Goal: Transaction & Acquisition: Purchase product/service

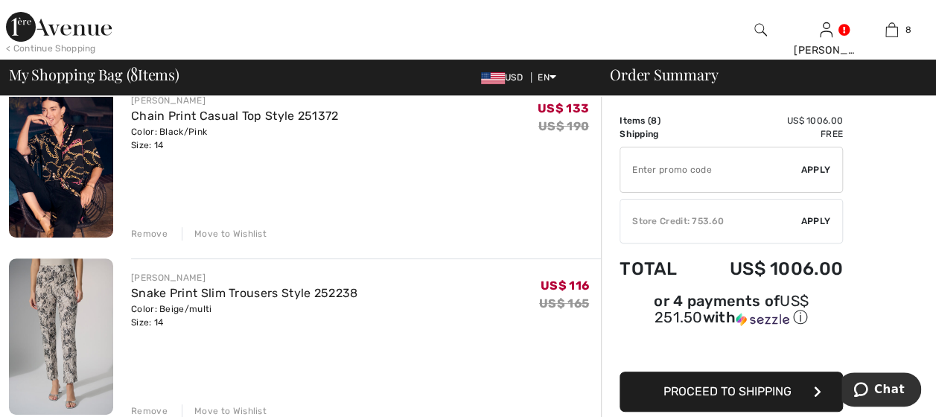
scroll to position [149, 0]
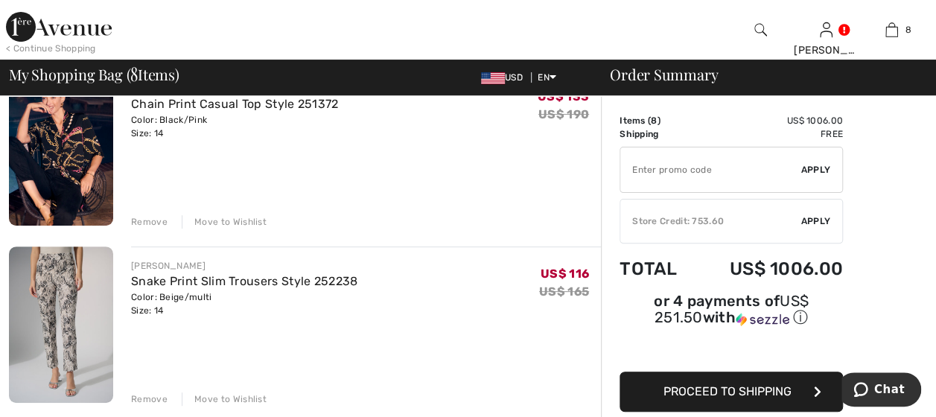
click at [80, 150] on img at bounding box center [61, 147] width 104 height 156
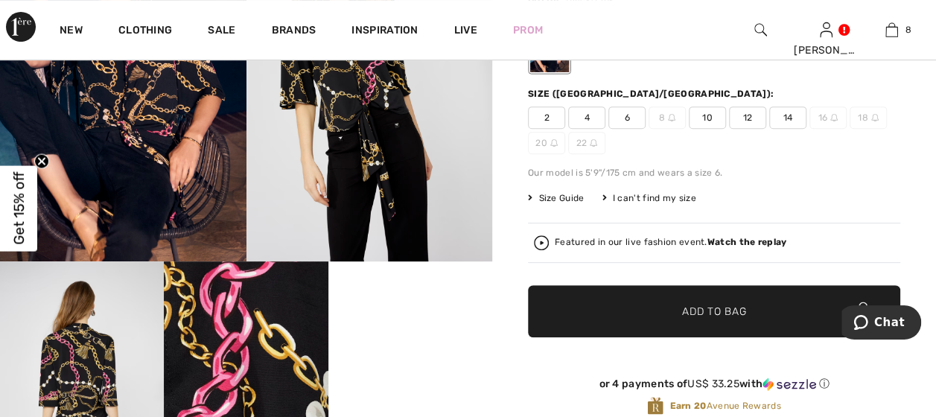
scroll to position [223, 0]
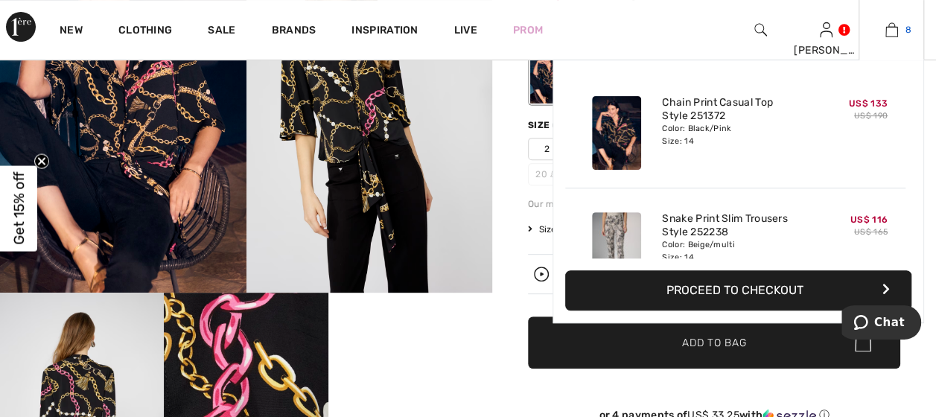
click at [889, 29] on img at bounding box center [891, 30] width 13 height 18
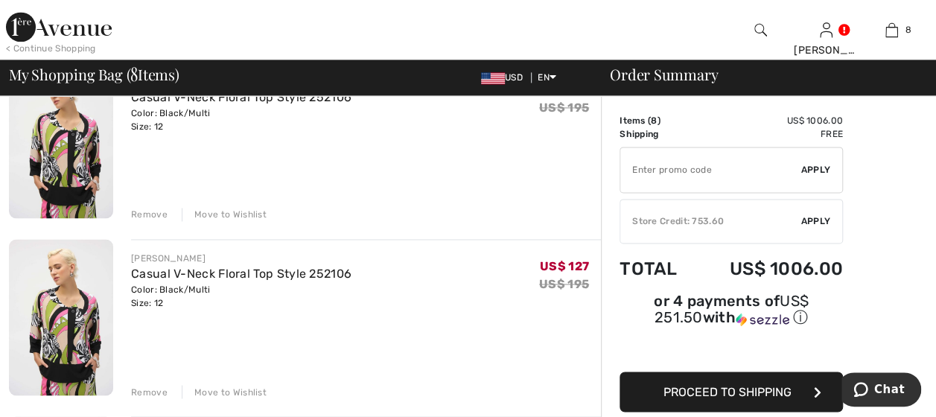
scroll to position [1042, 0]
click at [147, 390] on div "Remove" at bounding box center [149, 390] width 36 height 13
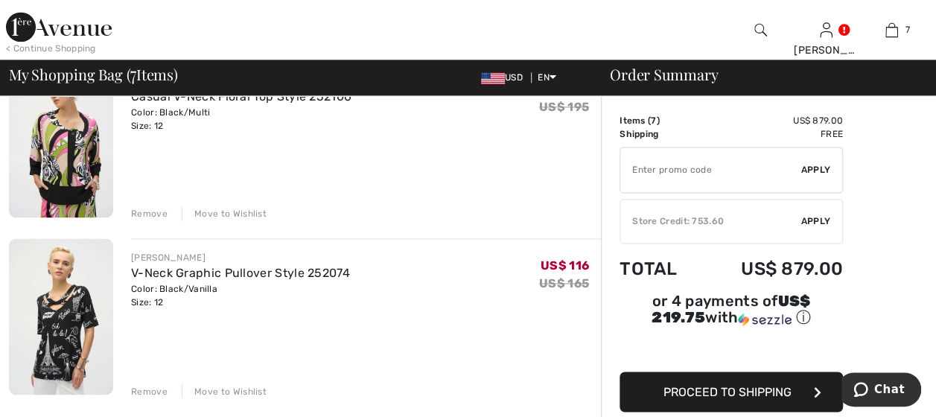
click at [147, 386] on div "Remove" at bounding box center [149, 390] width 36 height 13
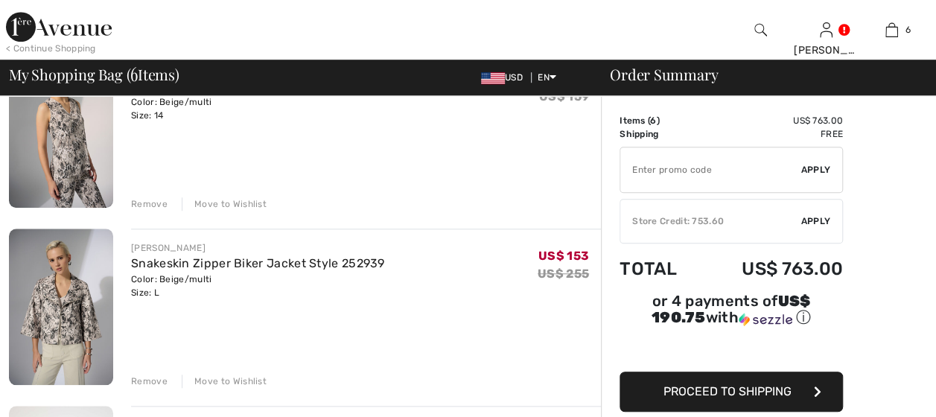
scroll to position [0, 0]
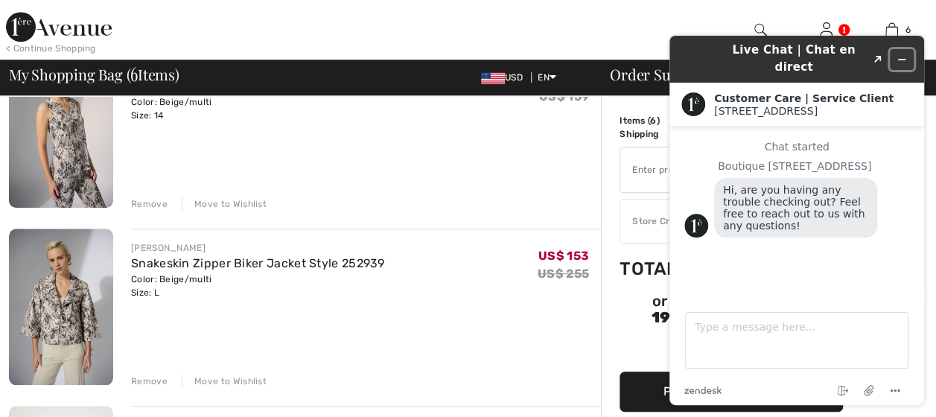
click at [904, 49] on button "Minimize widget" at bounding box center [902, 59] width 24 height 21
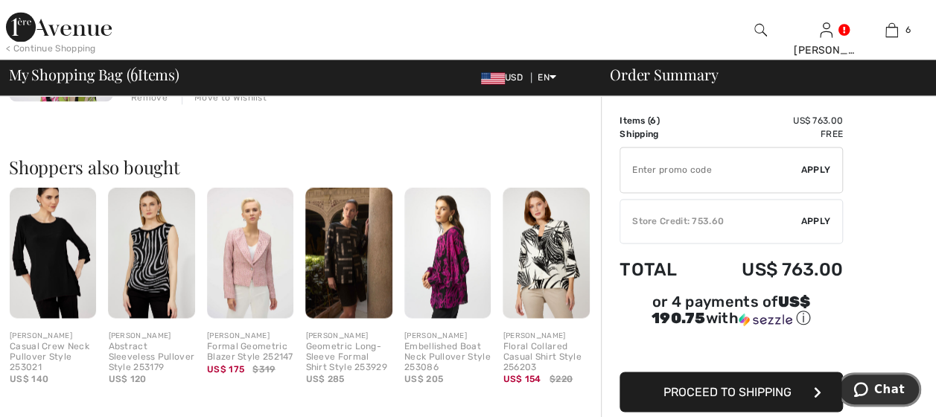
scroll to position [1191, 0]
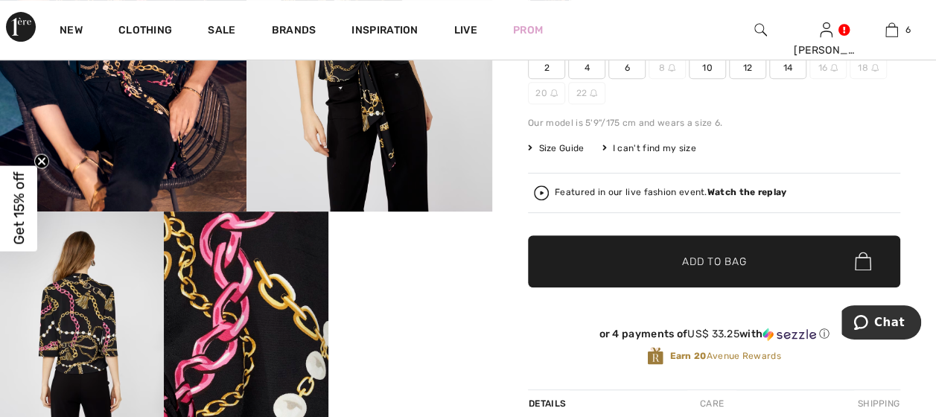
scroll to position [307, 0]
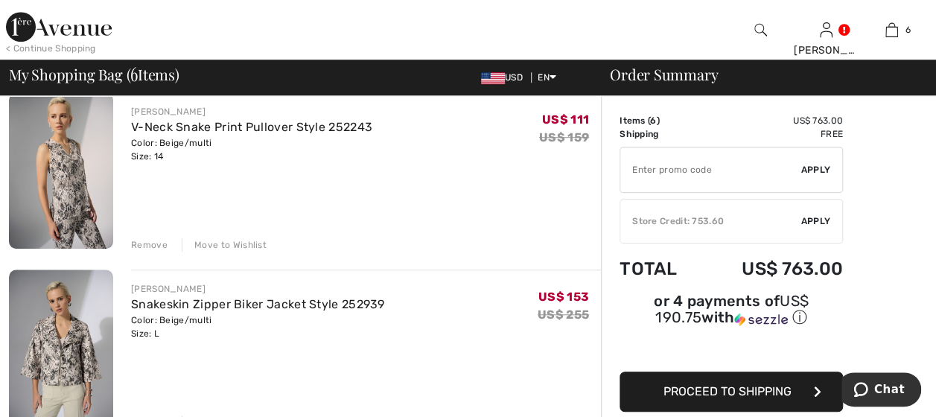
scroll to position [521, 0]
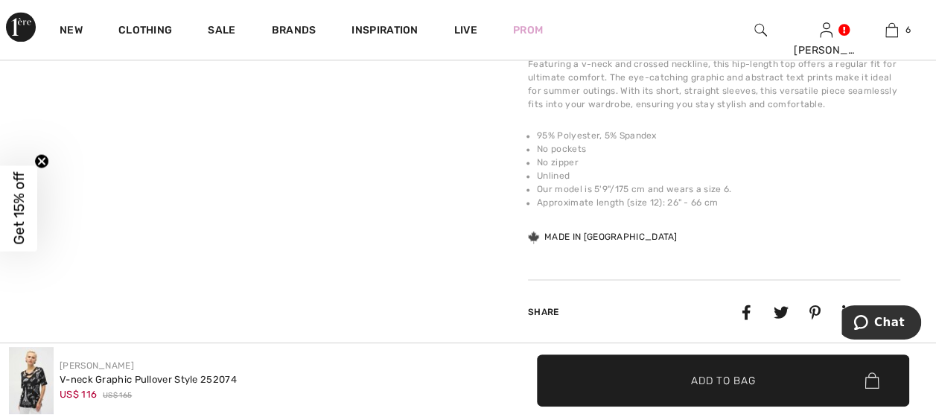
scroll to position [968, 0]
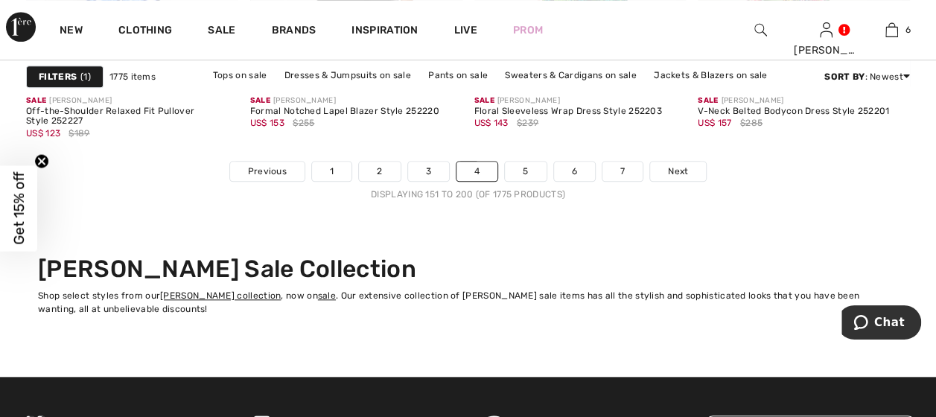
scroll to position [6253, 0]
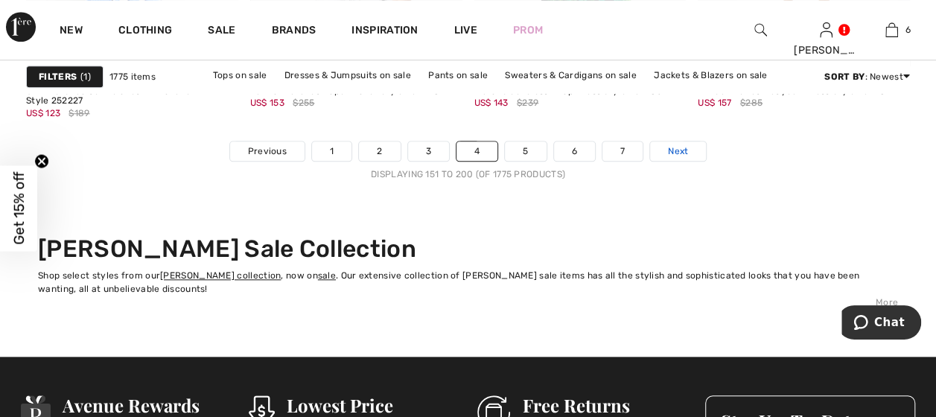
click at [668, 150] on span "Next" at bounding box center [678, 150] width 20 height 13
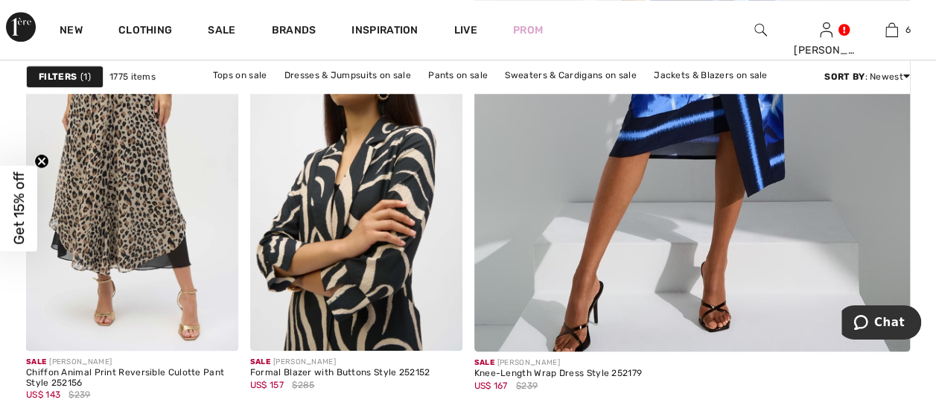
scroll to position [670, 0]
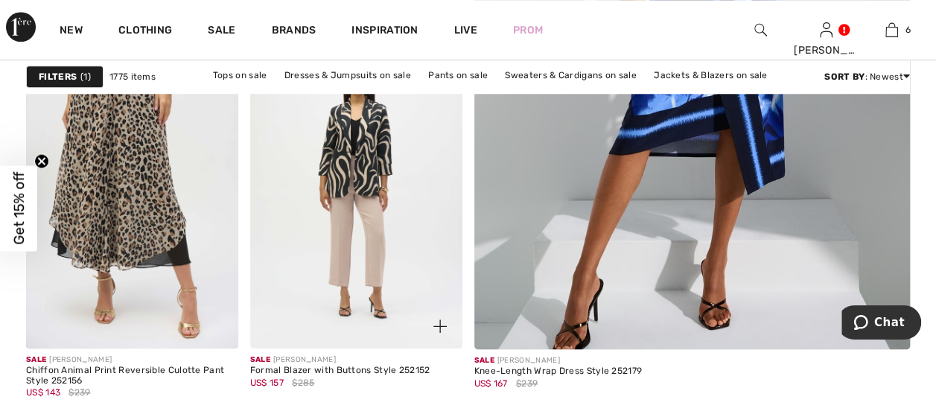
click at [371, 174] on img at bounding box center [356, 190] width 212 height 318
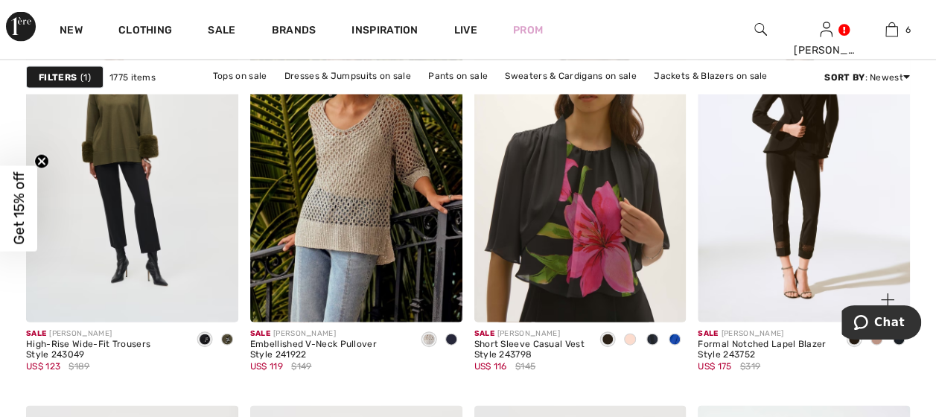
scroll to position [4243, 0]
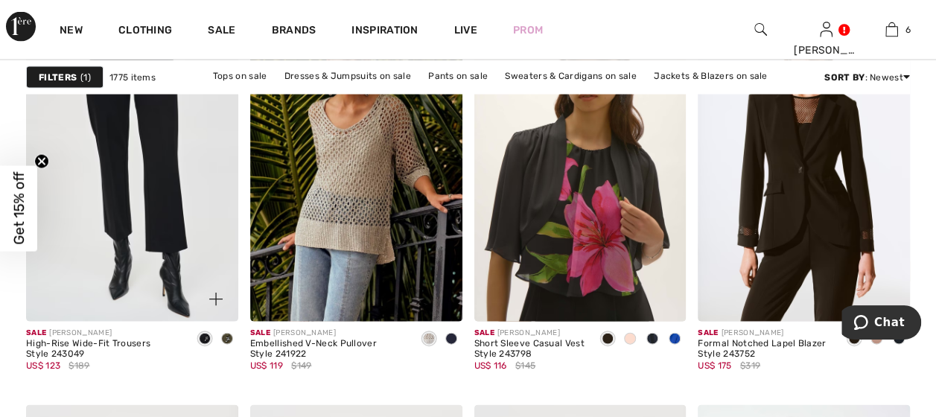
click at [164, 202] on img at bounding box center [132, 163] width 212 height 318
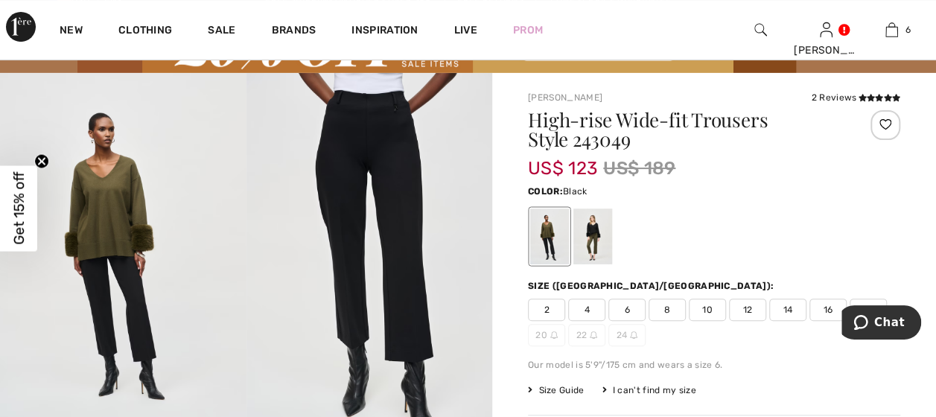
scroll to position [74, 0]
click at [788, 310] on span "14" at bounding box center [787, 310] width 37 height 22
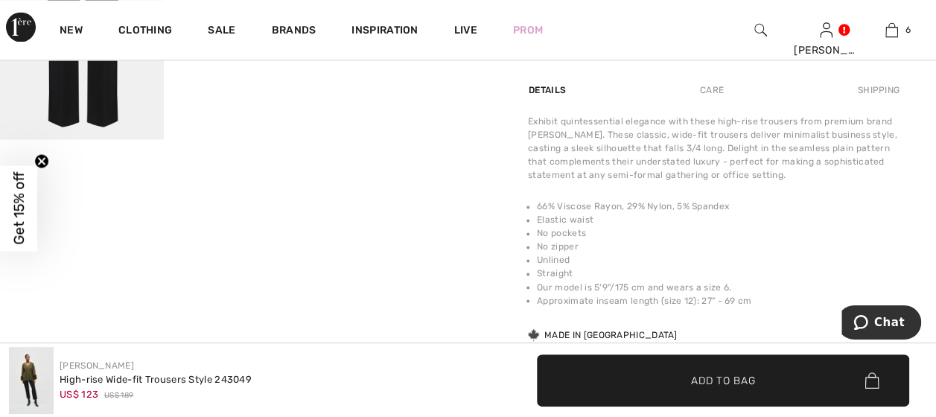
scroll to position [1117, 0]
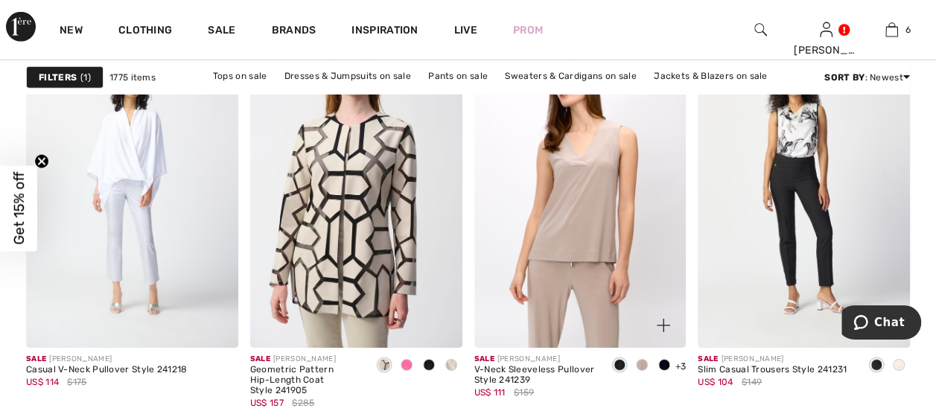
scroll to position [5211, 0]
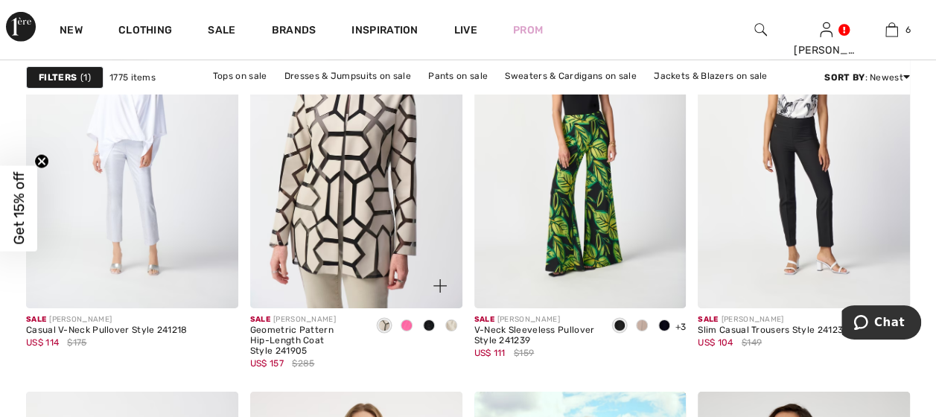
click at [408, 325] on span at bounding box center [406, 325] width 12 height 12
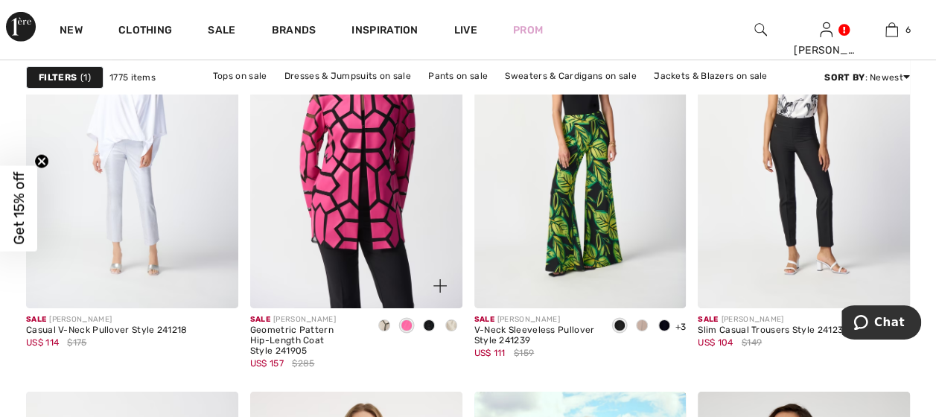
click at [420, 246] on div at bounding box center [431, 277] width 62 height 62
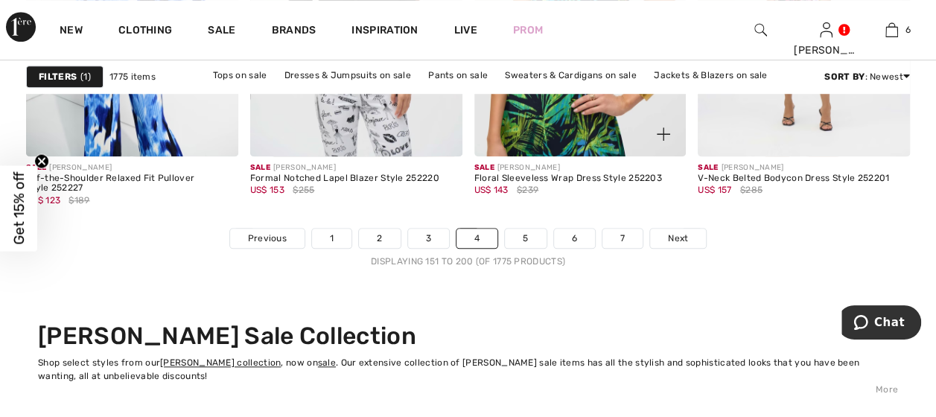
scroll to position [6179, 0]
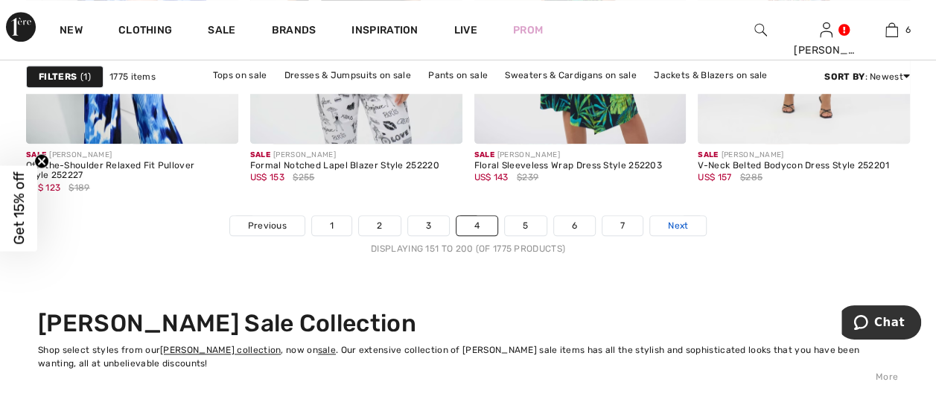
click at [668, 220] on span "Next" at bounding box center [678, 225] width 20 height 13
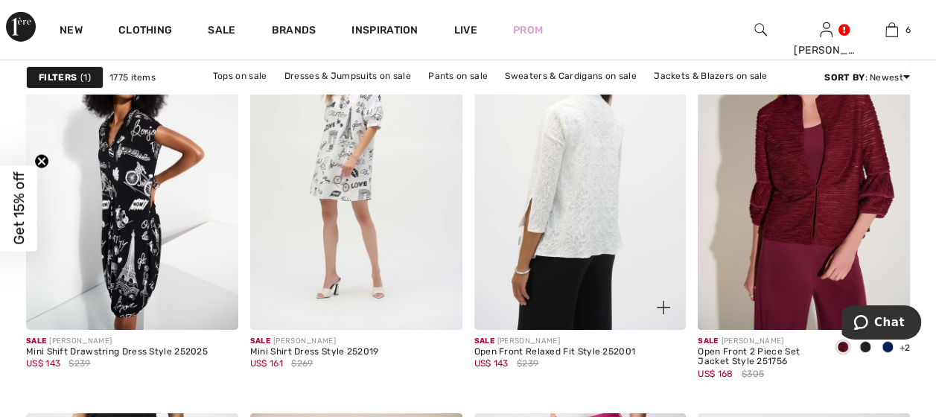
scroll to position [2457, 0]
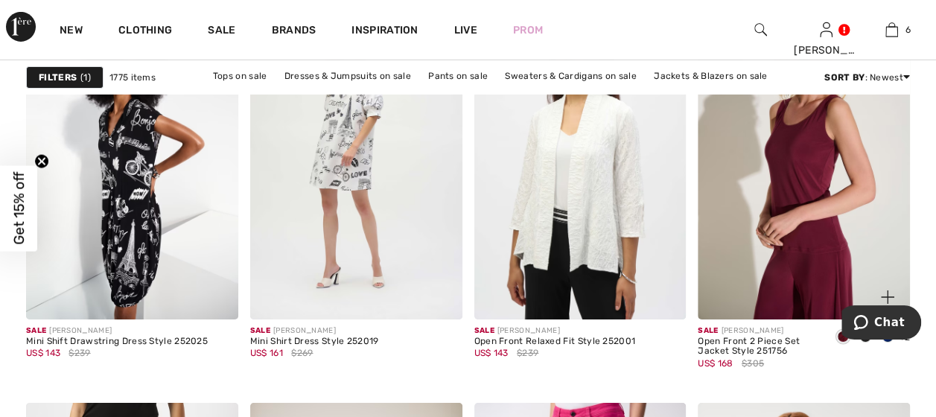
click at [773, 284] on img at bounding box center [804, 160] width 212 height 318
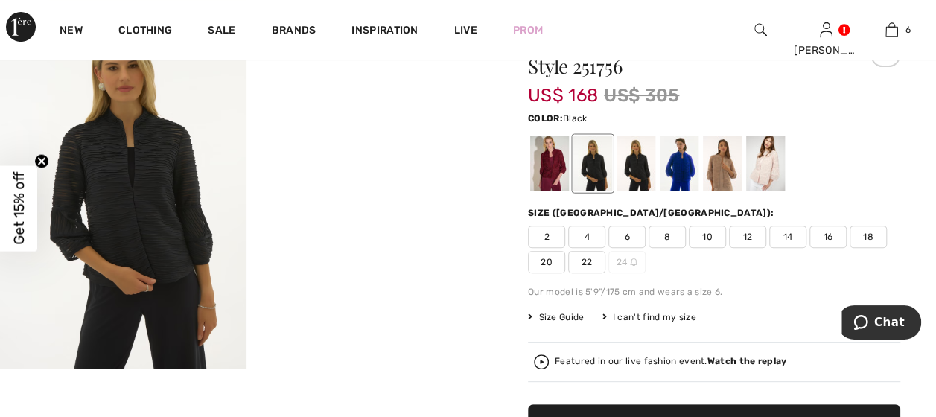
scroll to position [149, 0]
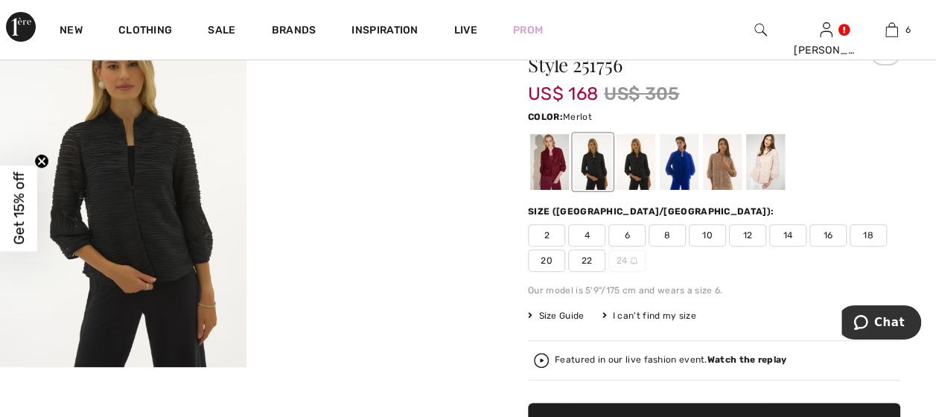
click at [558, 171] on div at bounding box center [549, 162] width 39 height 56
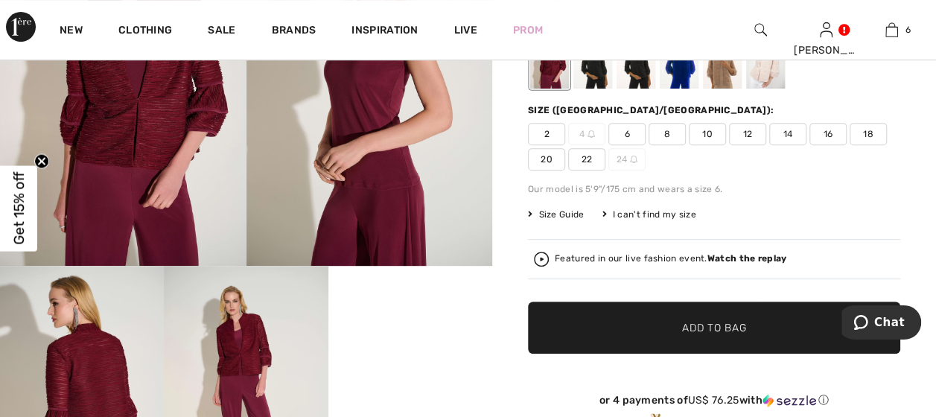
scroll to position [223, 0]
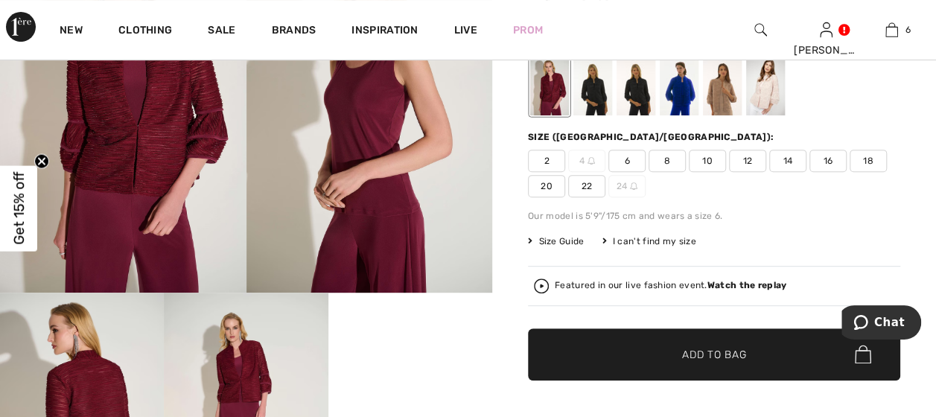
click at [778, 156] on span "14" at bounding box center [787, 161] width 37 height 22
click at [675, 350] on span "✔ Added to Bag" at bounding box center [691, 354] width 91 height 16
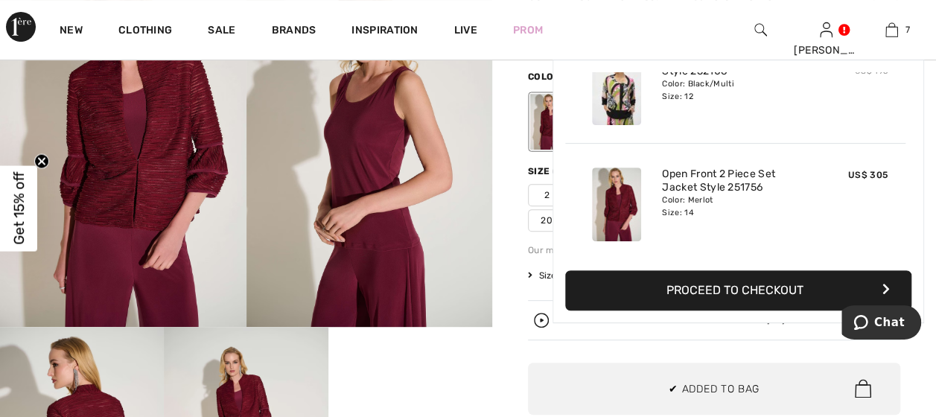
scroll to position [149, 0]
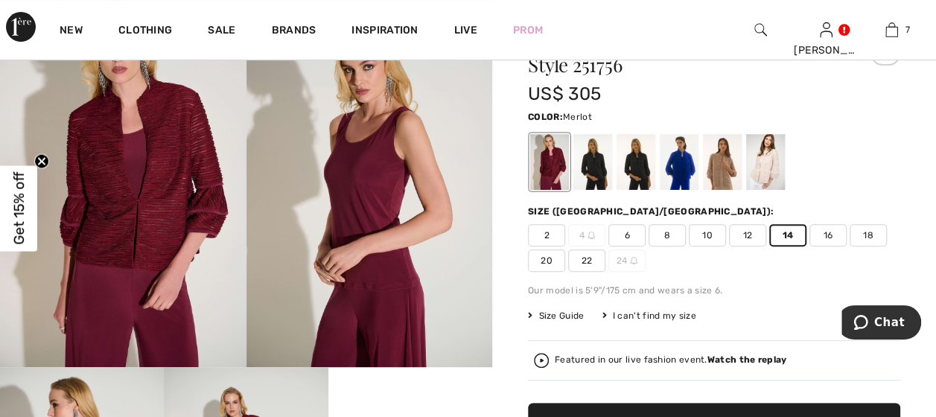
click at [415, 309] on img at bounding box center [369, 183] width 246 height 369
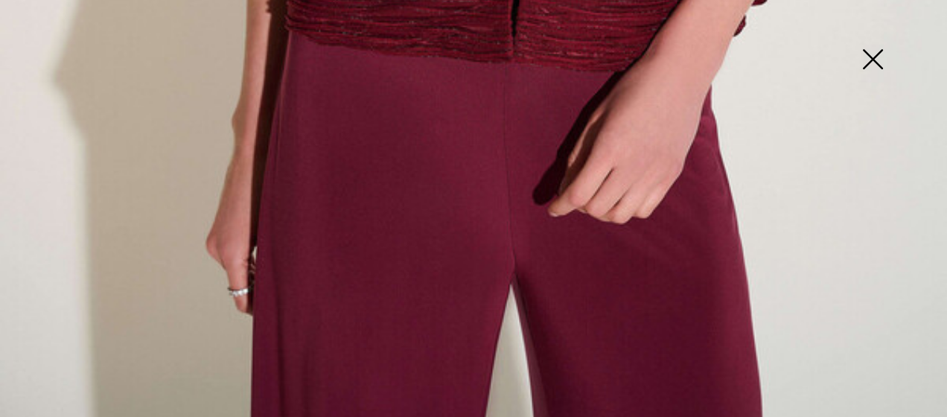
scroll to position [986, 0]
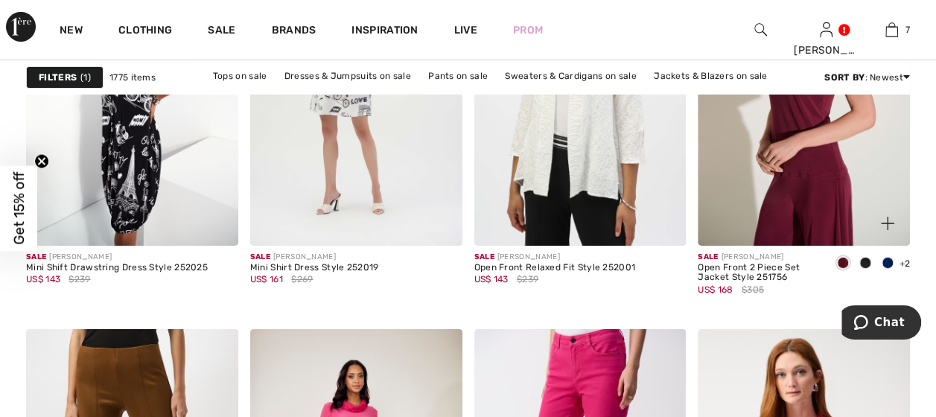
scroll to position [2531, 0]
click at [766, 230] on img at bounding box center [804, 85] width 212 height 318
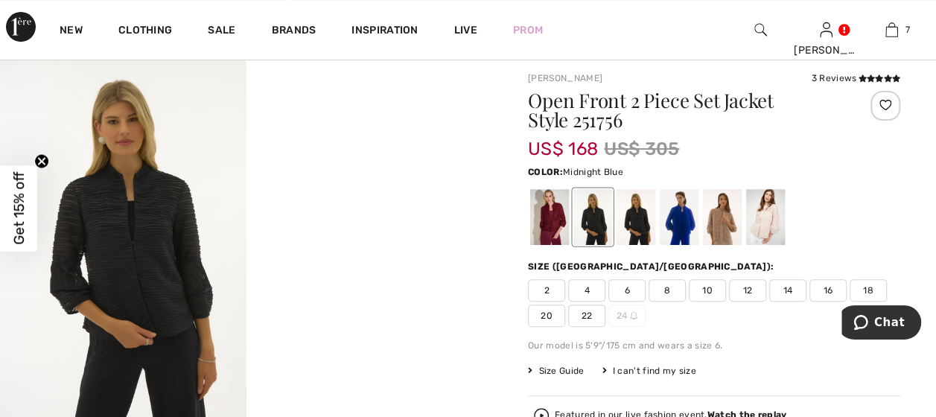
scroll to position [74, 0]
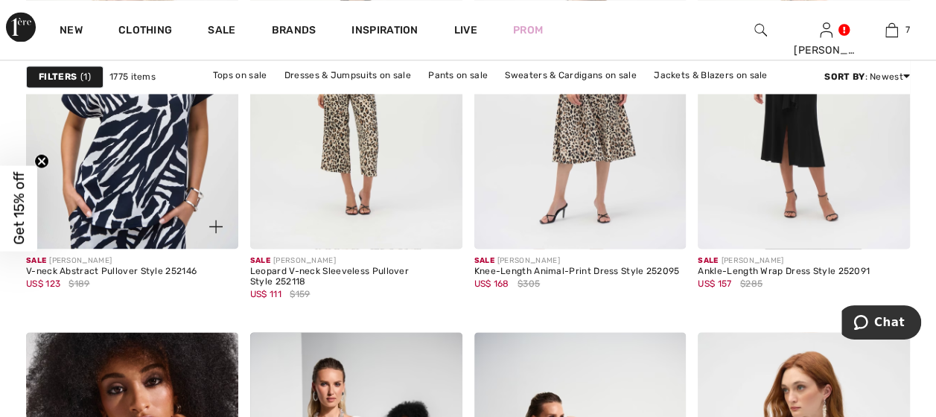
scroll to position [1191, 0]
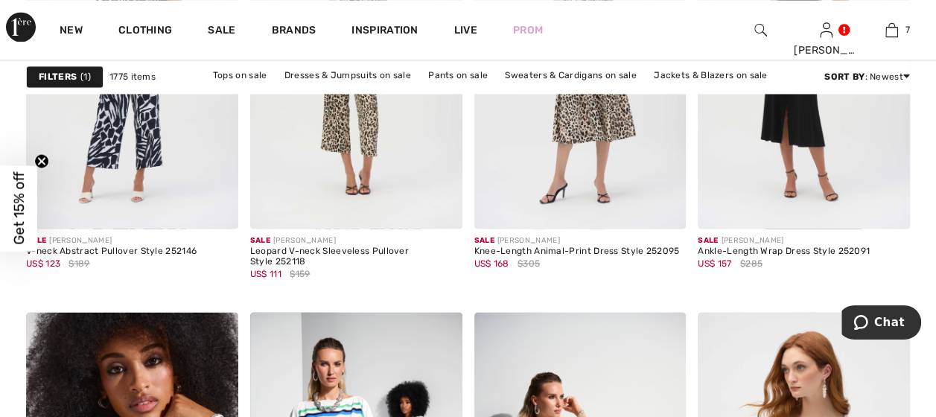
click at [755, 27] on img at bounding box center [760, 30] width 13 height 18
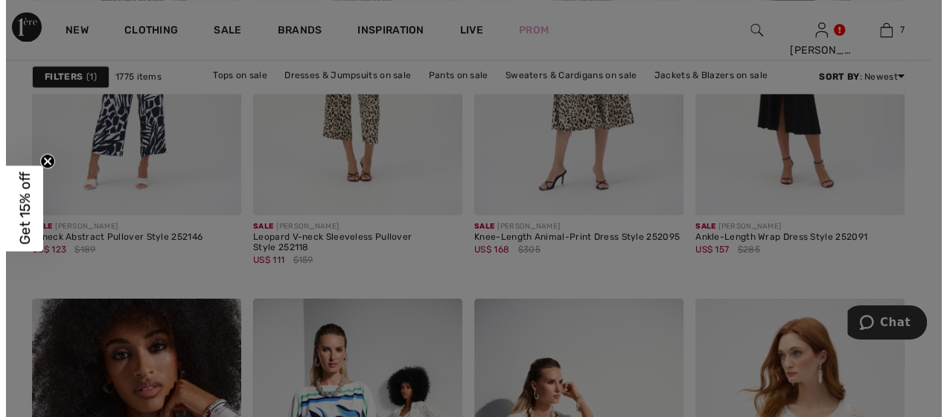
scroll to position [1200, 0]
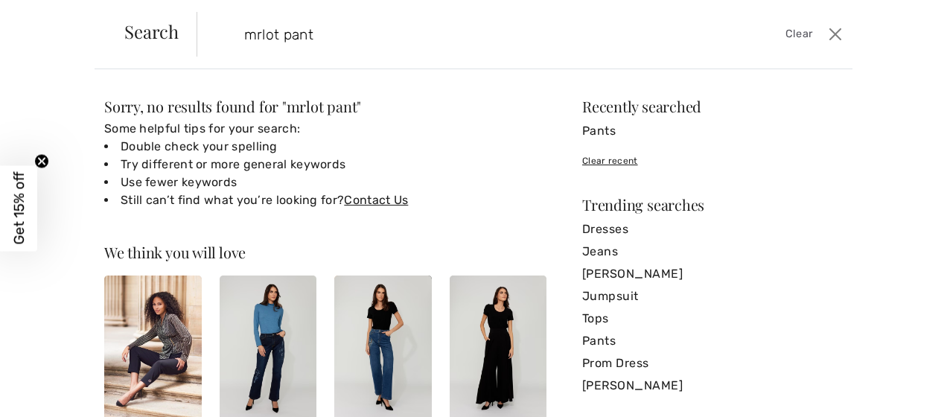
type input "merlot pant"
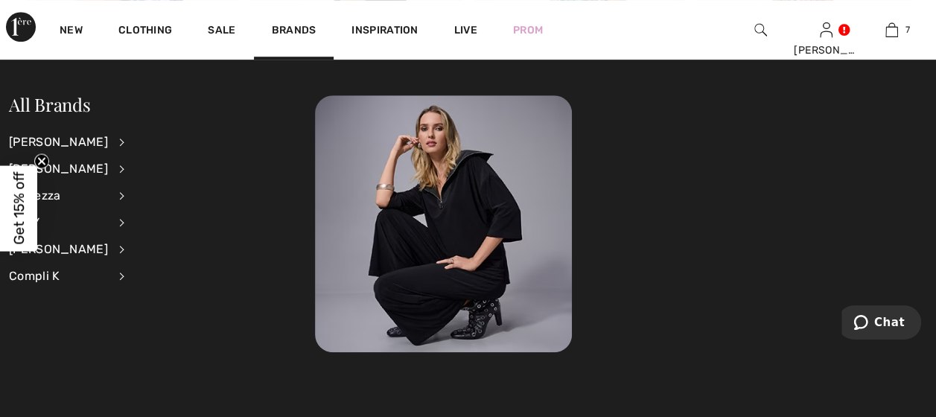
scroll to position [6104, 0]
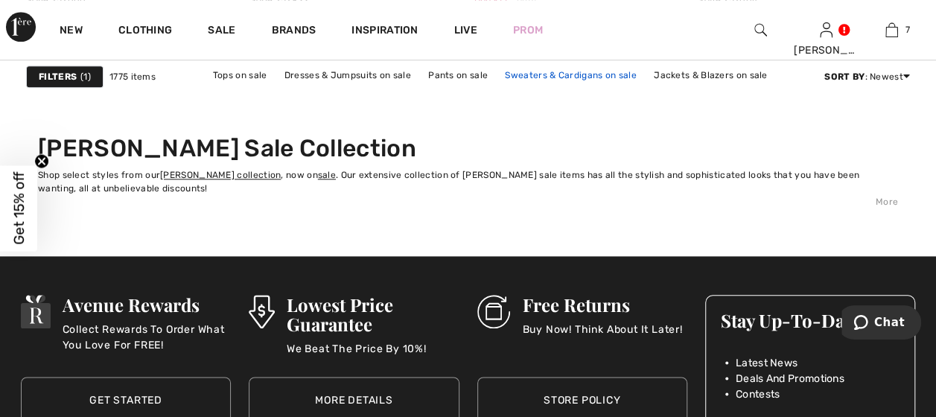
scroll to position [6253, 0]
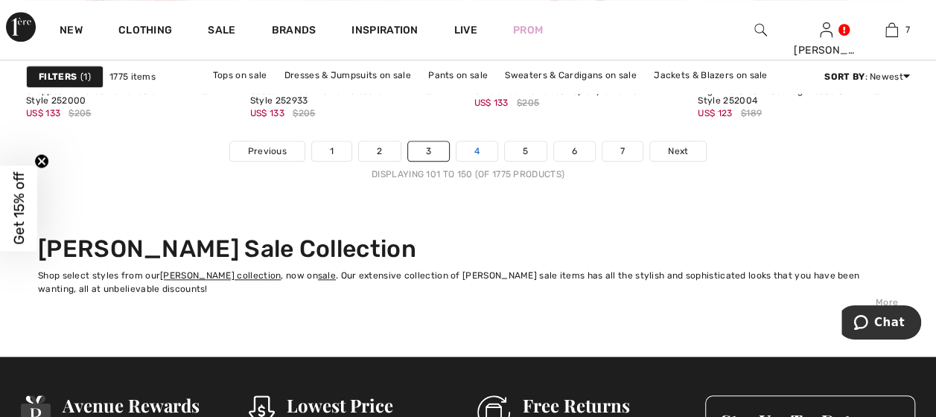
click at [481, 150] on link "4" at bounding box center [476, 150] width 41 height 19
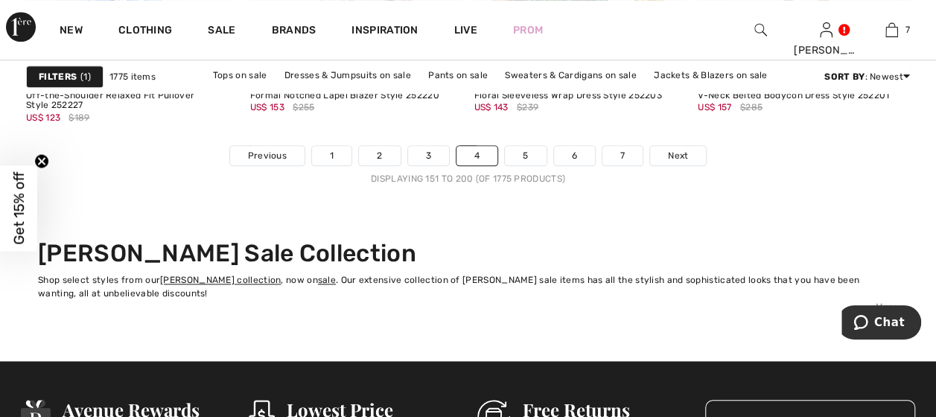
scroll to position [6253, 0]
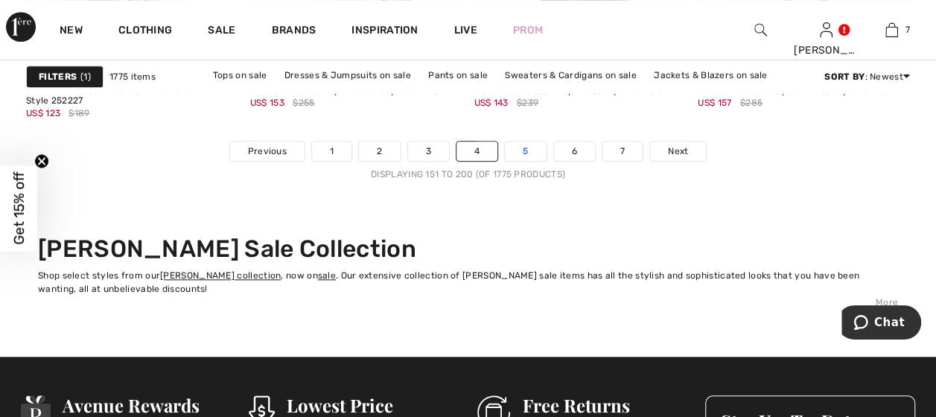
click at [525, 141] on link "5" at bounding box center [525, 150] width 41 height 19
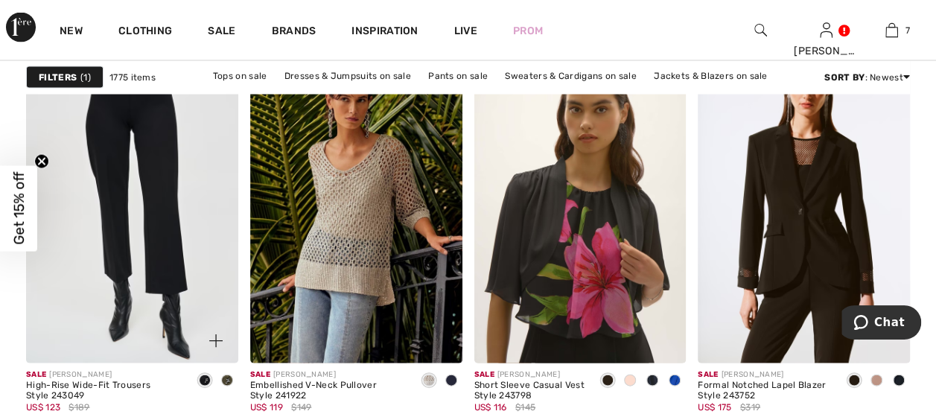
scroll to position [4243, 0]
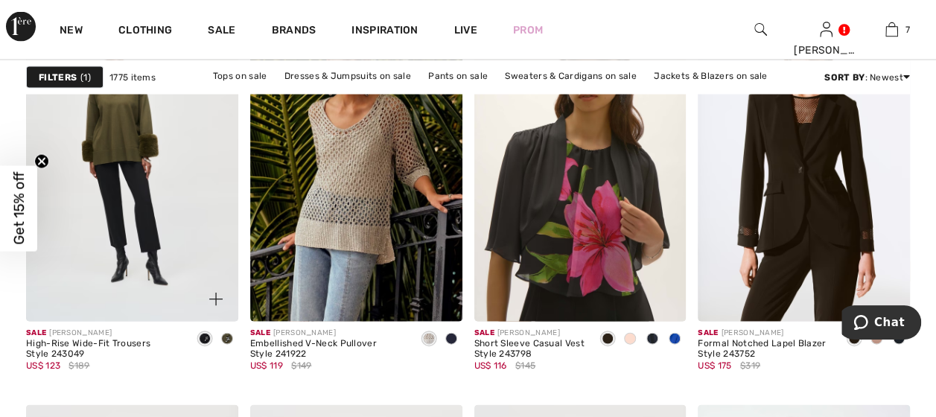
click at [226, 335] on span at bounding box center [227, 339] width 12 height 12
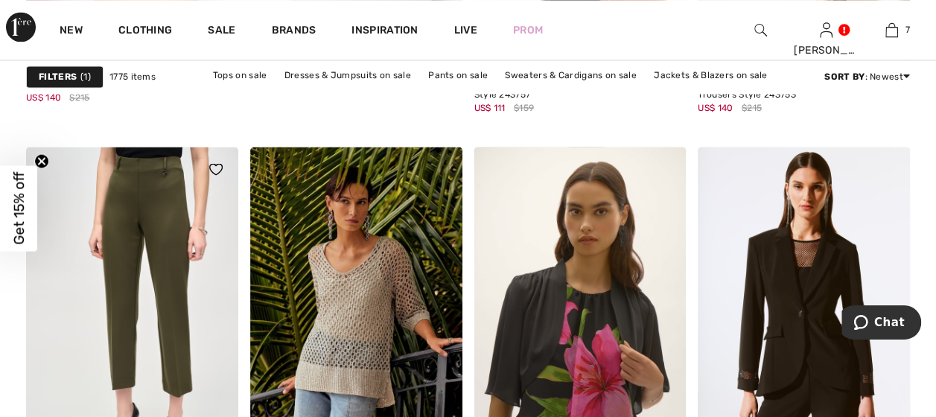
scroll to position [4094, 0]
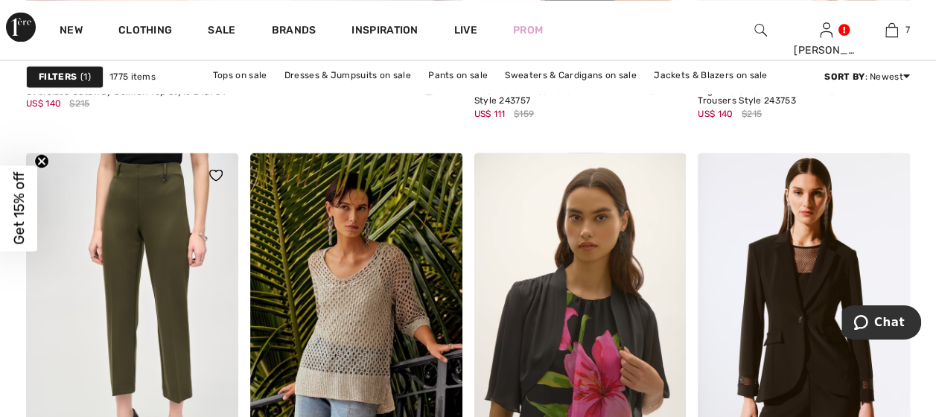
click at [177, 279] on img at bounding box center [132, 312] width 212 height 318
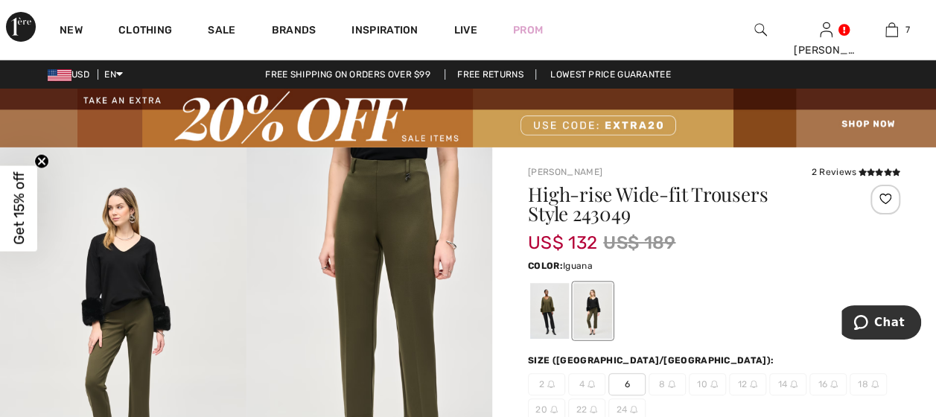
click at [336, 289] on img at bounding box center [369, 331] width 246 height 369
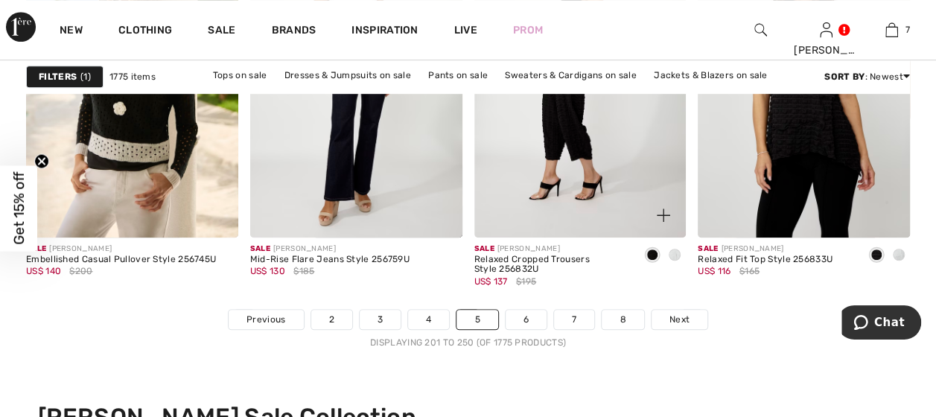
scroll to position [6104, 0]
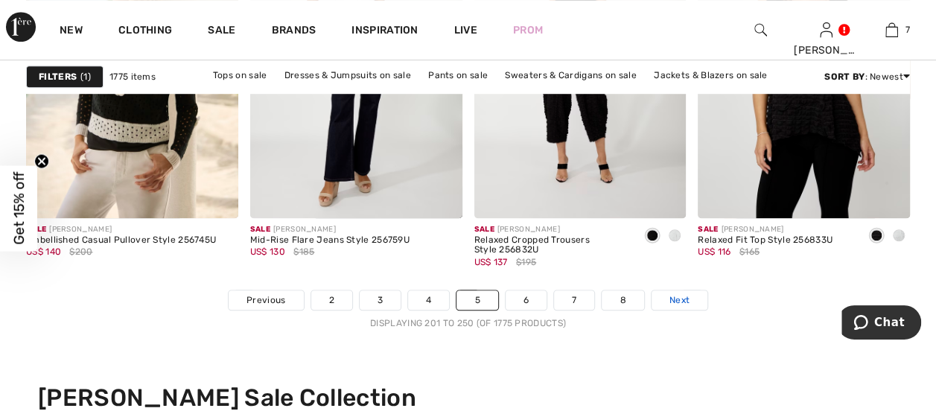
click at [665, 298] on link "Next" at bounding box center [679, 299] width 56 height 19
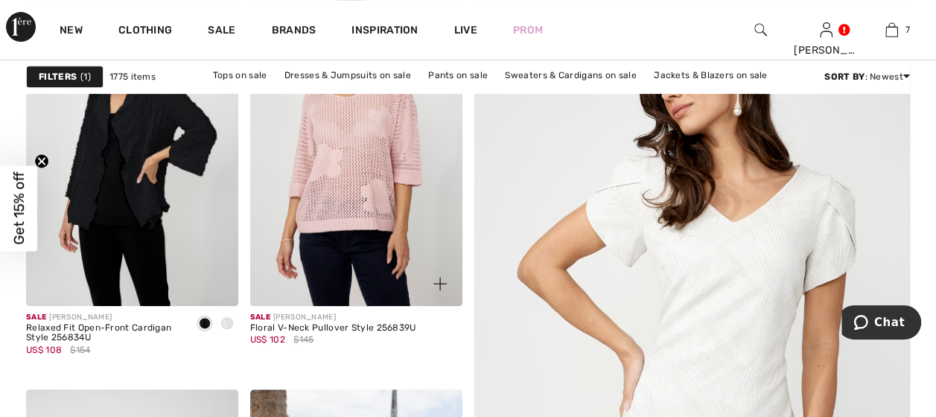
scroll to position [149, 0]
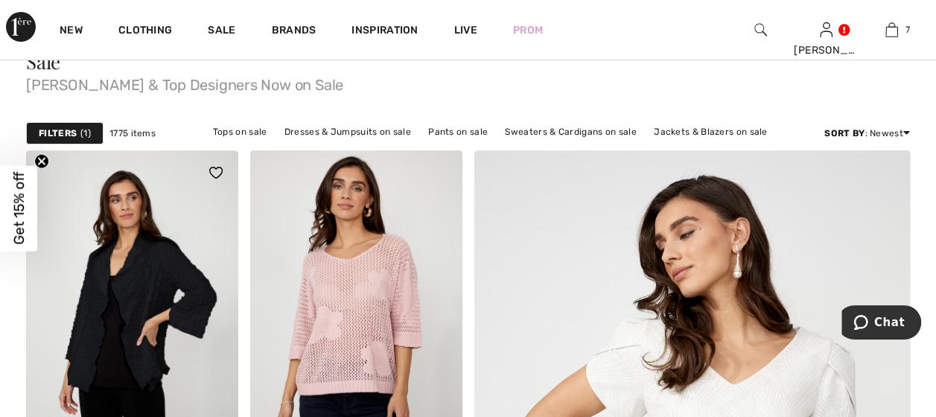
click at [141, 278] on img at bounding box center [132, 309] width 212 height 318
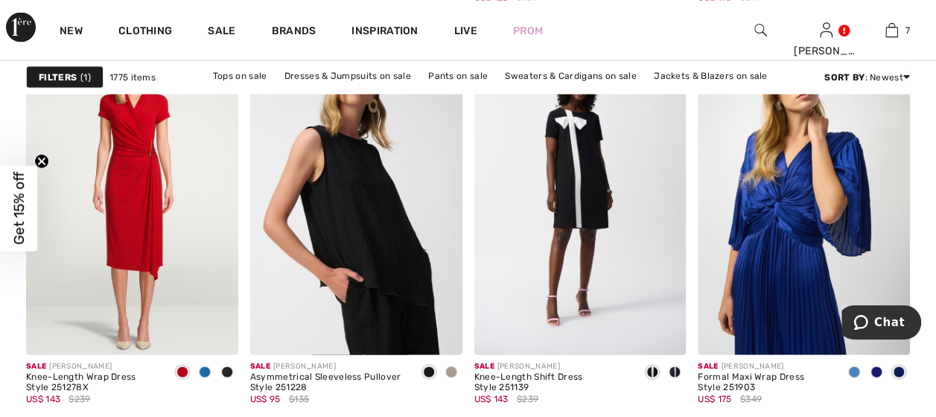
scroll to position [4169, 0]
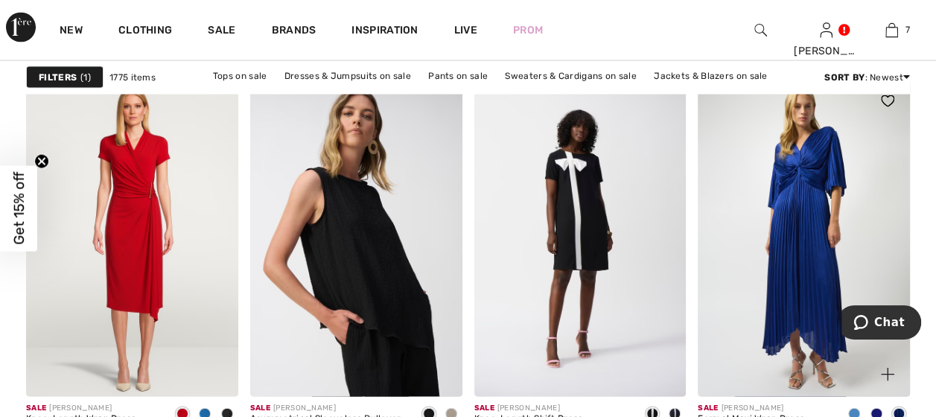
click at [876, 408] on span at bounding box center [876, 413] width 12 height 12
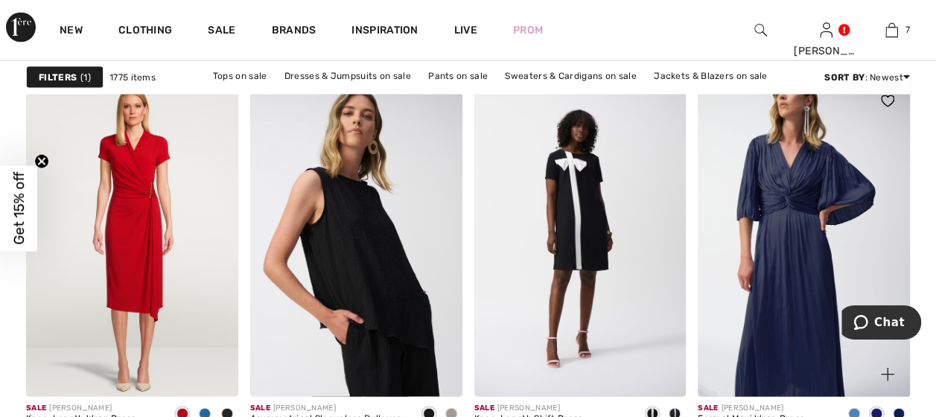
click at [895, 409] on span at bounding box center [899, 413] width 12 height 12
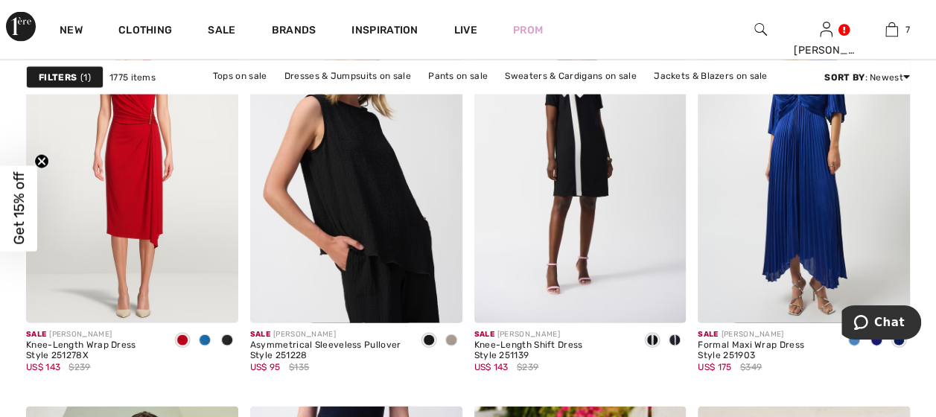
scroll to position [4243, 0]
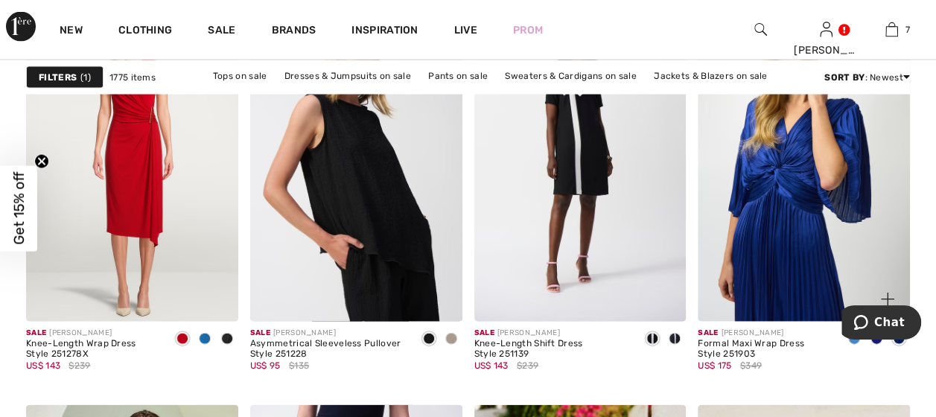
click at [777, 286] on img at bounding box center [804, 163] width 212 height 318
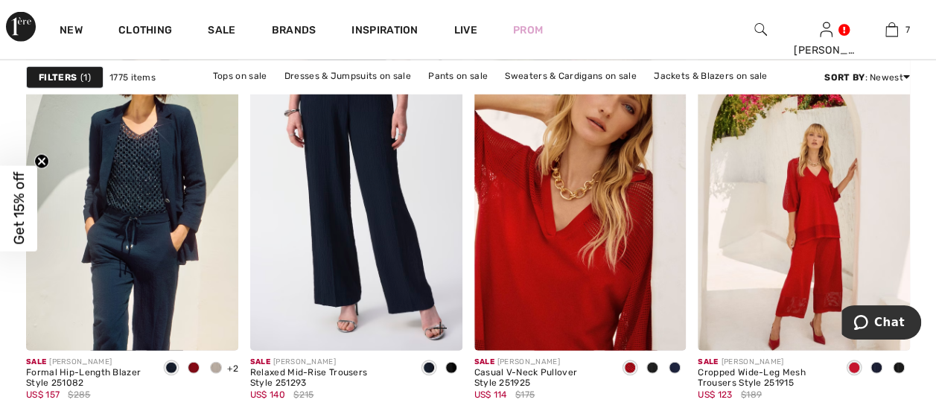
scroll to position [4615, 0]
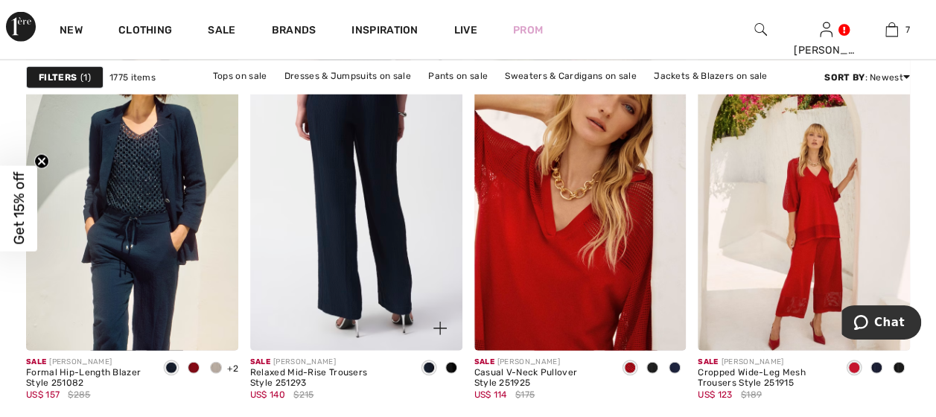
click at [336, 118] on img at bounding box center [356, 192] width 212 height 318
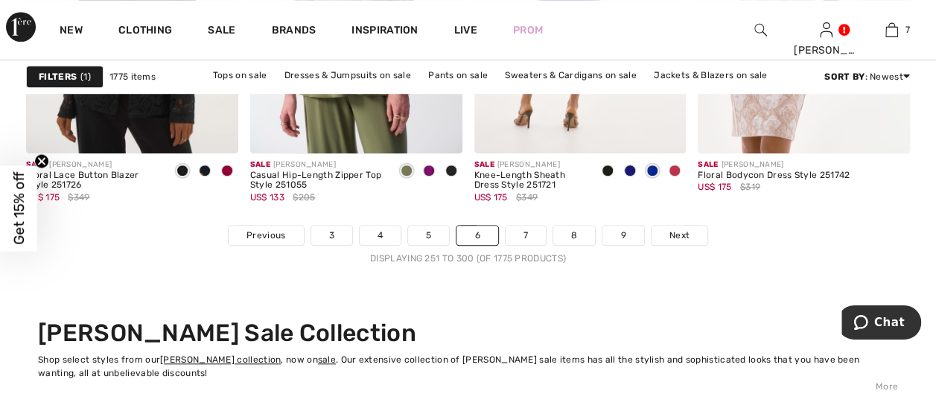
scroll to position [6179, 0]
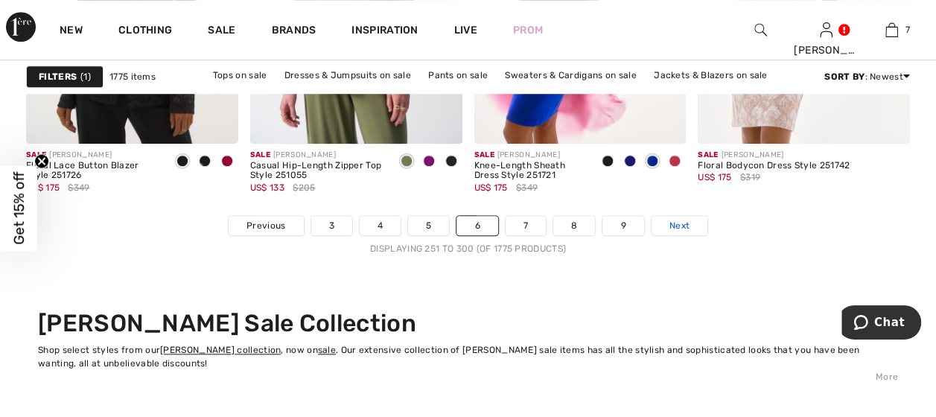
click at [674, 222] on span "Next" at bounding box center [679, 225] width 20 height 13
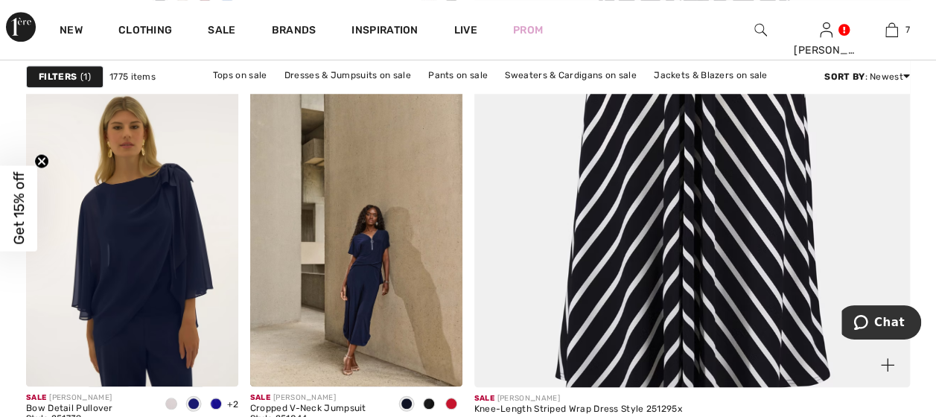
scroll to position [670, 0]
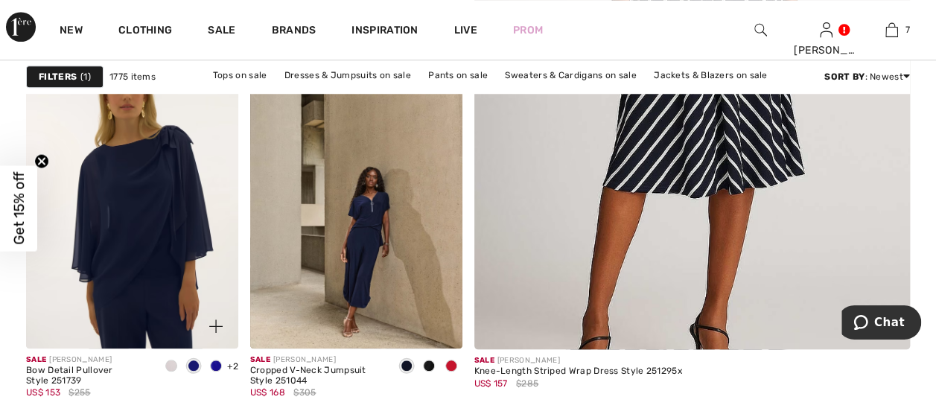
click at [171, 362] on span at bounding box center [171, 366] width 12 height 12
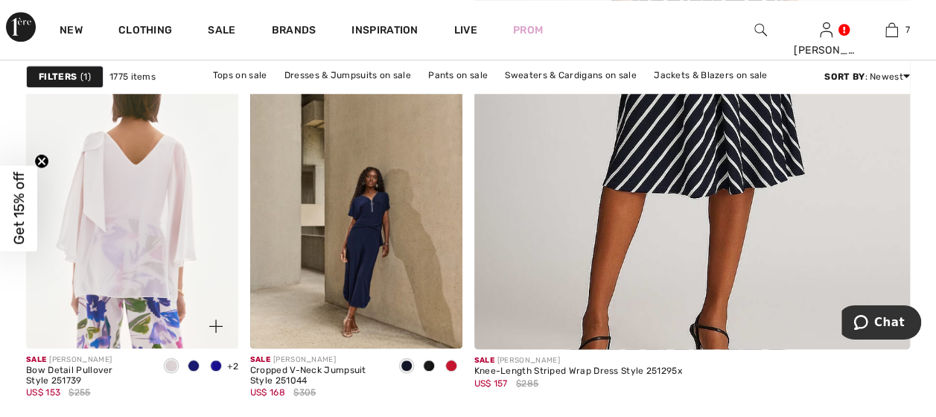
click at [159, 320] on img at bounding box center [132, 190] width 212 height 318
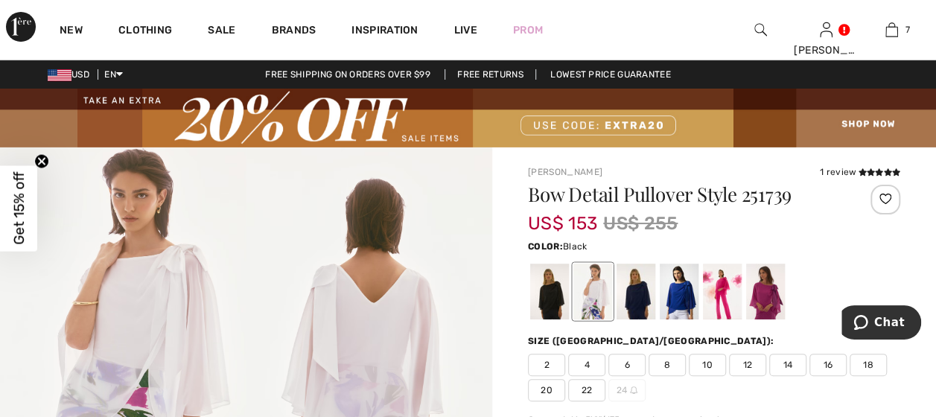
click at [552, 304] on div at bounding box center [549, 292] width 39 height 56
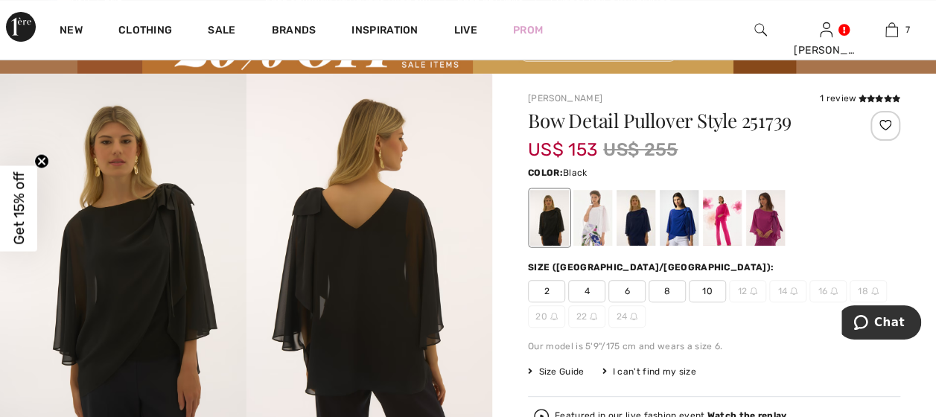
scroll to position [74, 0]
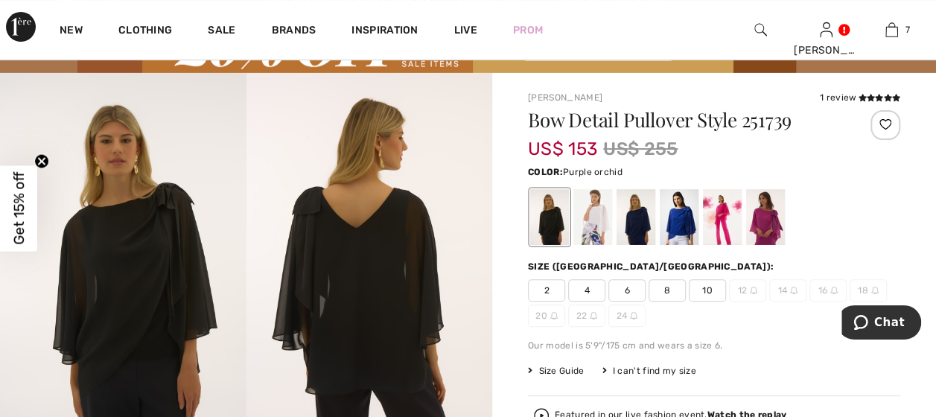
click at [769, 209] on div at bounding box center [765, 217] width 39 height 56
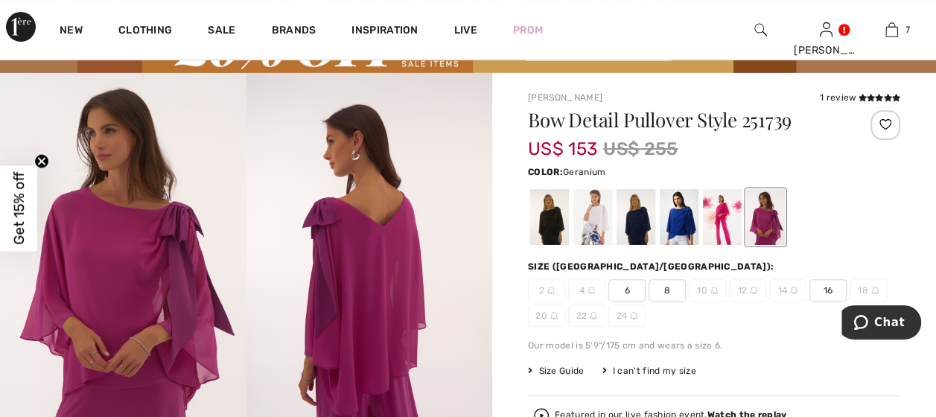
click at [717, 214] on div at bounding box center [722, 217] width 39 height 56
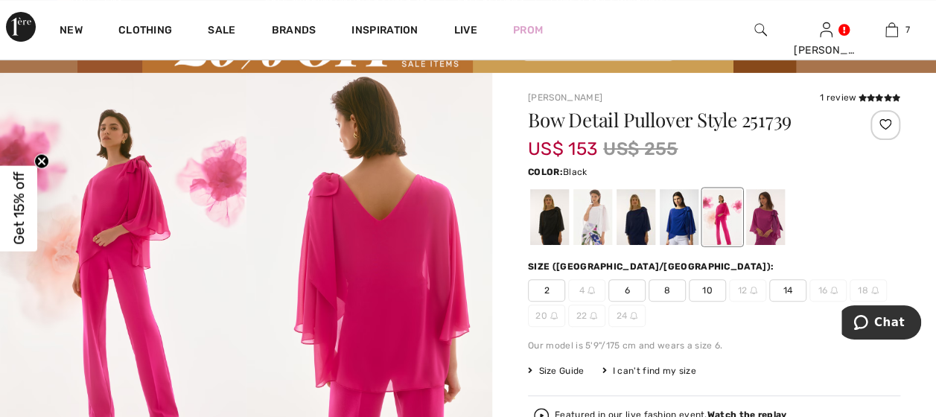
click at [554, 226] on div at bounding box center [549, 217] width 39 height 56
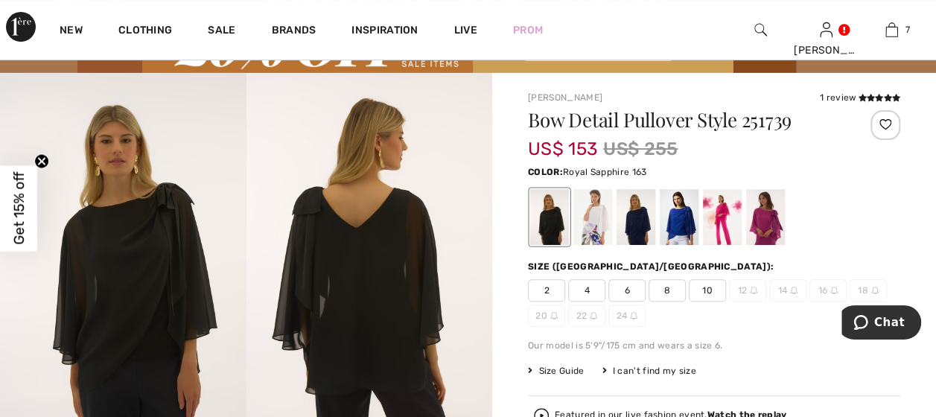
click at [680, 220] on div at bounding box center [679, 217] width 39 height 56
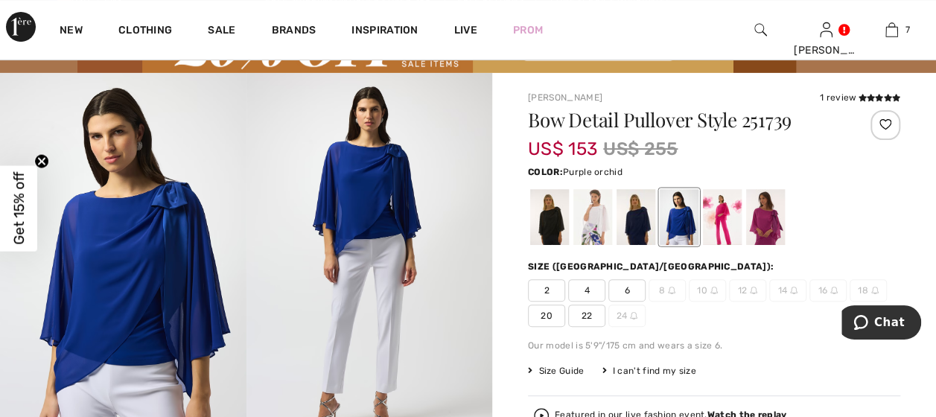
click at [761, 216] on div at bounding box center [765, 217] width 39 height 56
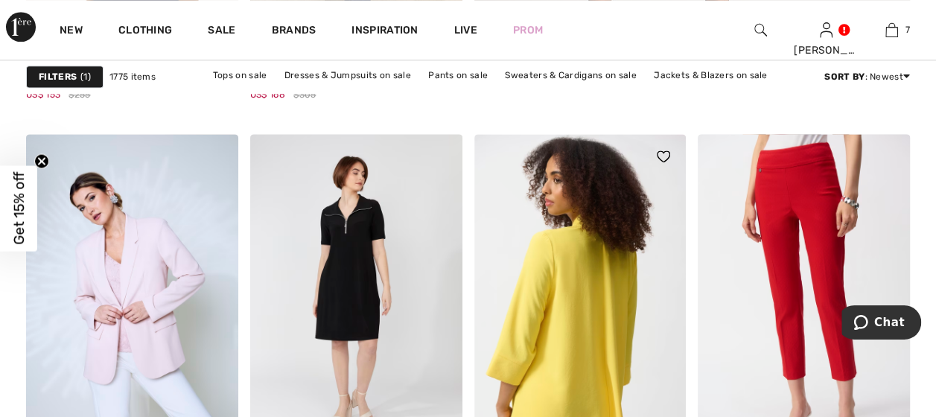
scroll to position [1042, 0]
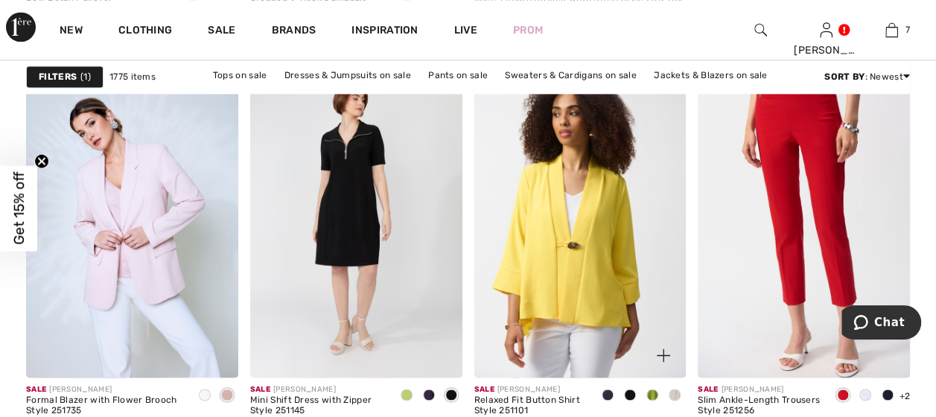
click at [674, 392] on span at bounding box center [674, 395] width 12 height 12
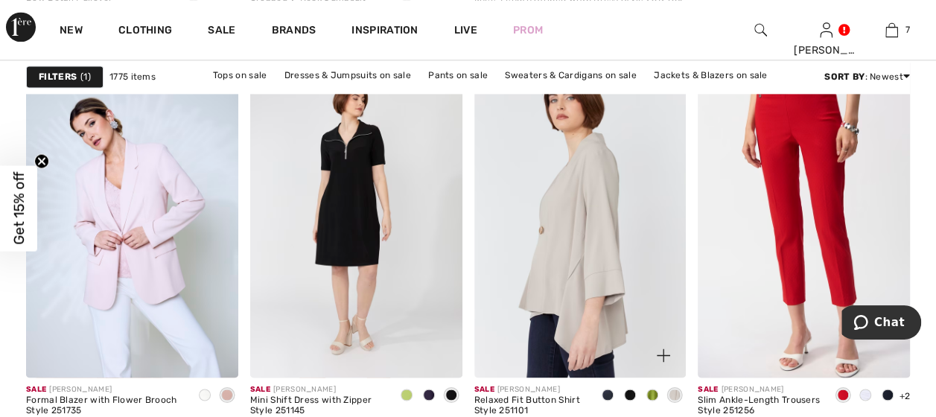
click at [542, 270] on img at bounding box center [580, 219] width 212 height 318
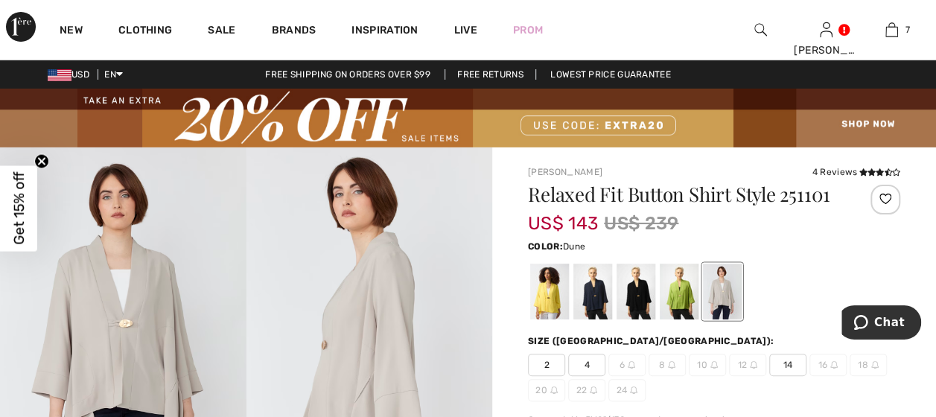
click at [789, 361] on span "14" at bounding box center [787, 365] width 37 height 22
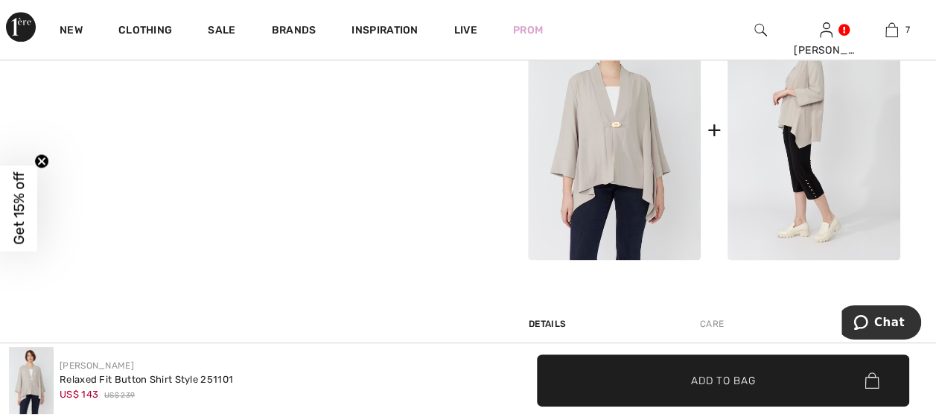
scroll to position [819, 0]
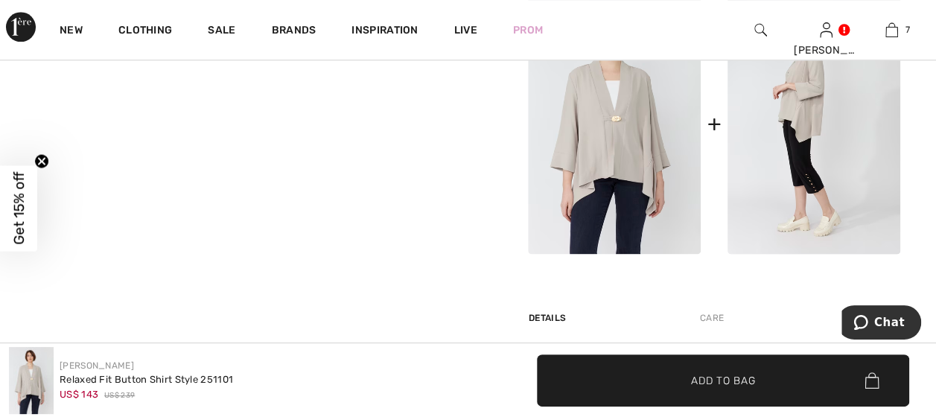
click at [730, 381] on span "Add to Bag" at bounding box center [723, 380] width 64 height 16
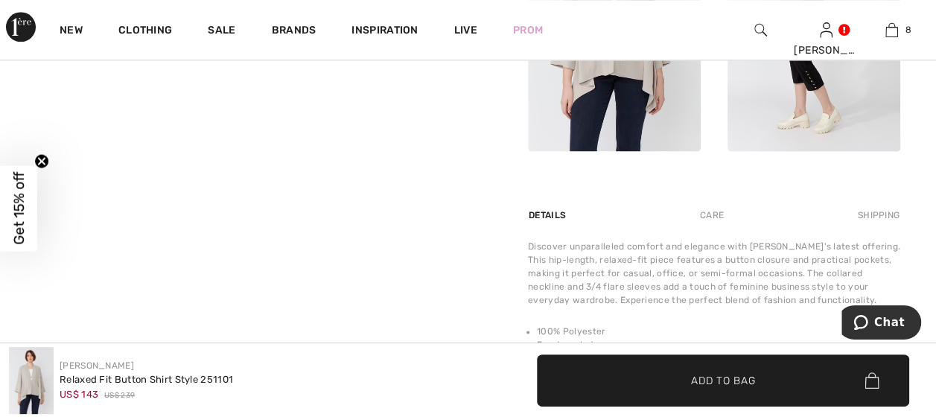
scroll to position [968, 0]
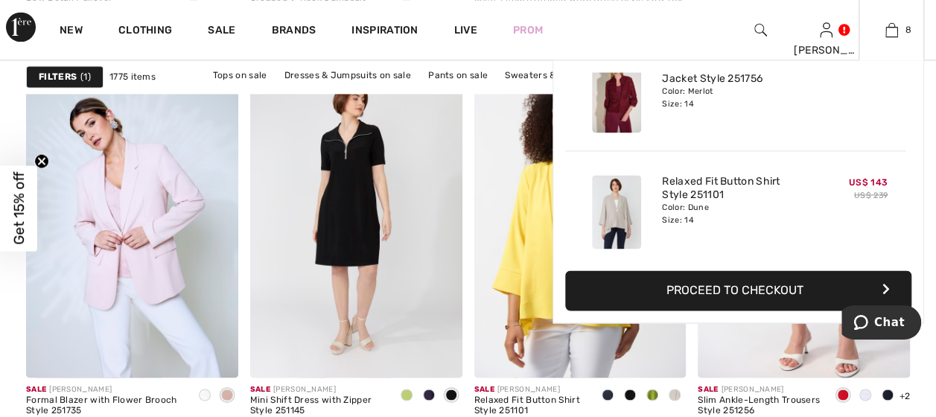
scroll to position [741, 0]
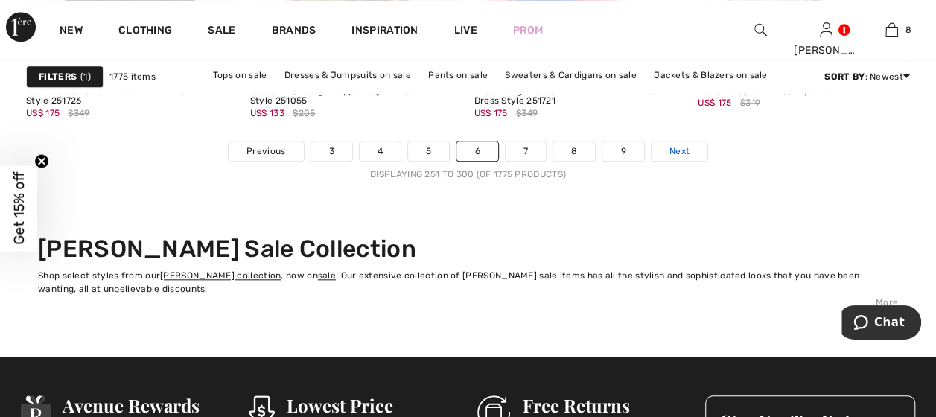
click at [672, 150] on span "Next" at bounding box center [679, 150] width 20 height 13
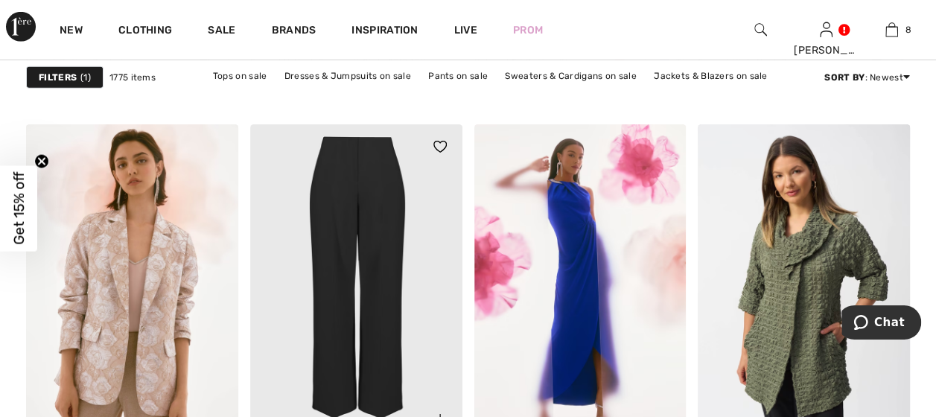
scroll to position [2308, 0]
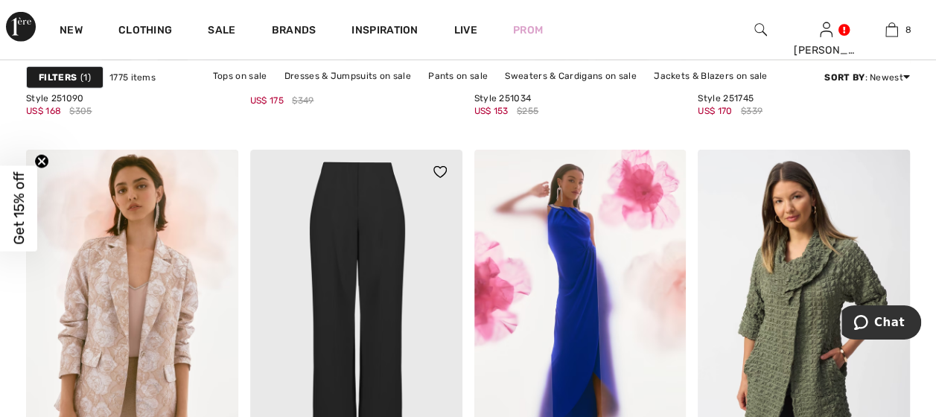
click at [366, 232] on img at bounding box center [356, 309] width 212 height 318
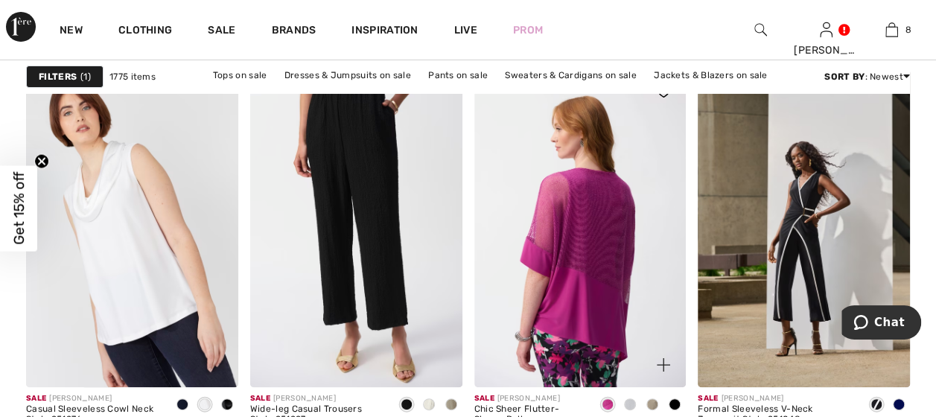
scroll to position [2829, 0]
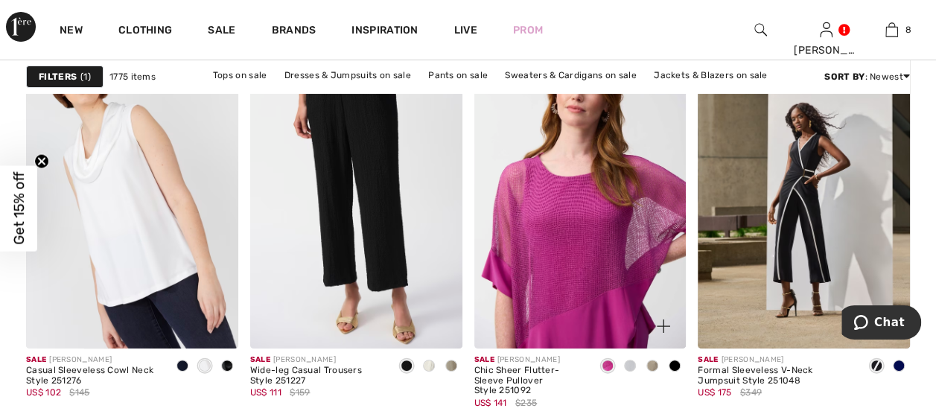
click at [655, 362] on span at bounding box center [652, 366] width 12 height 12
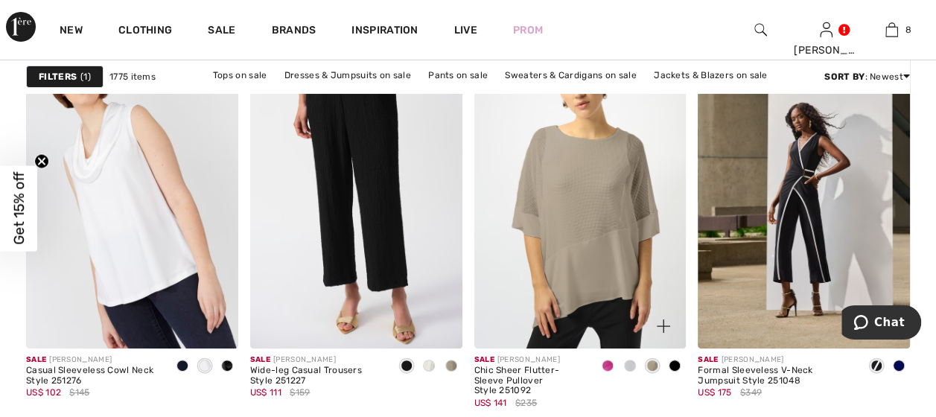
click at [605, 363] on span at bounding box center [607, 366] width 12 height 12
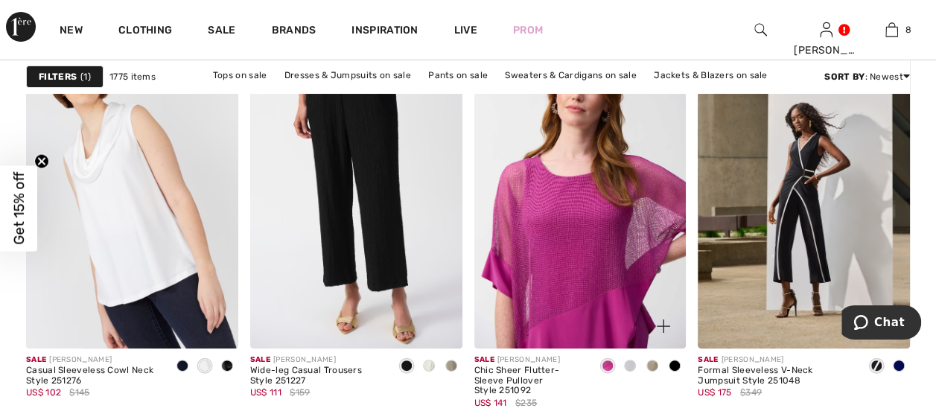
click at [631, 360] on span at bounding box center [630, 366] width 12 height 12
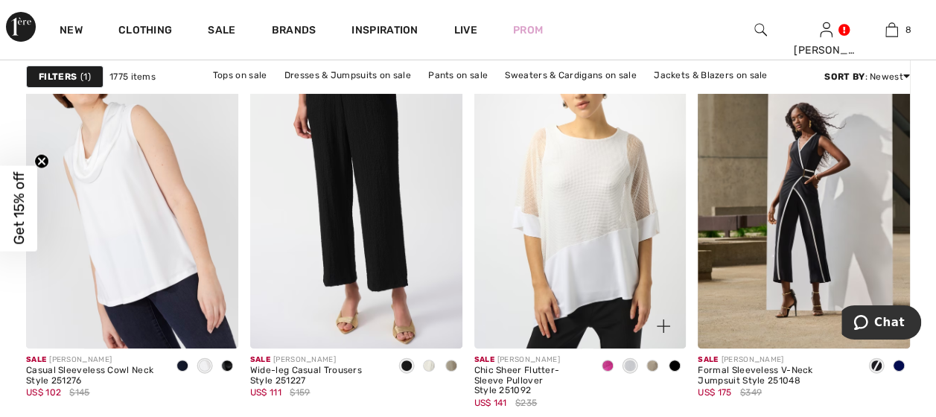
click at [674, 360] on span at bounding box center [674, 366] width 12 height 12
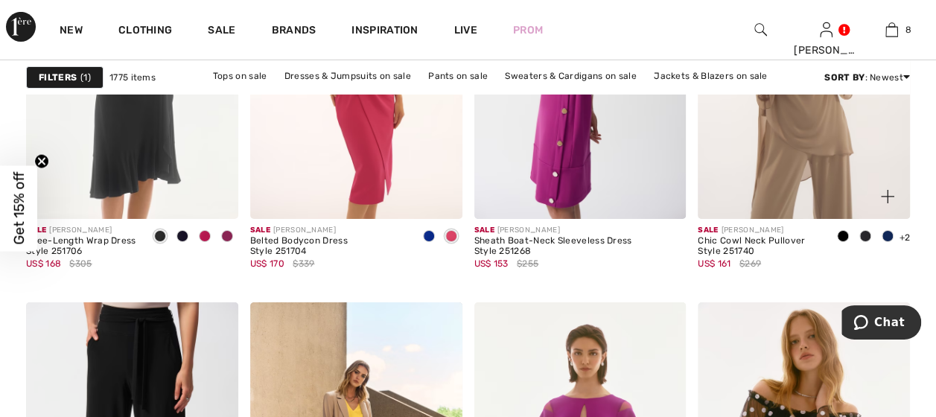
scroll to position [5211, 0]
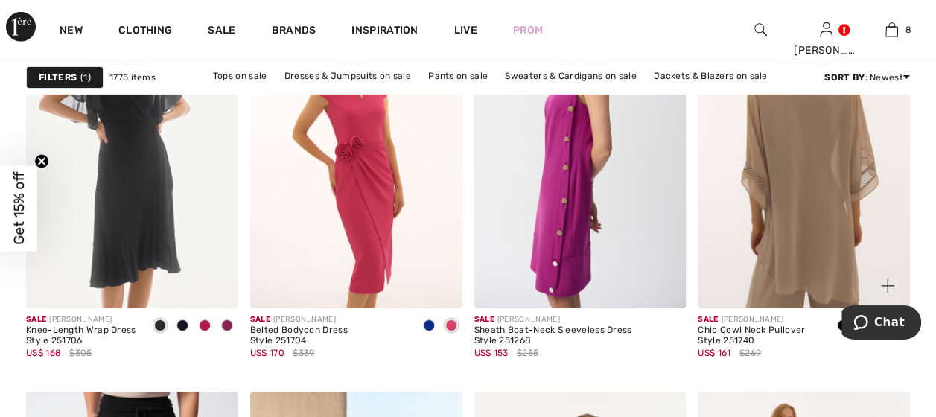
click at [770, 191] on img at bounding box center [804, 149] width 212 height 318
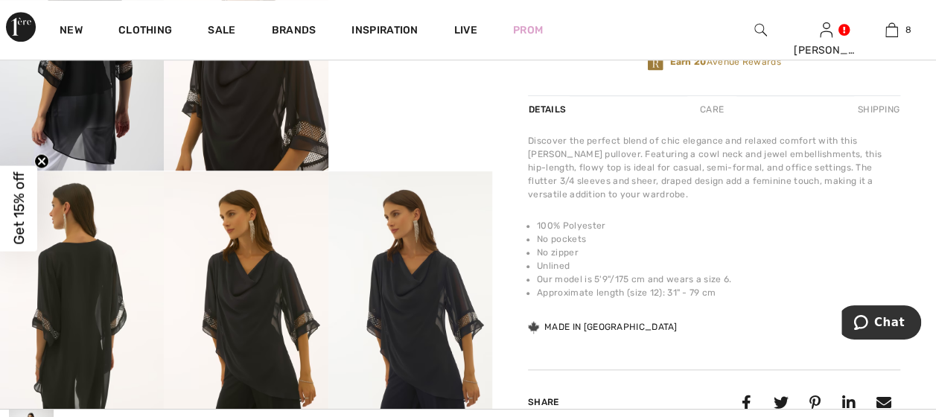
scroll to position [596, 0]
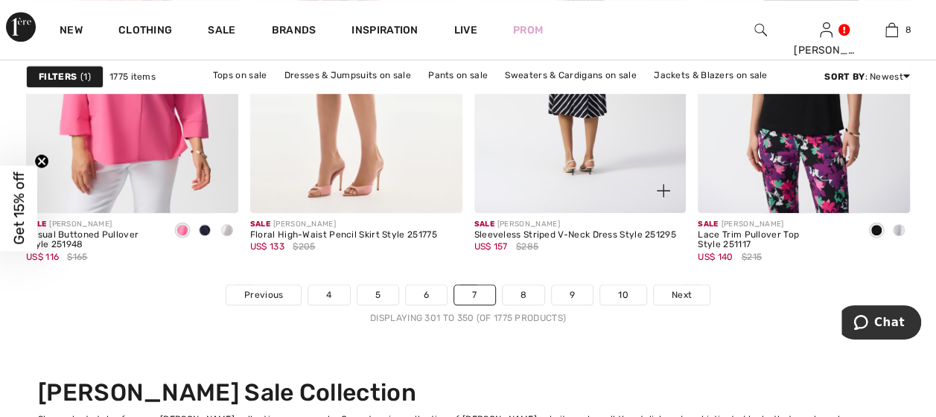
scroll to position [6179, 0]
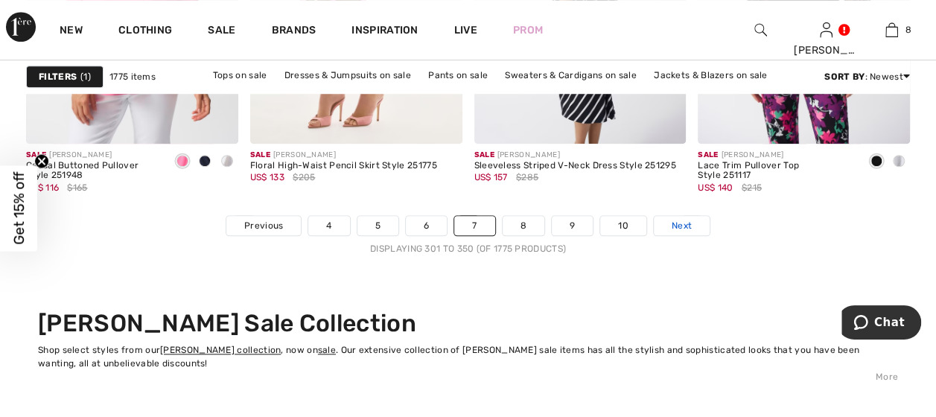
click at [674, 224] on span "Next" at bounding box center [681, 225] width 20 height 13
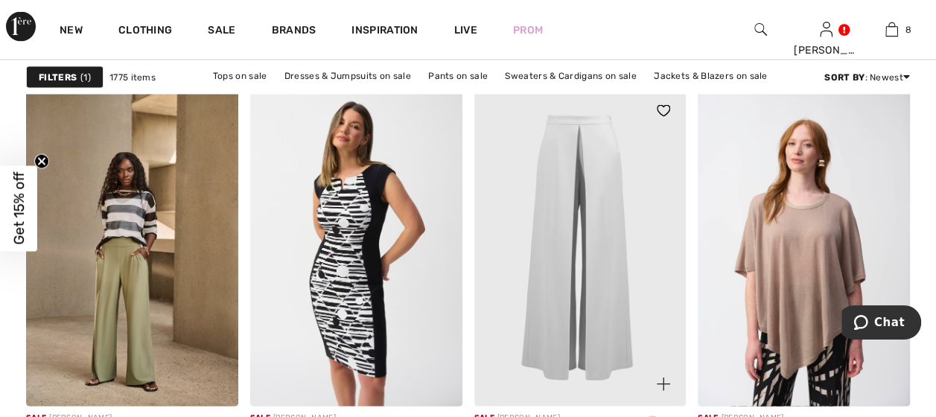
scroll to position [1489, 0]
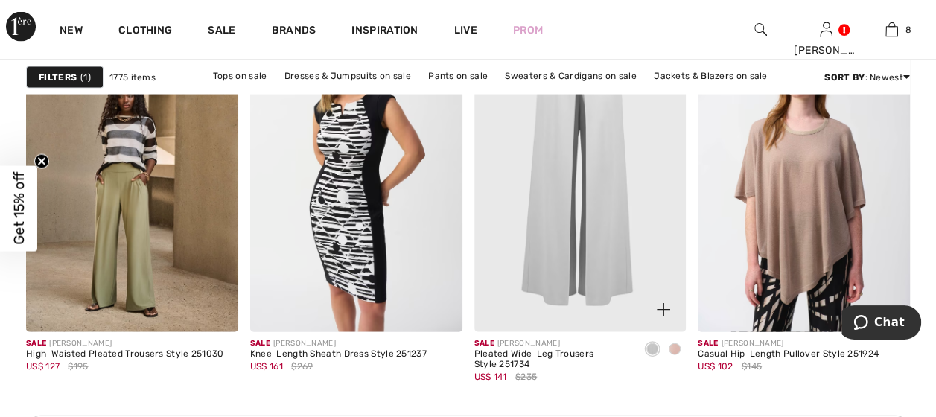
click at [594, 258] on img at bounding box center [580, 173] width 212 height 318
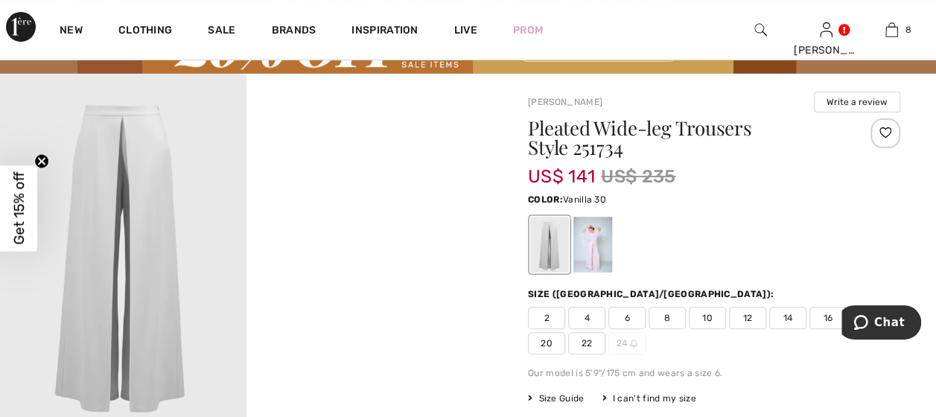
scroll to position [74, 0]
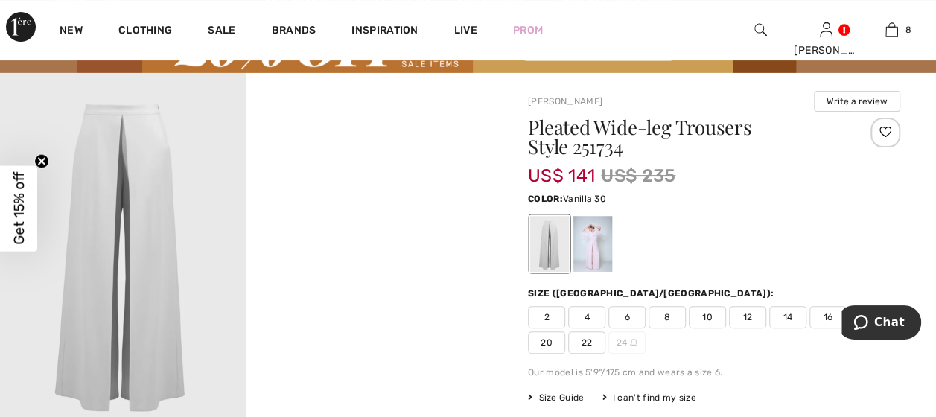
click at [781, 314] on span "14" at bounding box center [787, 317] width 37 height 22
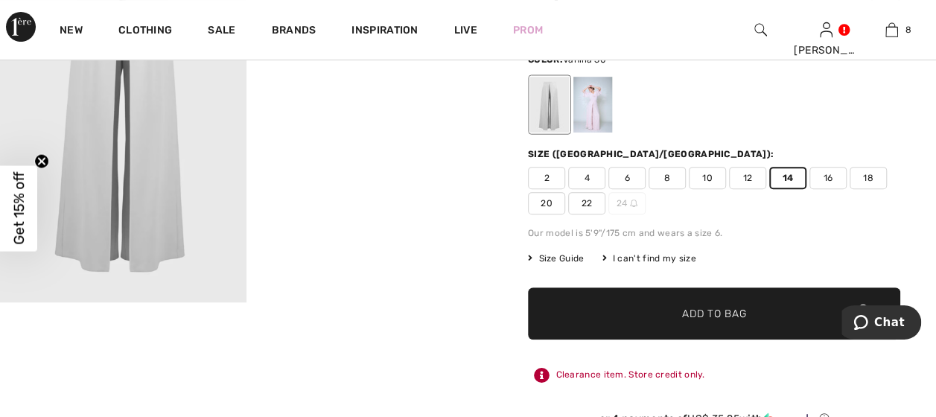
scroll to position [223, 0]
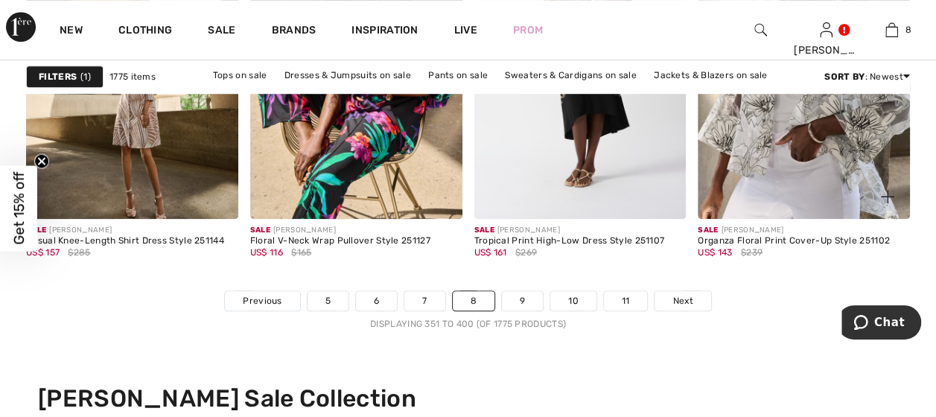
scroll to position [6104, 0]
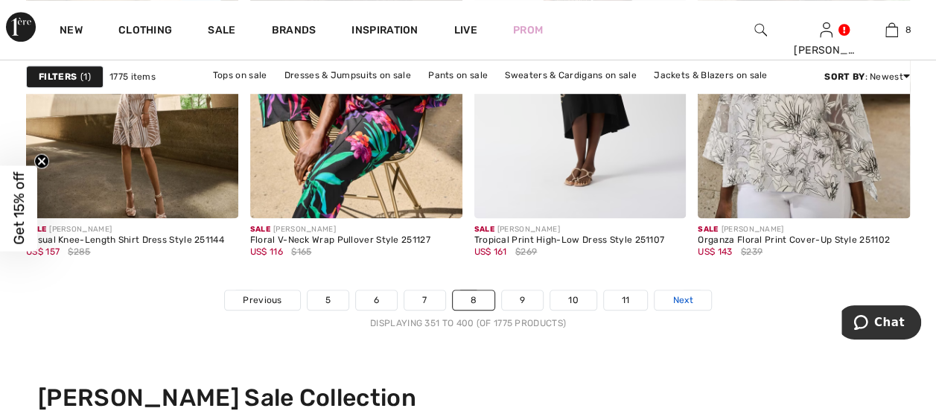
click at [666, 292] on link "Next" at bounding box center [682, 299] width 56 height 19
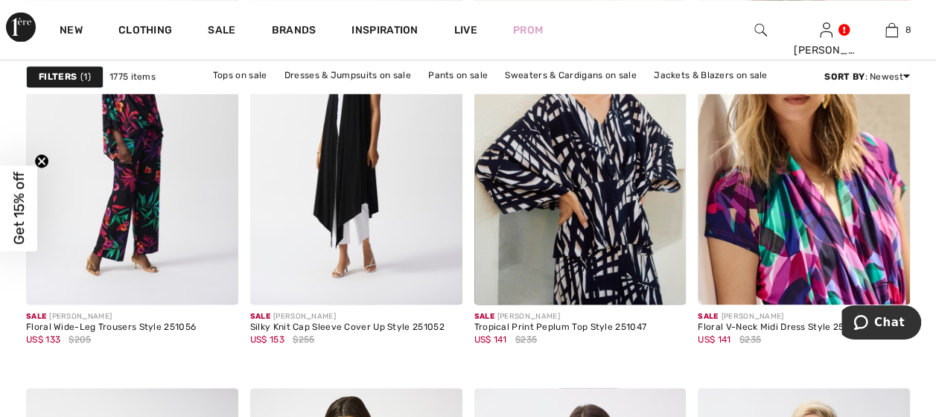
scroll to position [1117, 0]
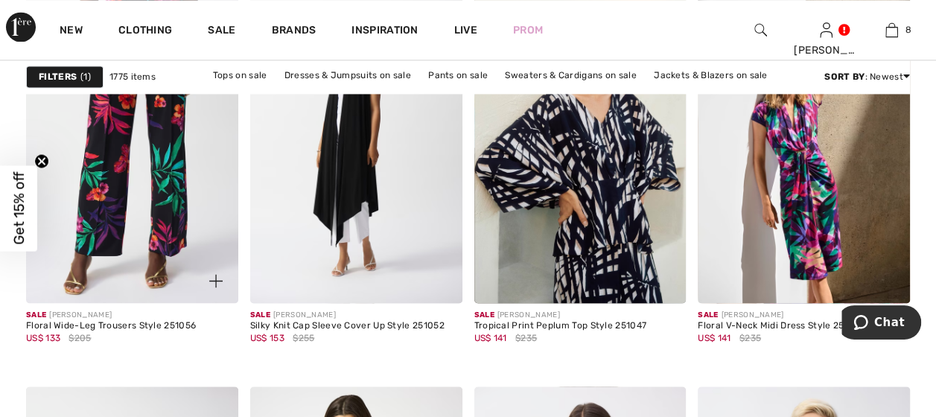
click at [158, 223] on img at bounding box center [132, 144] width 212 height 318
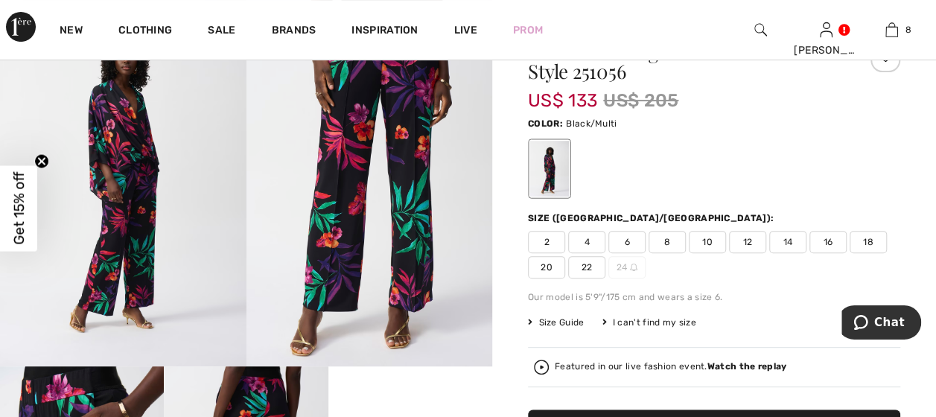
scroll to position [149, 0]
click at [784, 237] on span "14" at bounding box center [787, 243] width 37 height 22
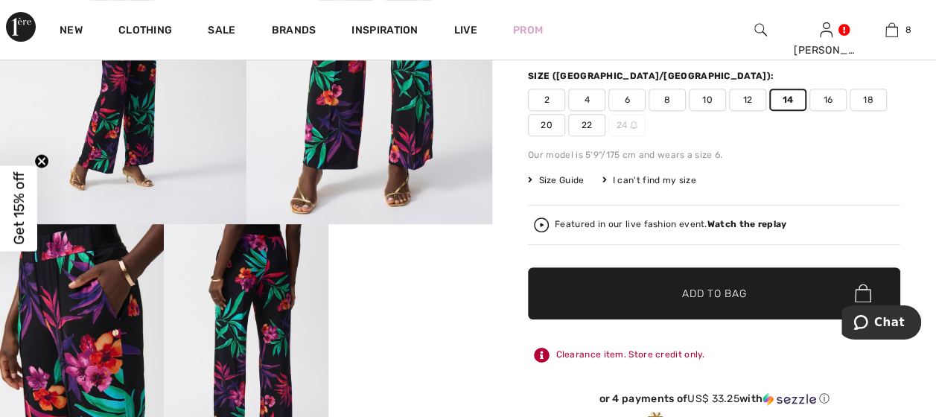
scroll to position [298, 0]
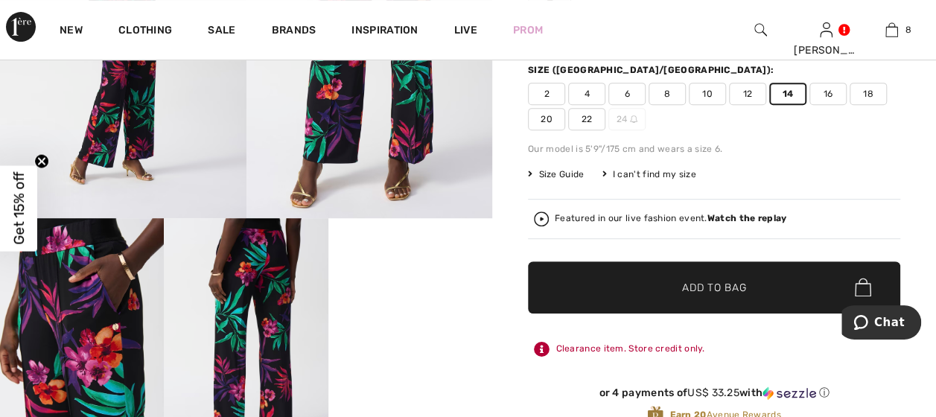
click at [713, 286] on span "Add to Bag" at bounding box center [714, 287] width 64 height 16
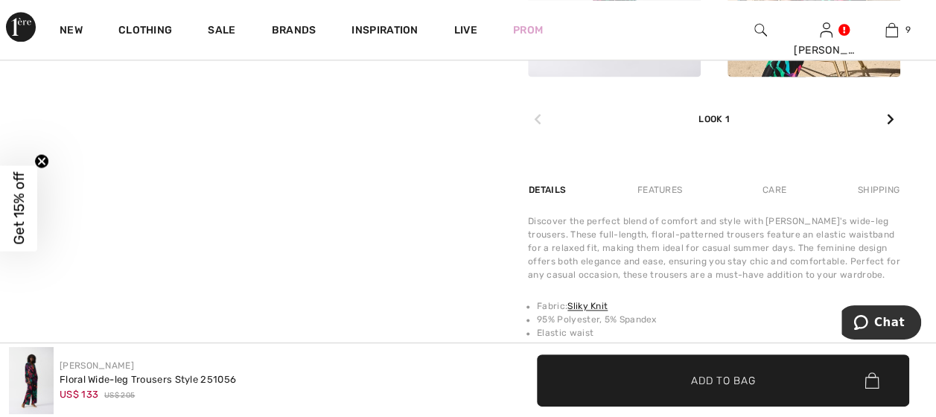
scroll to position [1042, 0]
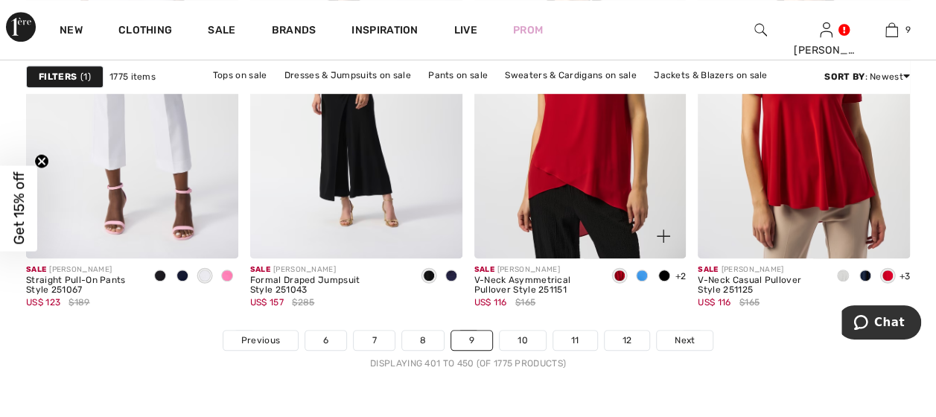
scroll to position [6104, 0]
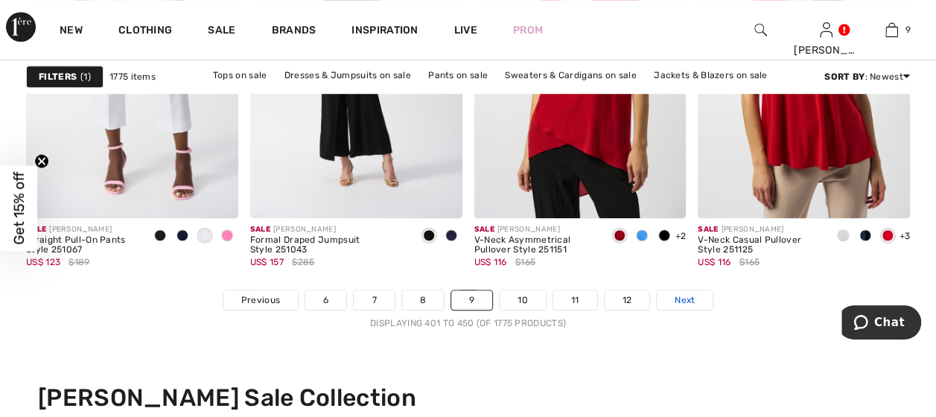
click at [678, 298] on span "Next" at bounding box center [684, 299] width 20 height 13
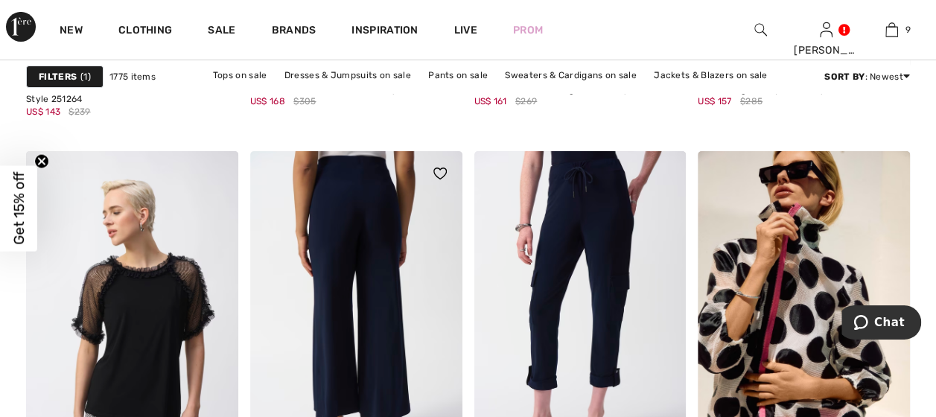
scroll to position [2680, 0]
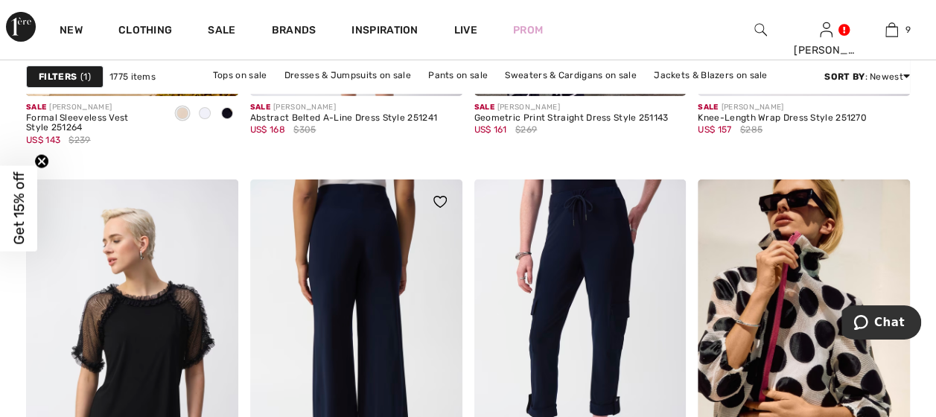
click at [380, 328] on img at bounding box center [356, 338] width 212 height 318
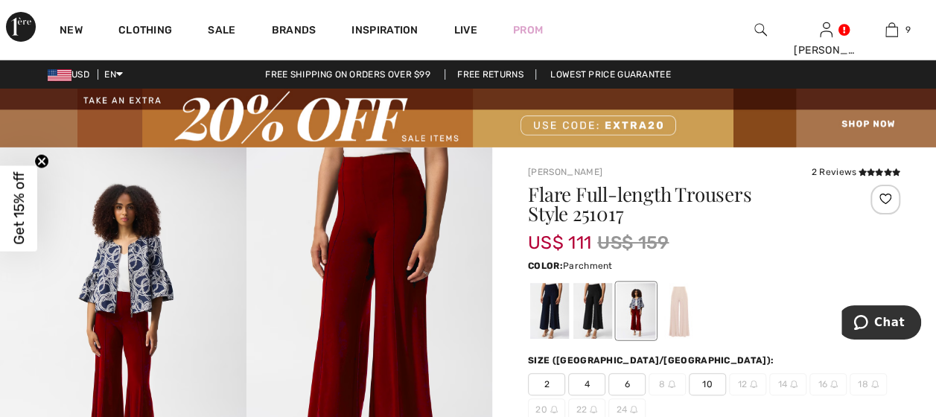
click at [674, 311] on div at bounding box center [679, 311] width 39 height 56
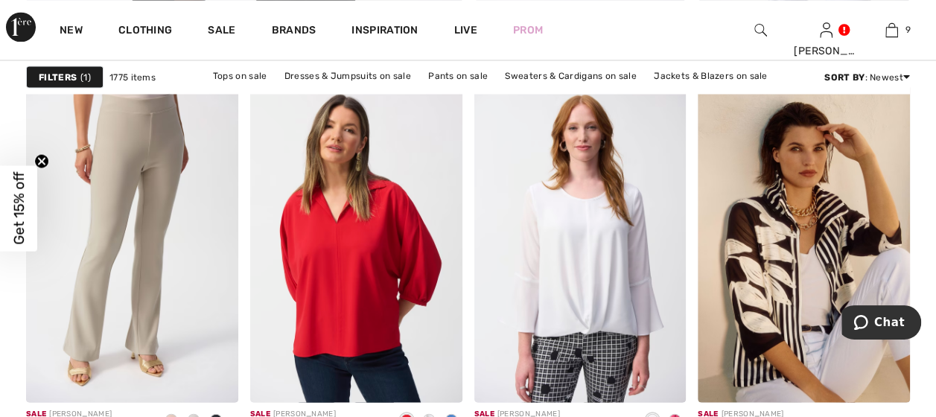
scroll to position [4169, 0]
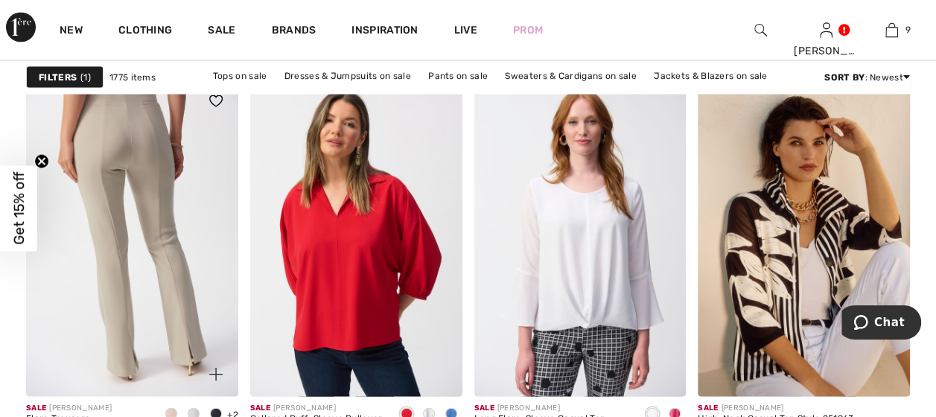
click at [139, 279] on img at bounding box center [132, 237] width 212 height 318
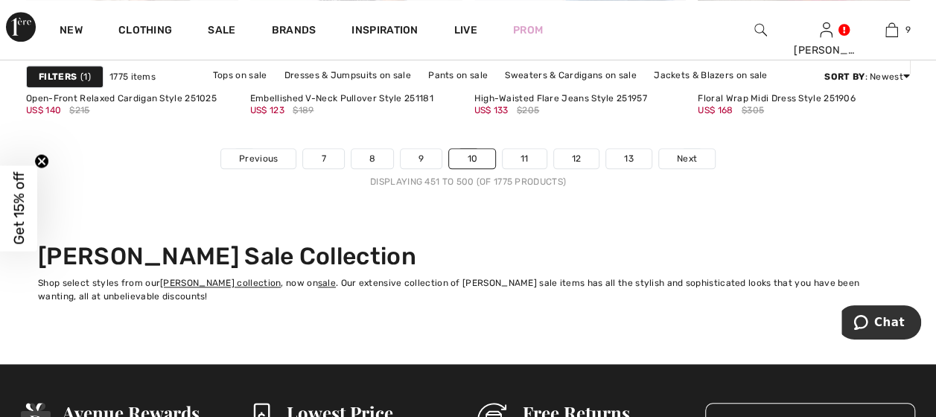
scroll to position [6253, 0]
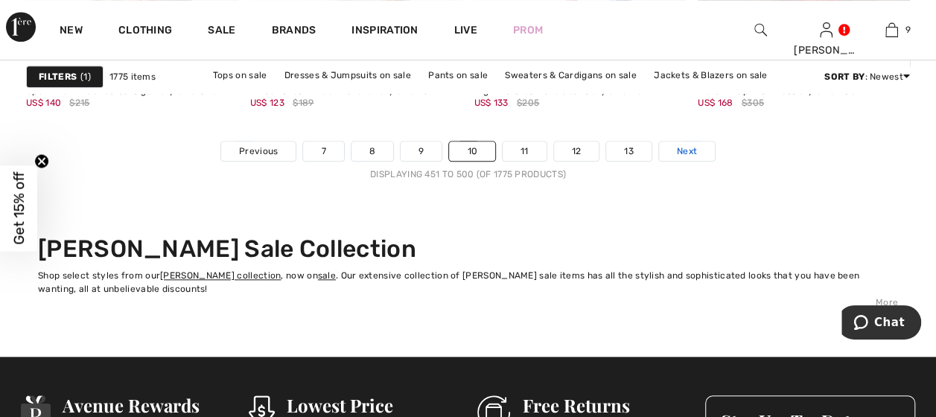
click at [677, 147] on span "Next" at bounding box center [687, 150] width 20 height 13
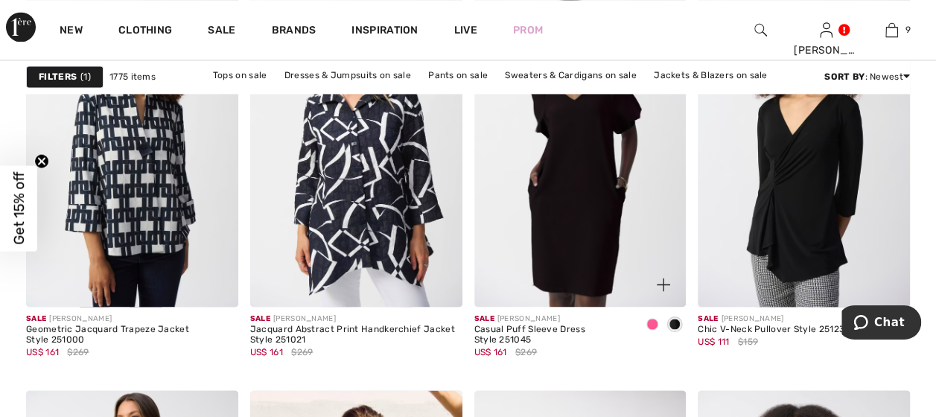
scroll to position [1117, 0]
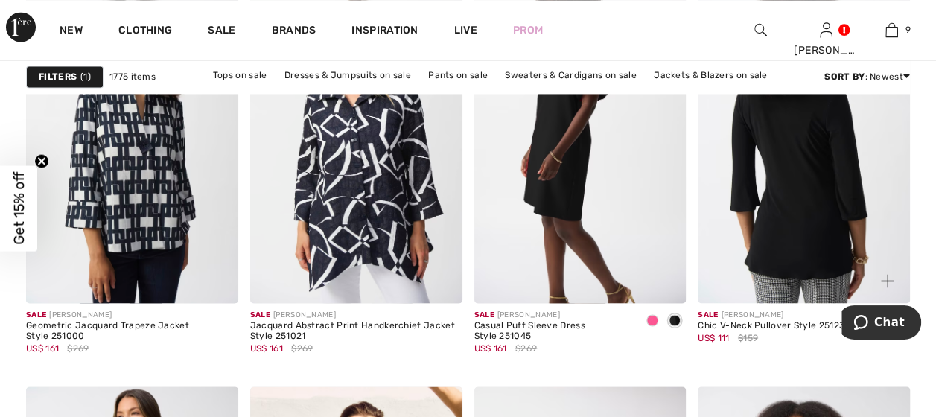
click at [794, 207] on img at bounding box center [804, 144] width 212 height 318
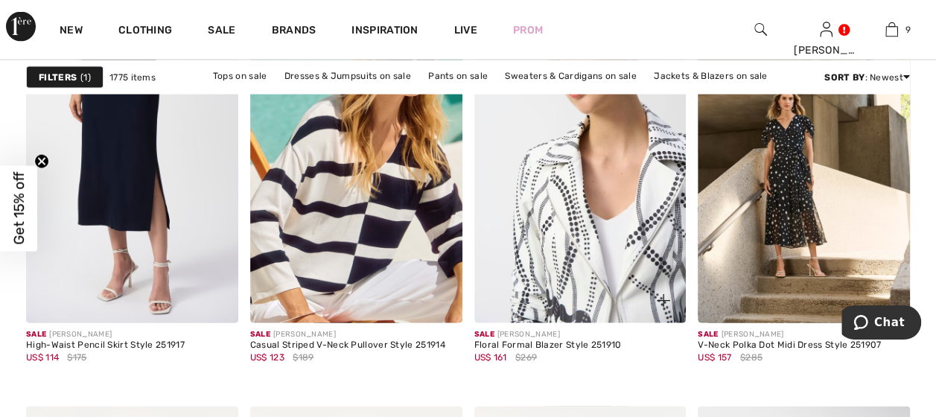
scroll to position [4243, 0]
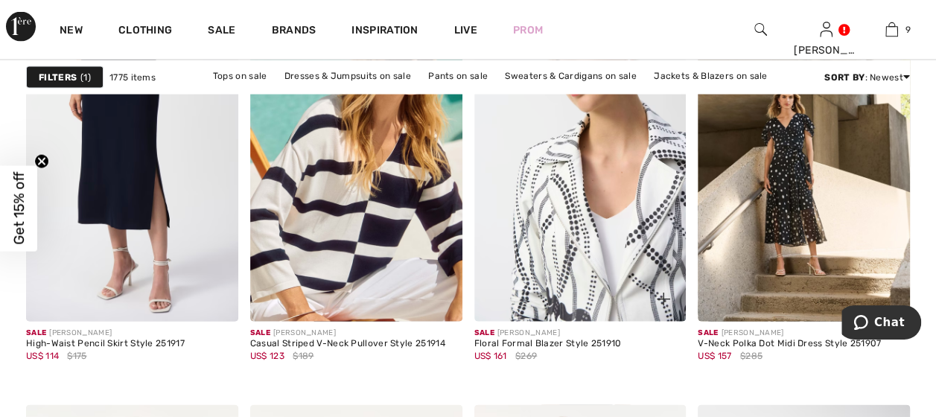
click at [576, 236] on img at bounding box center [580, 163] width 212 height 318
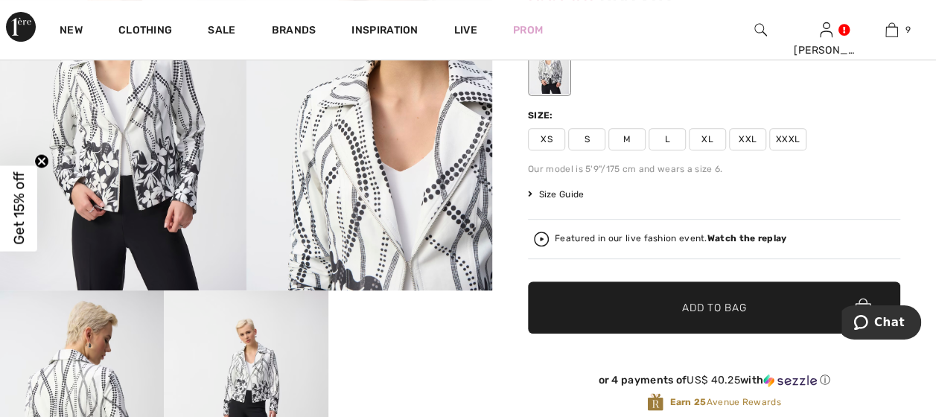
scroll to position [223, 0]
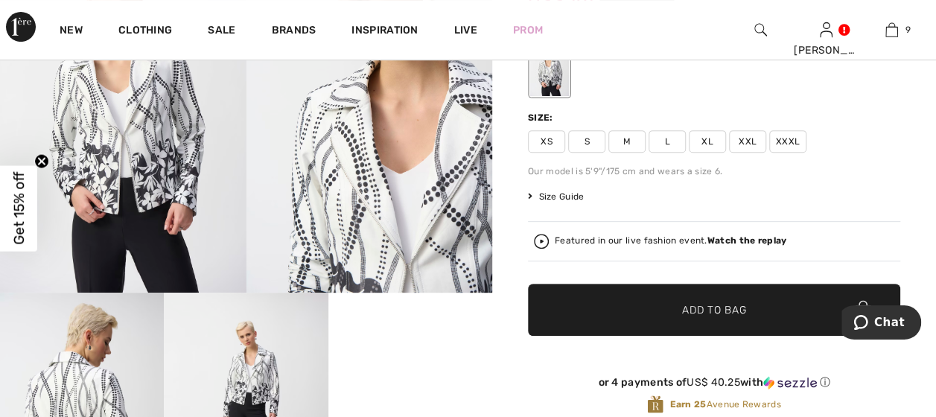
click at [700, 138] on span "XL" at bounding box center [707, 141] width 37 height 22
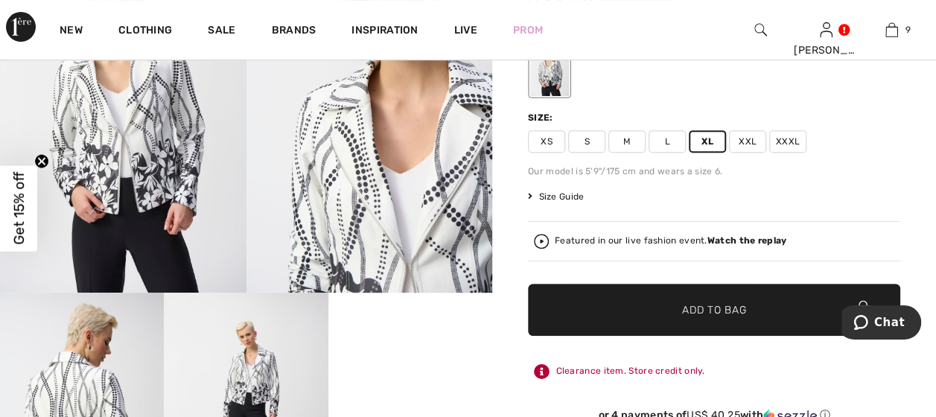
click at [703, 310] on span "Add to Bag" at bounding box center [714, 309] width 64 height 16
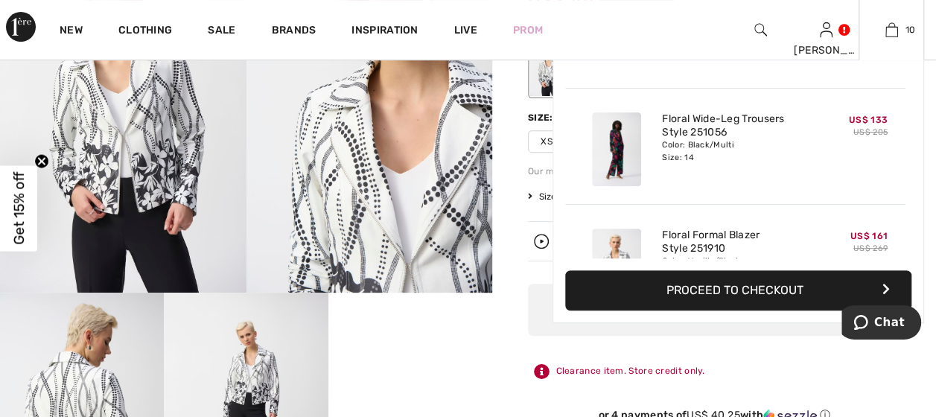
scroll to position [972, 0]
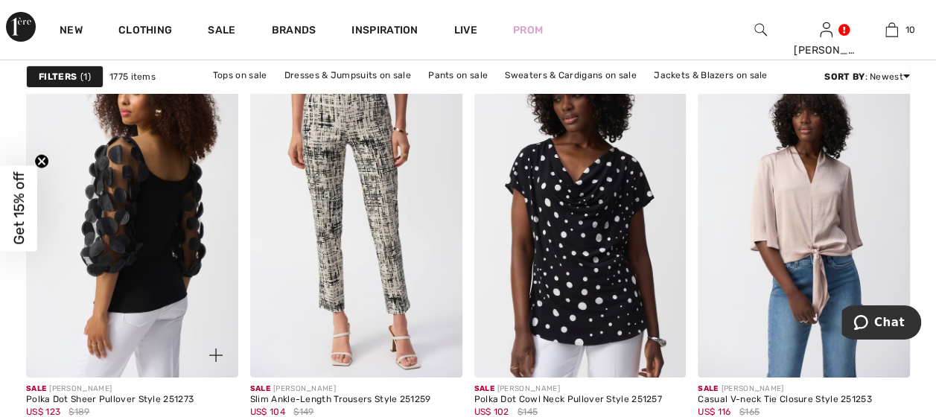
scroll to position [5583, 0]
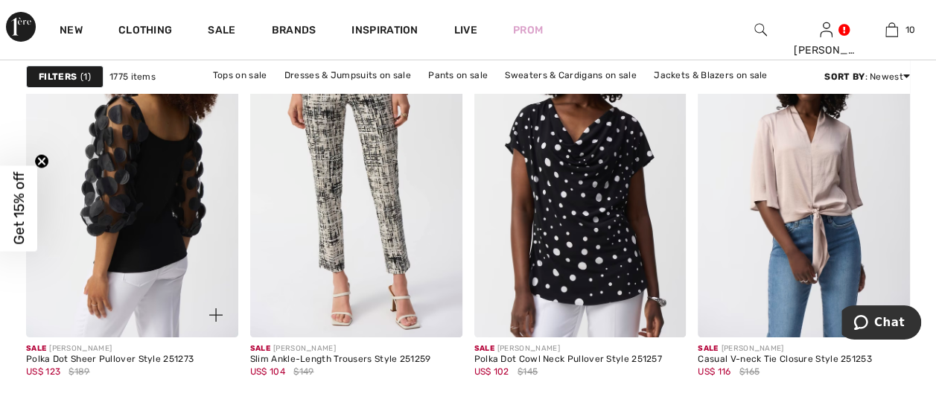
click at [139, 237] on img at bounding box center [132, 178] width 212 height 318
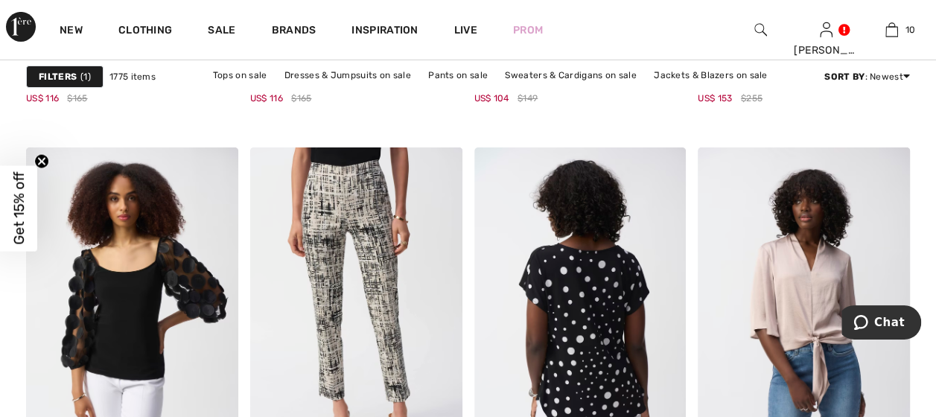
scroll to position [5583, 0]
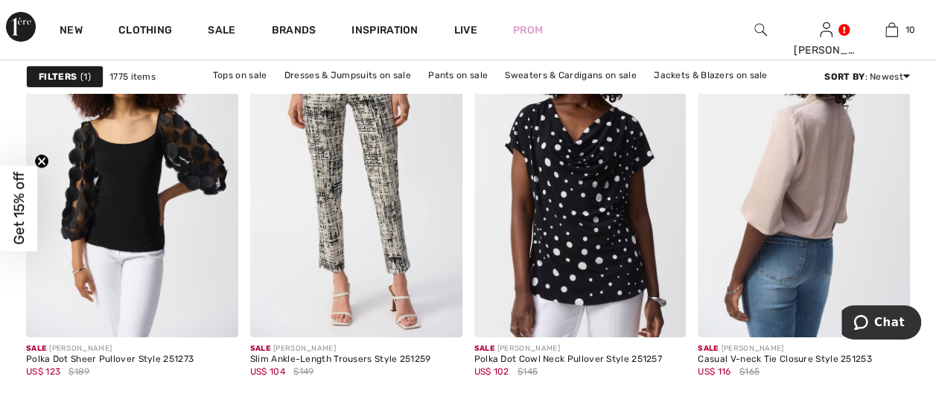
click at [785, 159] on img at bounding box center [804, 178] width 212 height 318
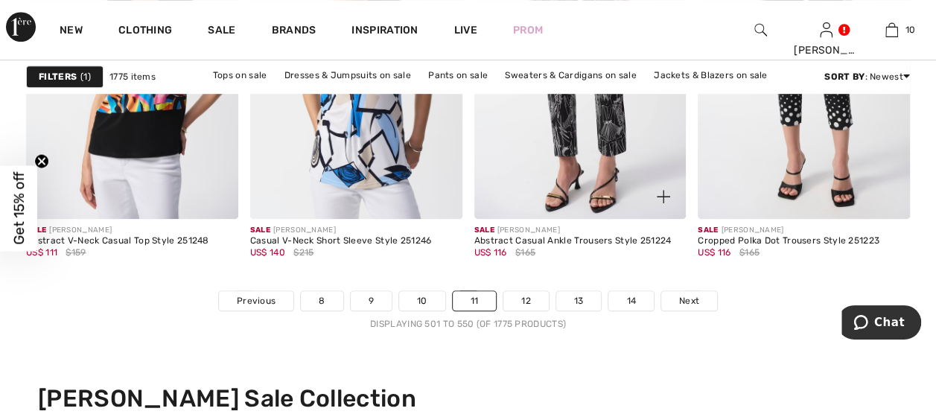
scroll to position [6104, 0]
click at [692, 300] on span "Next" at bounding box center [689, 299] width 20 height 13
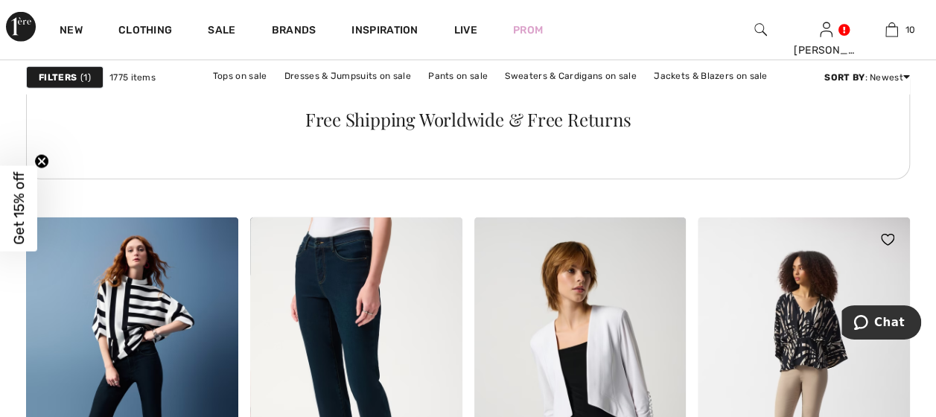
scroll to position [4988, 0]
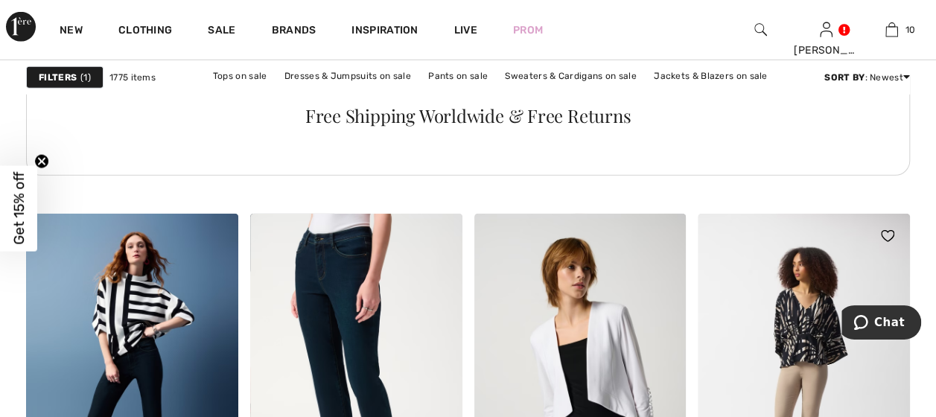
click at [811, 339] on img at bounding box center [804, 373] width 212 height 318
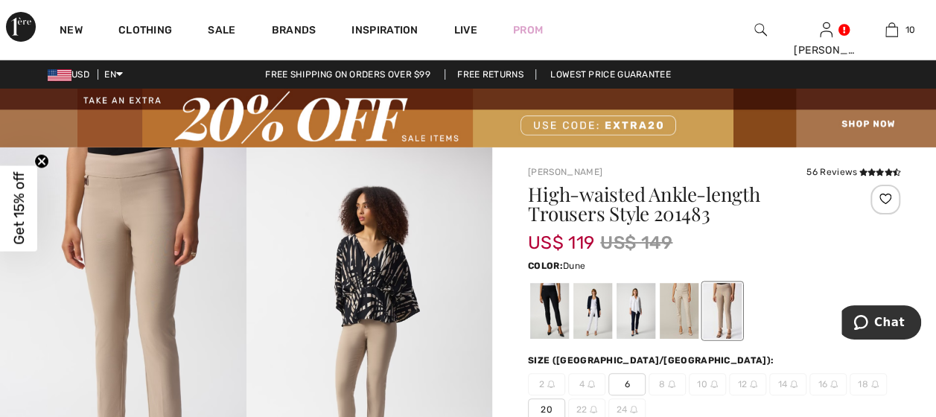
click at [165, 301] on img at bounding box center [123, 331] width 246 height 368
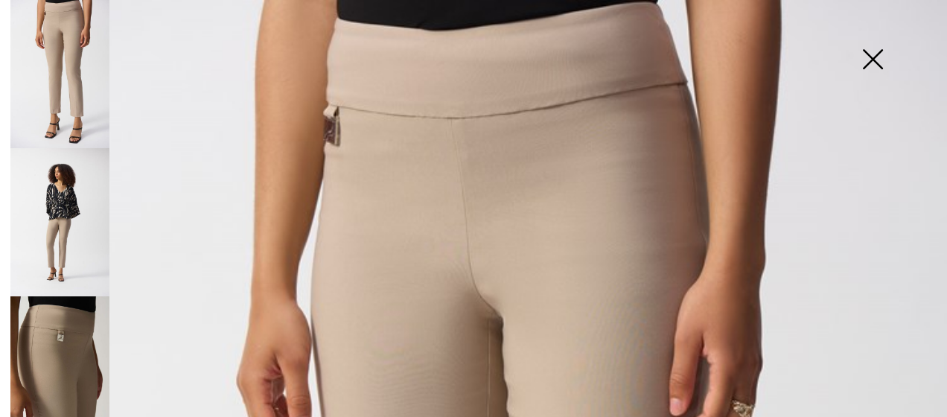
click at [44, 308] on img at bounding box center [59, 370] width 99 height 148
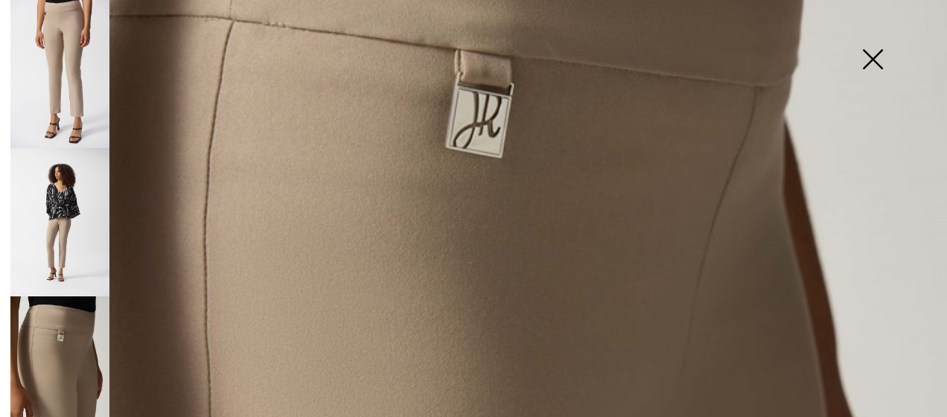
scroll to position [298, 0]
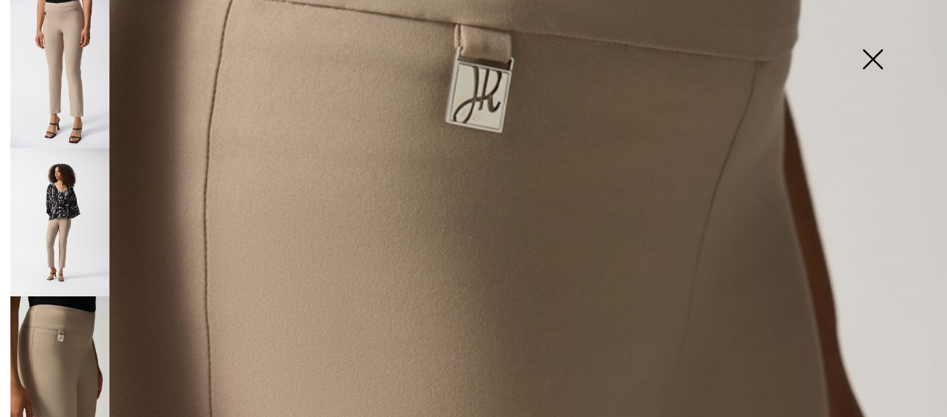
click at [80, 23] on img at bounding box center [59, 74] width 99 height 148
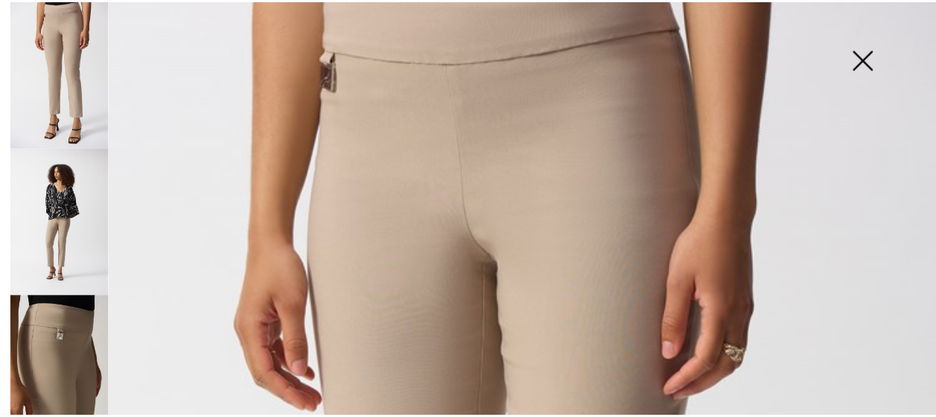
scroll to position [0, 0]
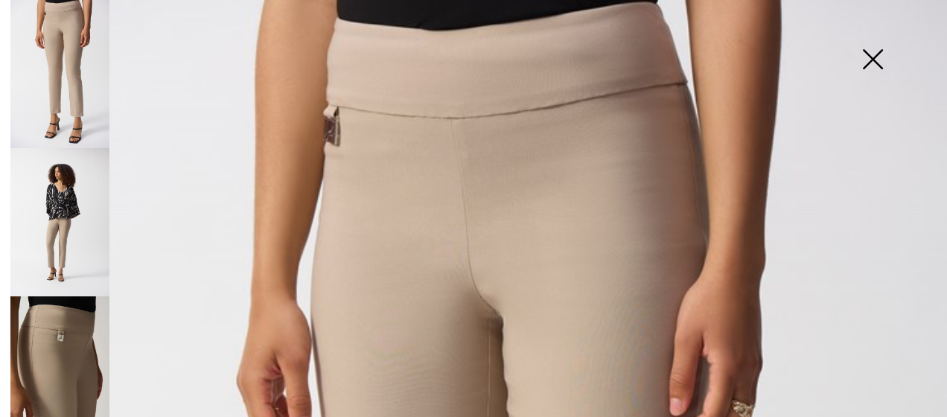
click at [876, 53] on img at bounding box center [872, 60] width 74 height 77
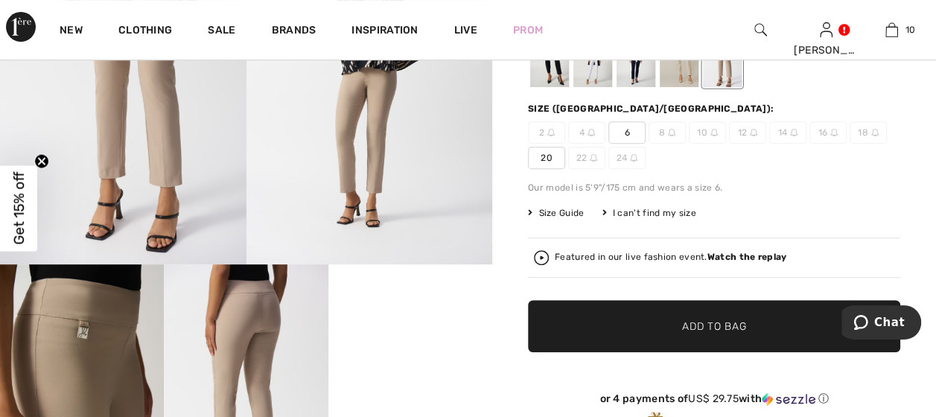
scroll to position [149, 0]
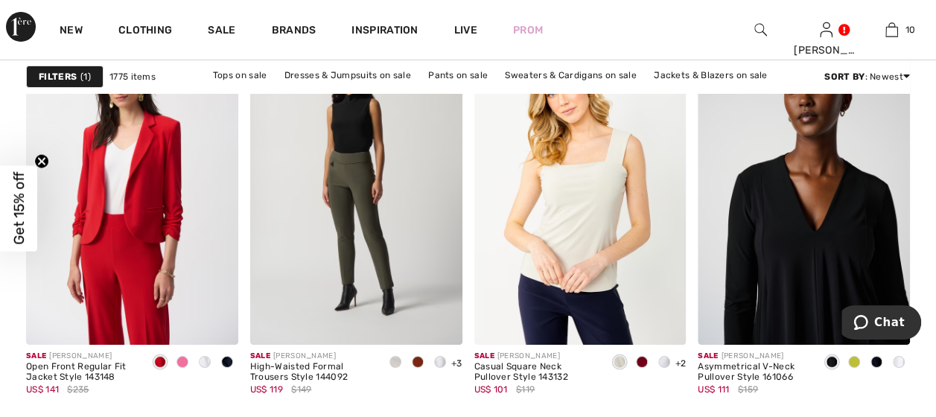
scroll to position [5583, 0]
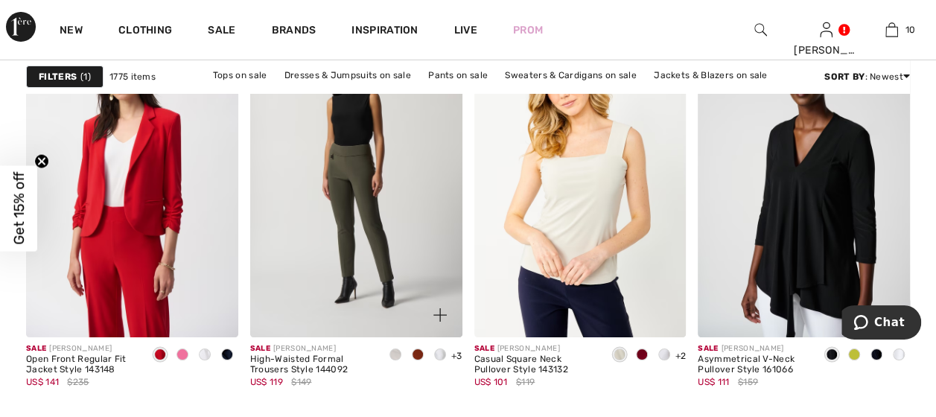
click at [415, 352] on span at bounding box center [418, 354] width 12 height 12
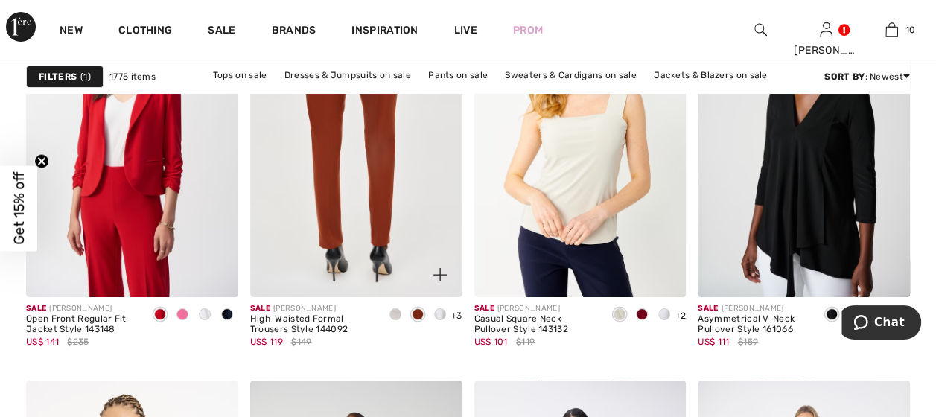
scroll to position [5658, 0]
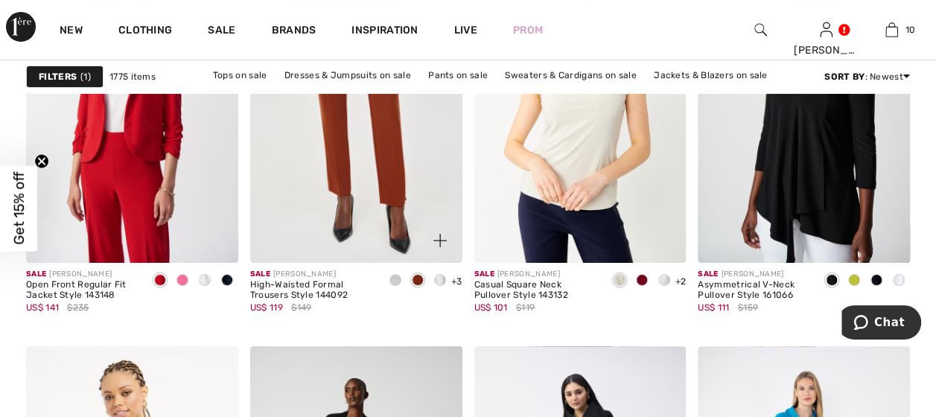
click at [395, 275] on span at bounding box center [395, 280] width 12 height 12
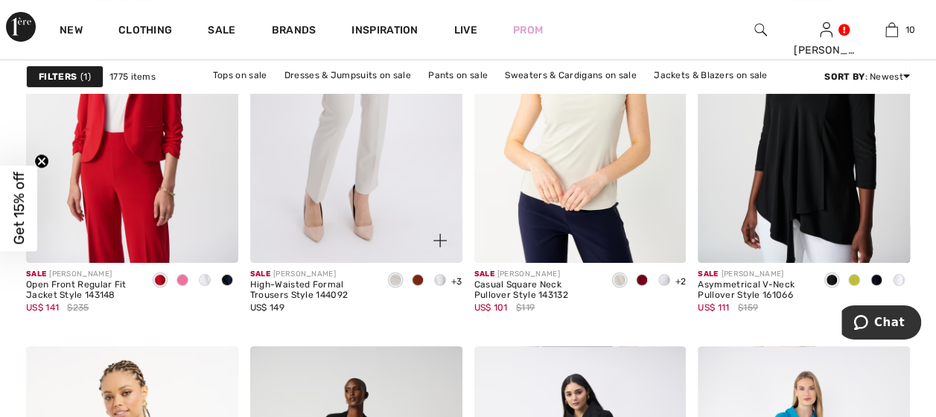
click at [367, 146] on img at bounding box center [356, 104] width 212 height 318
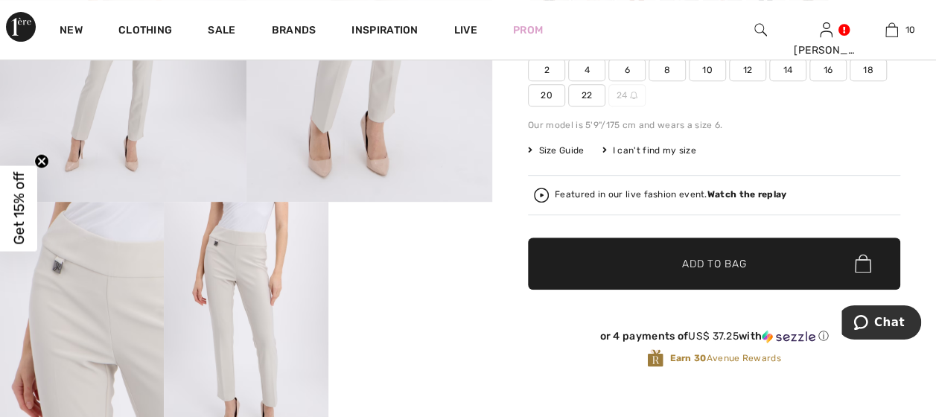
scroll to position [298, 0]
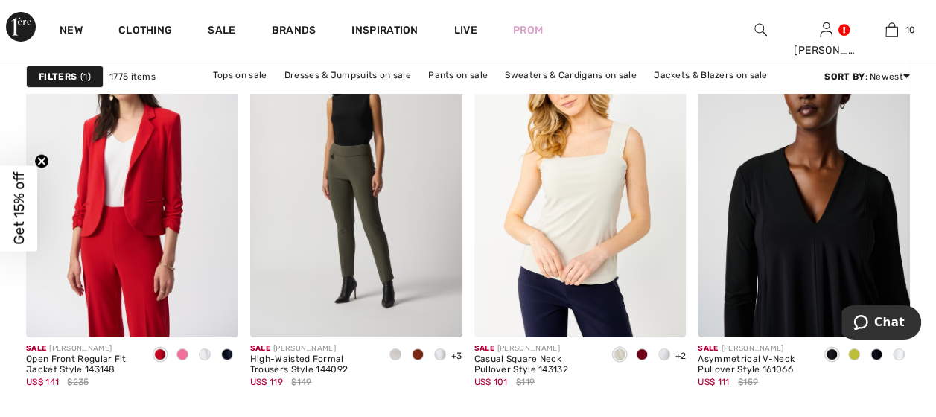
scroll to position [5658, 0]
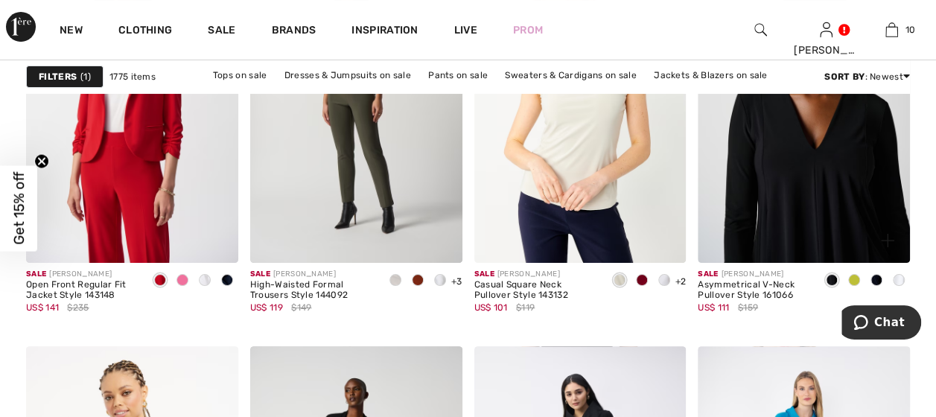
click at [810, 208] on img at bounding box center [804, 104] width 212 height 318
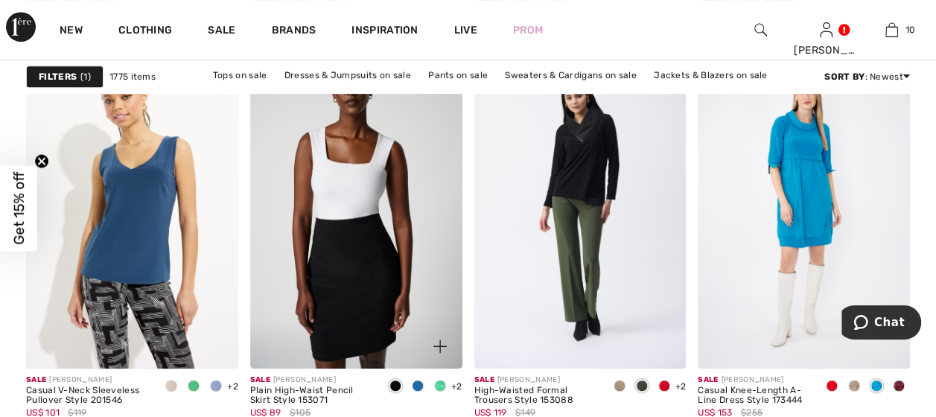
scroll to position [5955, 0]
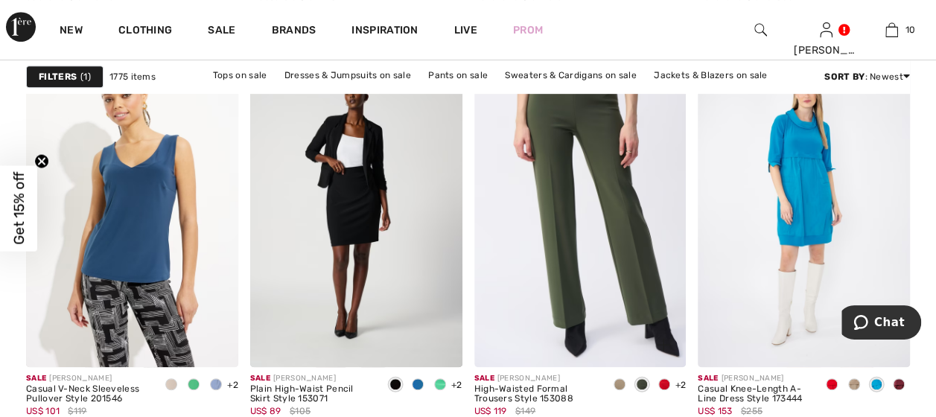
click at [579, 300] on img at bounding box center [580, 207] width 212 height 318
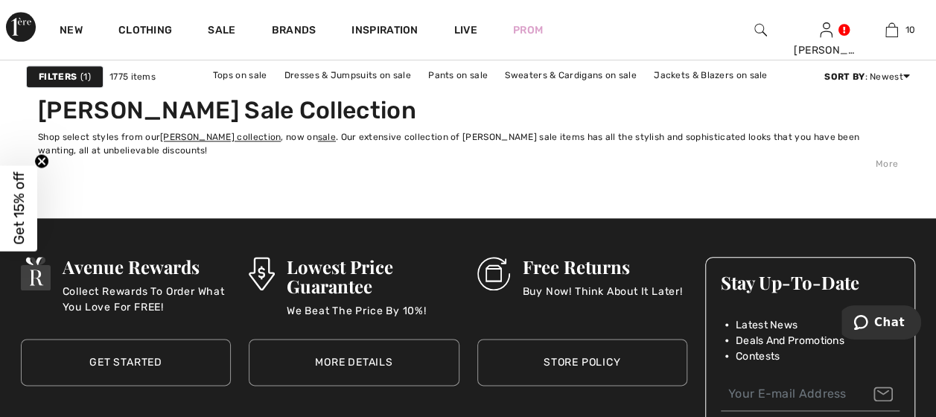
scroll to position [6179, 0]
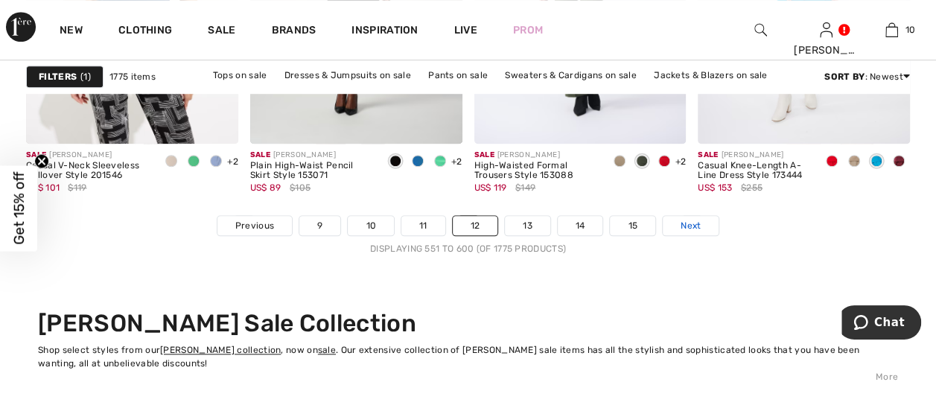
click at [689, 221] on span "Next" at bounding box center [690, 225] width 20 height 13
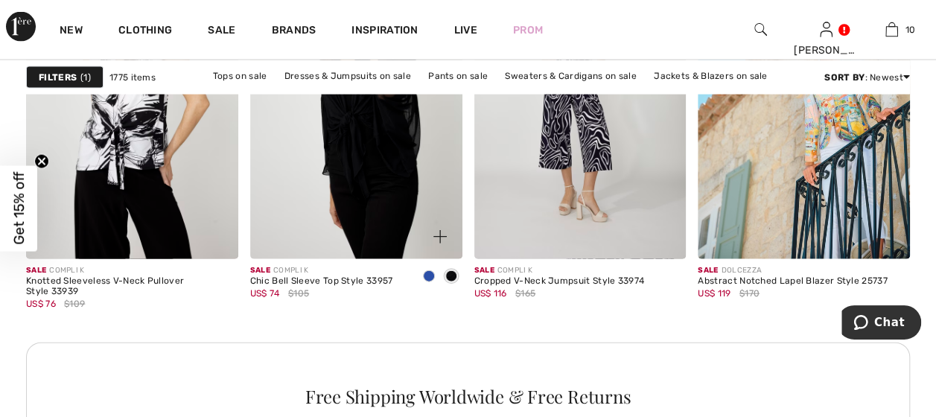
scroll to position [1563, 0]
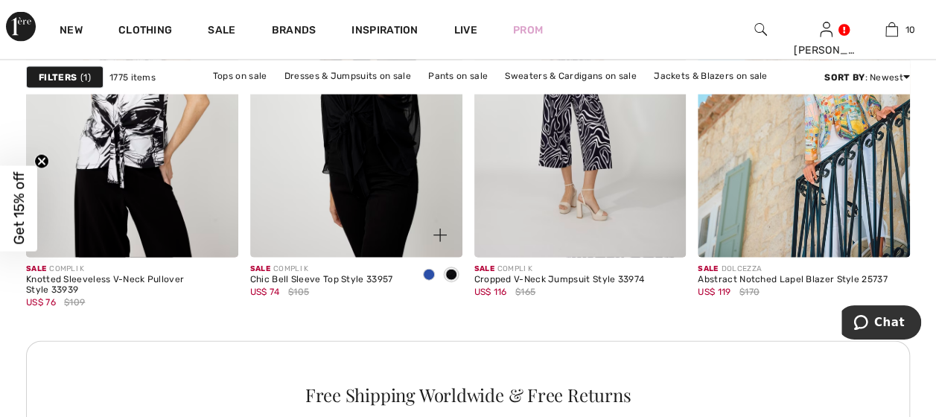
click at [348, 202] on img at bounding box center [356, 99] width 212 height 318
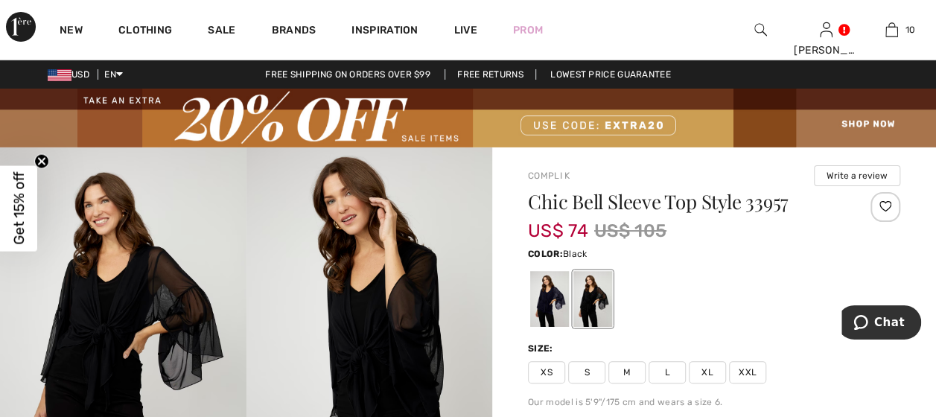
click at [589, 296] on div at bounding box center [592, 299] width 39 height 56
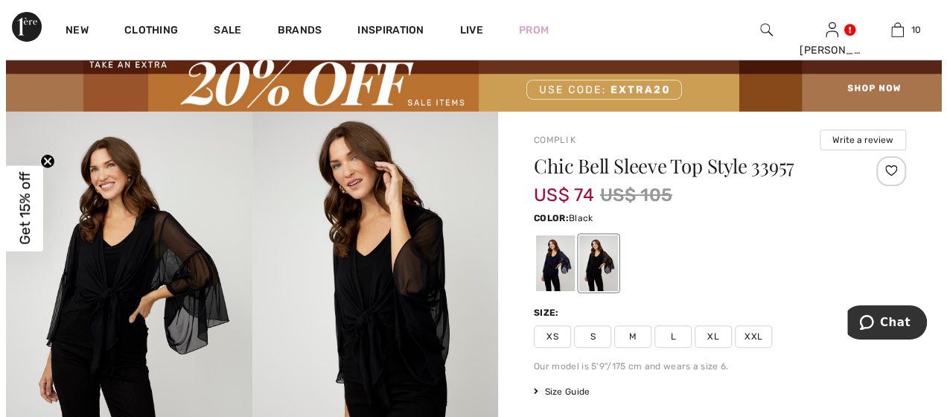
scroll to position [74, 0]
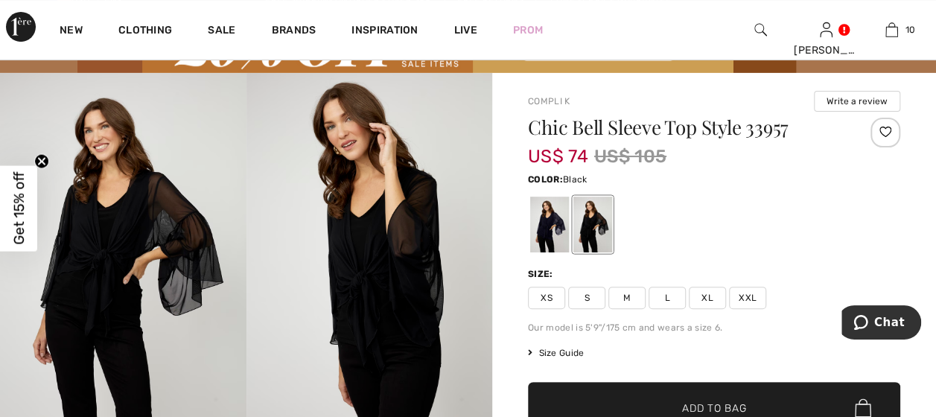
click at [569, 351] on span "Size Guide" at bounding box center [556, 352] width 56 height 13
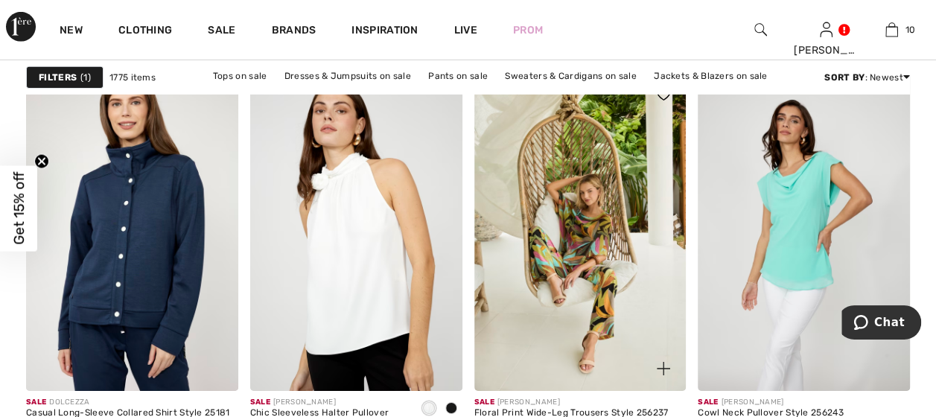
scroll to position [2382, 0]
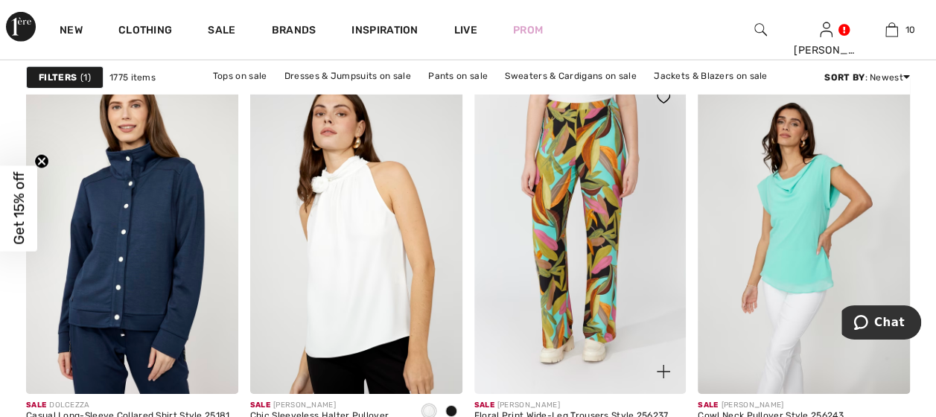
click at [599, 235] on img at bounding box center [580, 234] width 212 height 318
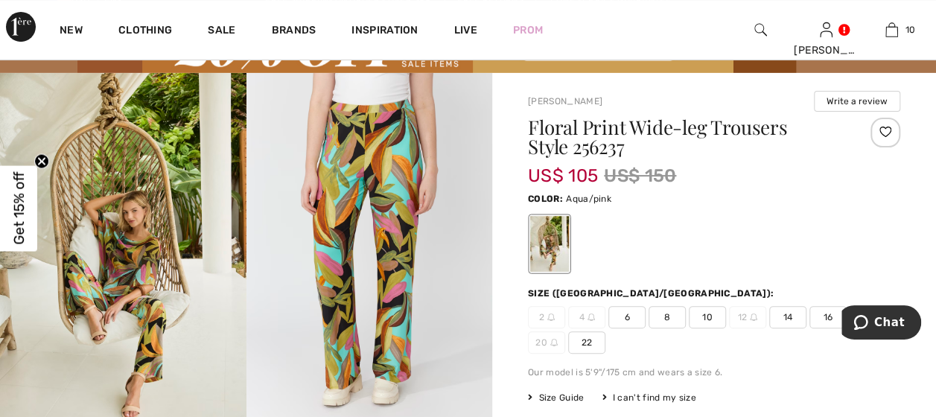
click at [786, 309] on span "14" at bounding box center [787, 317] width 37 height 22
click at [794, 313] on span "14" at bounding box center [787, 317] width 37 height 22
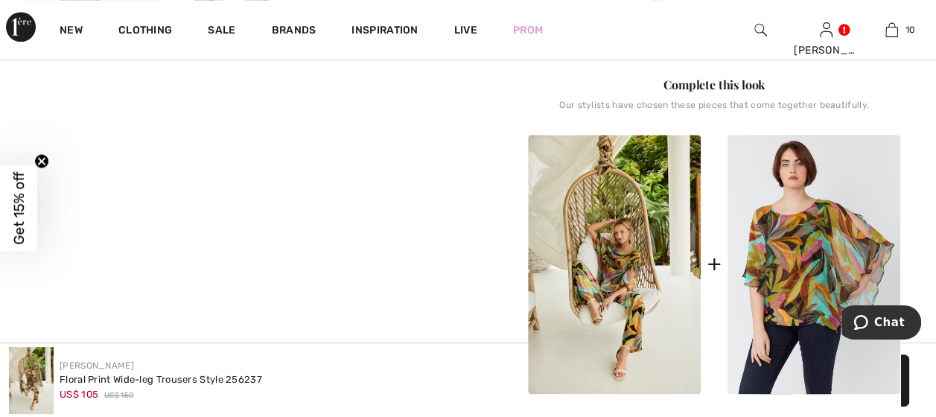
scroll to position [744, 0]
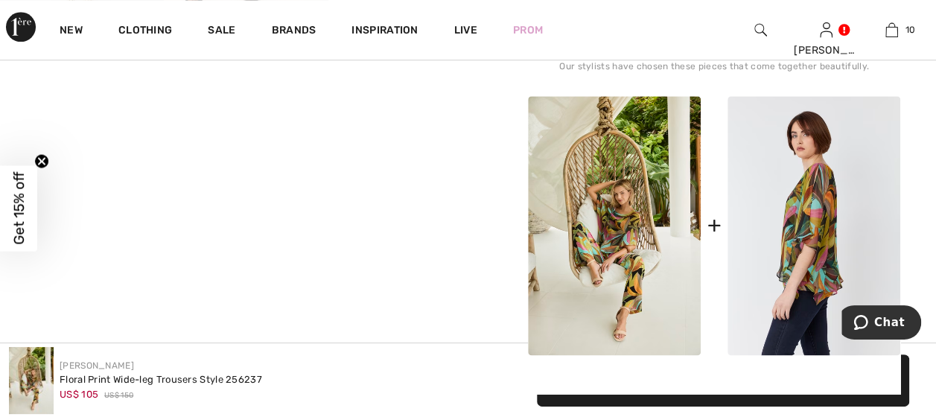
click at [801, 232] on img at bounding box center [813, 226] width 173 height 260
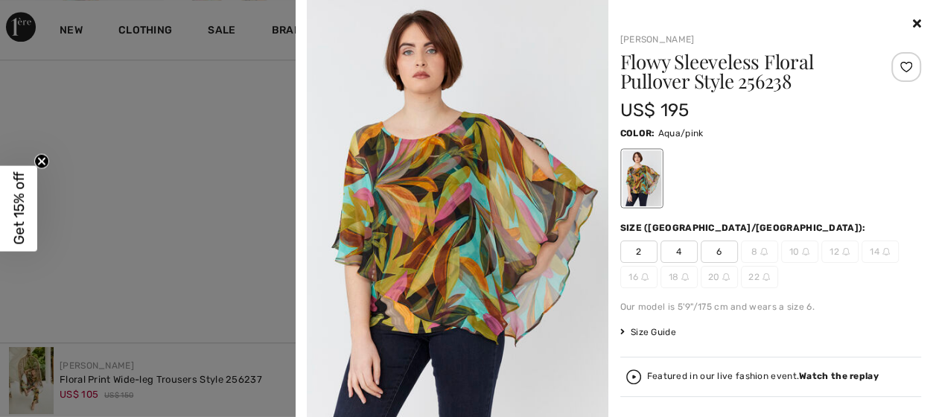
scroll to position [670, 0]
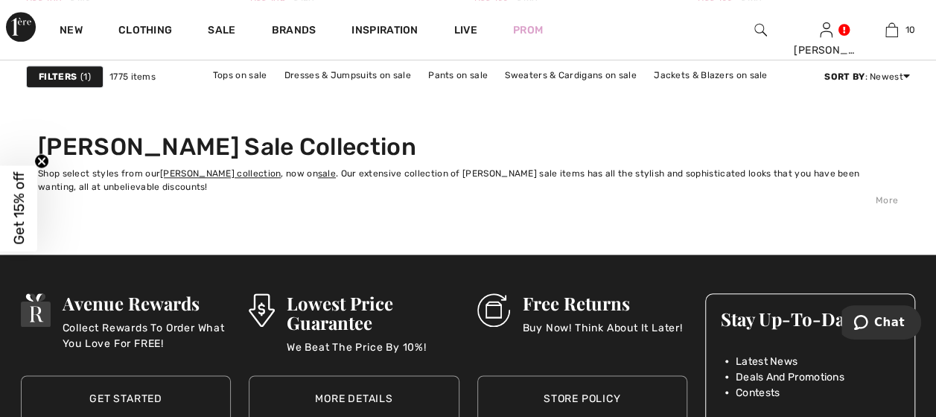
scroll to position [6402, 0]
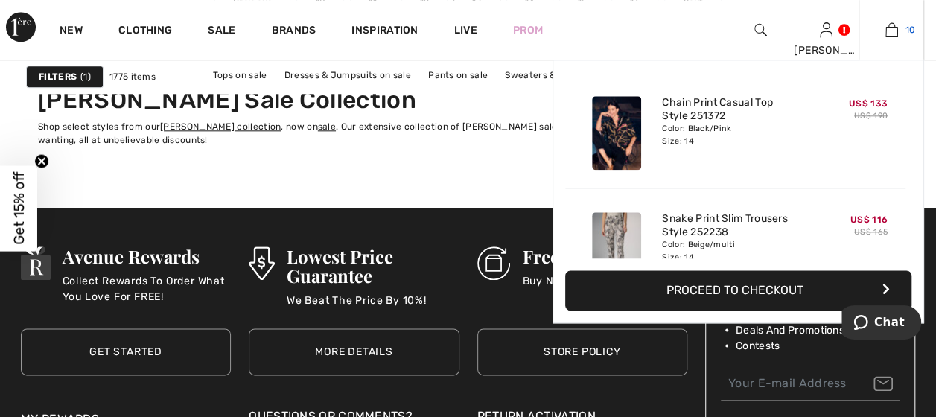
click at [893, 28] on img at bounding box center [891, 30] width 13 height 18
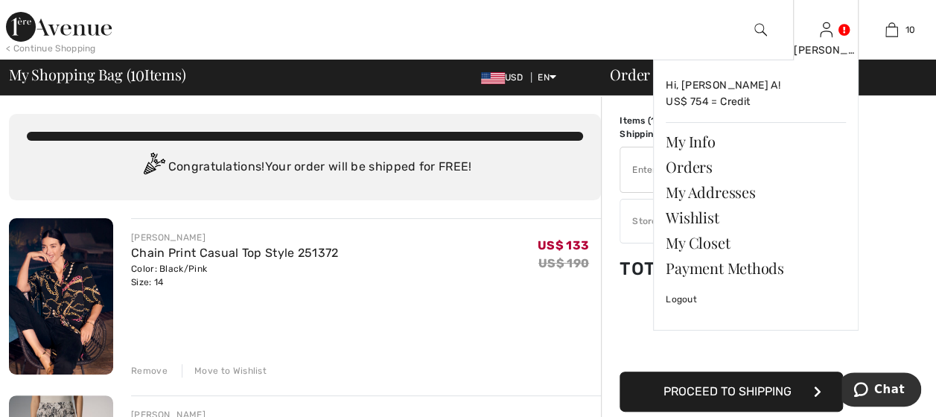
click at [832, 25] on link at bounding box center [826, 29] width 13 height 14
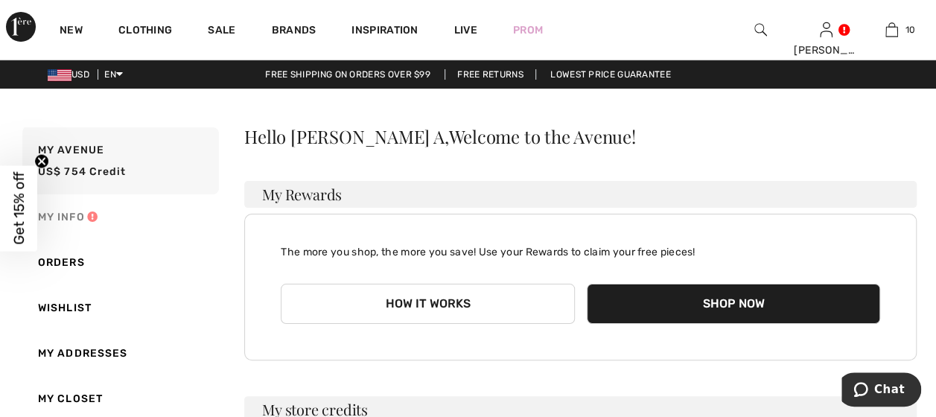
click at [79, 213] on link "My Info" at bounding box center [119, 216] width 200 height 45
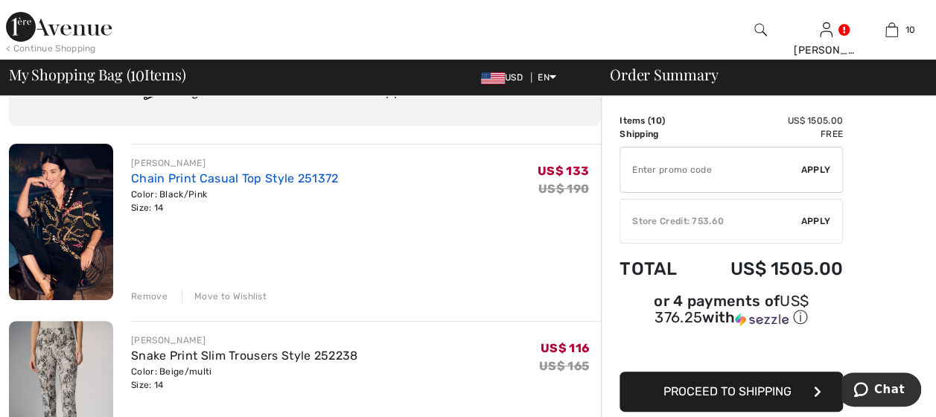
scroll to position [149, 0]
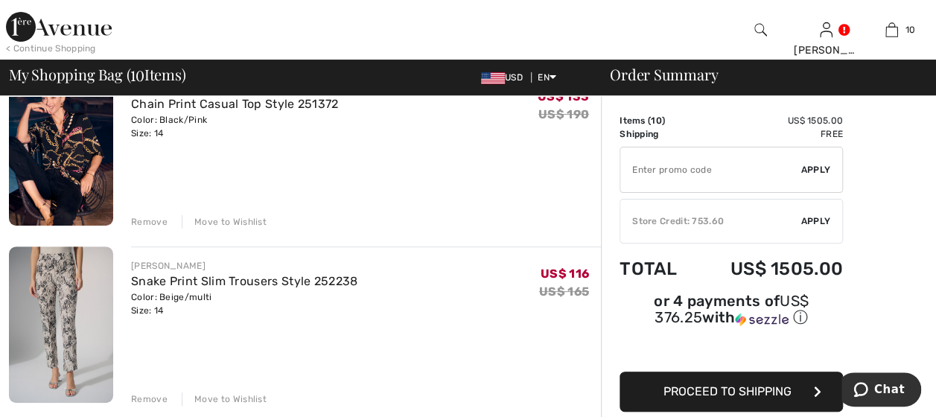
click at [66, 153] on img at bounding box center [61, 147] width 104 height 156
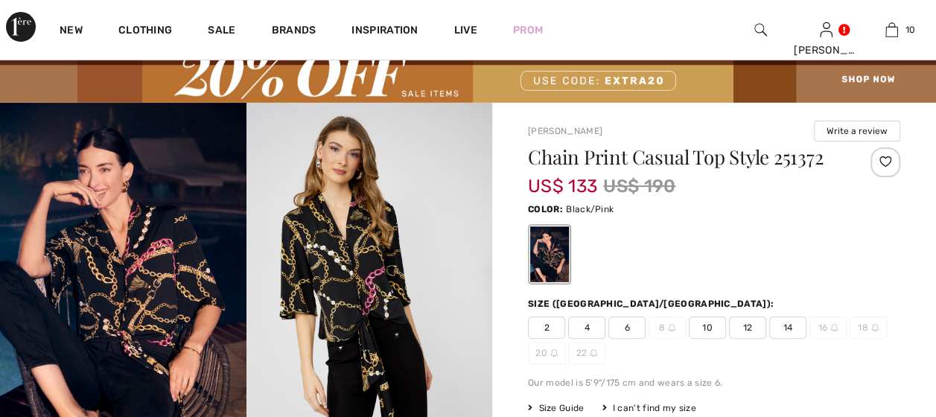
checkbox input "true"
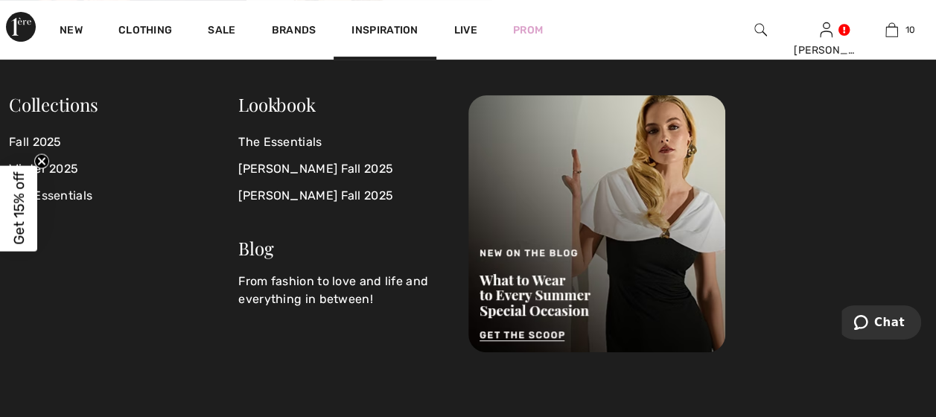
scroll to position [223, 0]
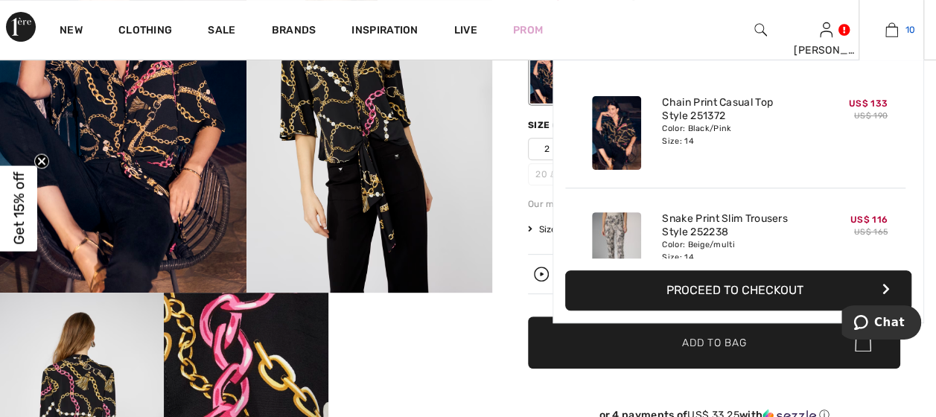
click at [889, 31] on img at bounding box center [891, 30] width 13 height 18
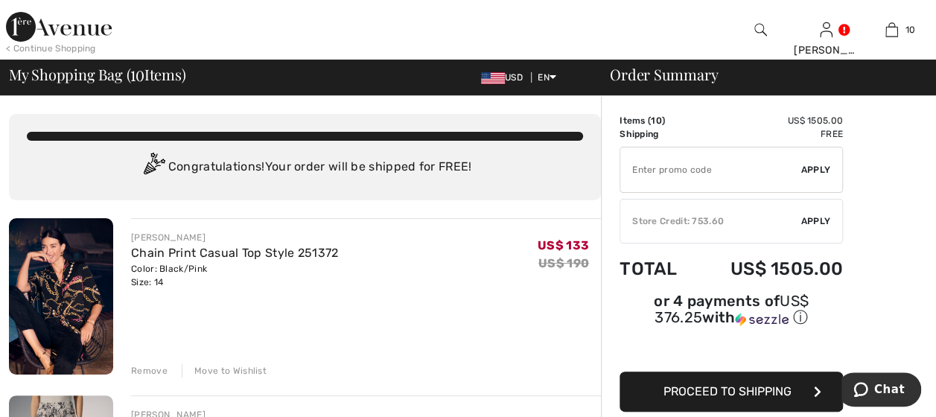
click at [631, 158] on input "TEXT" at bounding box center [710, 169] width 181 height 45
type input "EXTRA20"
click at [820, 170] on span "Apply" at bounding box center [816, 169] width 30 height 13
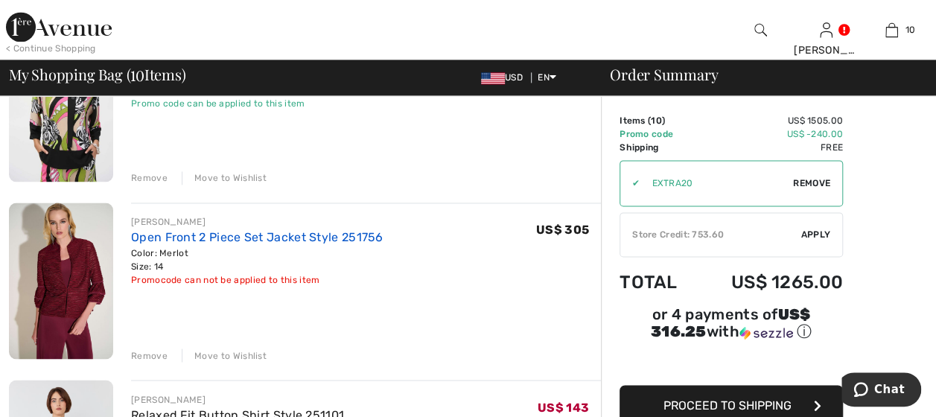
scroll to position [1117, 0]
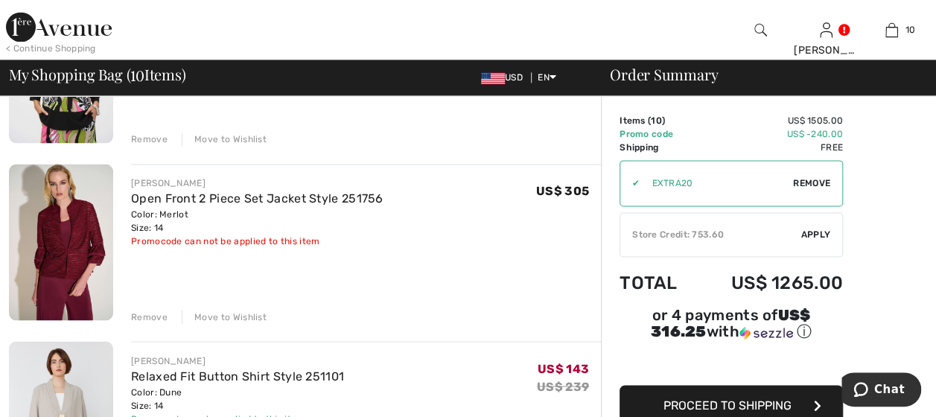
click at [150, 311] on div "Remove" at bounding box center [149, 316] width 36 height 13
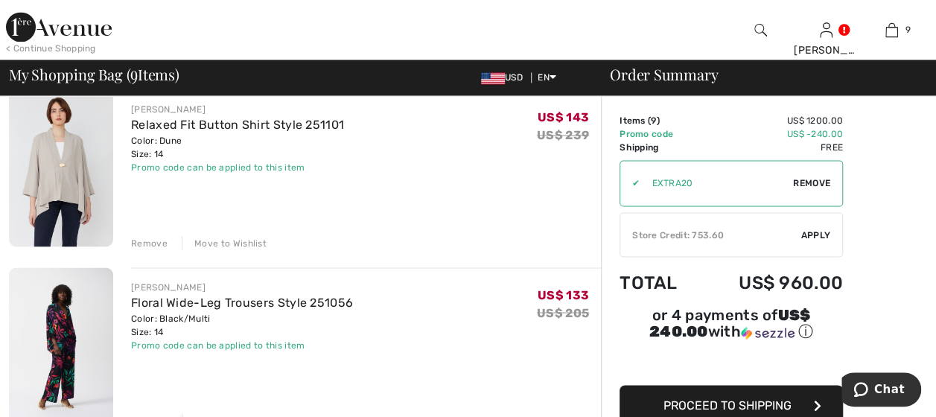
scroll to position [1191, 0]
click at [45, 154] on img at bounding box center [61, 167] width 104 height 156
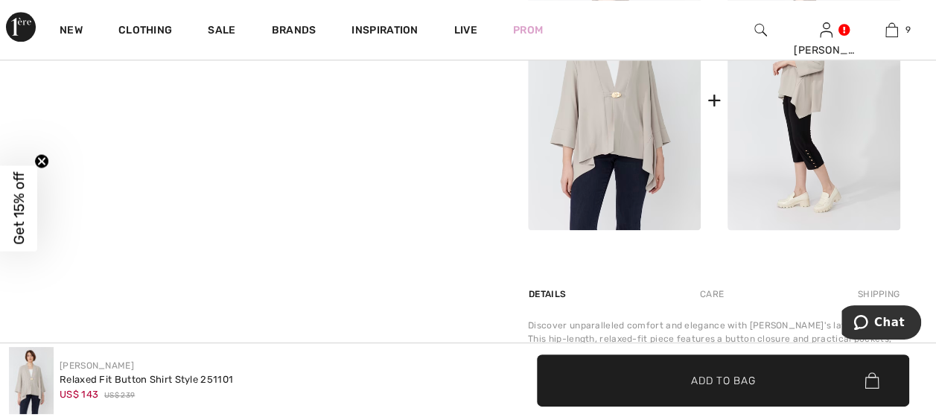
scroll to position [670, 0]
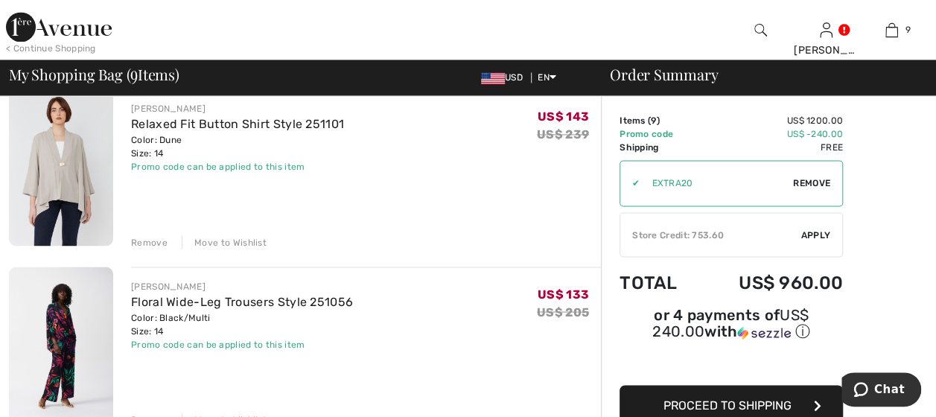
click at [159, 240] on div "Remove" at bounding box center [149, 241] width 36 height 13
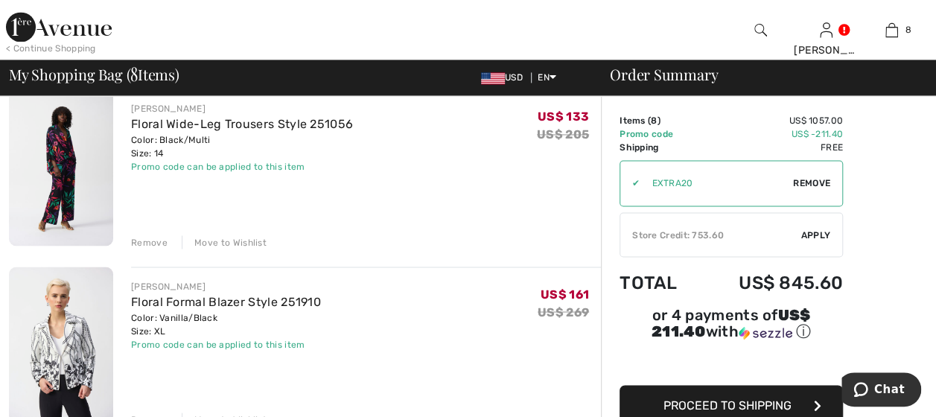
click at [231, 242] on div "Move to Wishlist" at bounding box center [224, 241] width 85 height 13
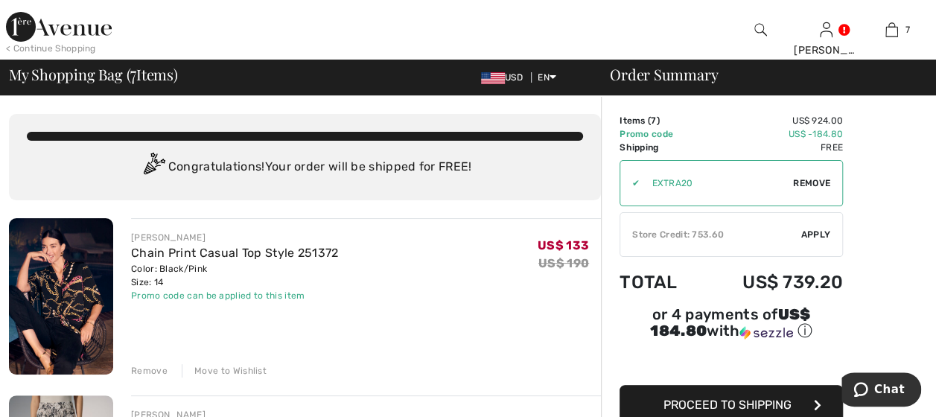
click at [812, 233] on span "Apply" at bounding box center [816, 234] width 30 height 13
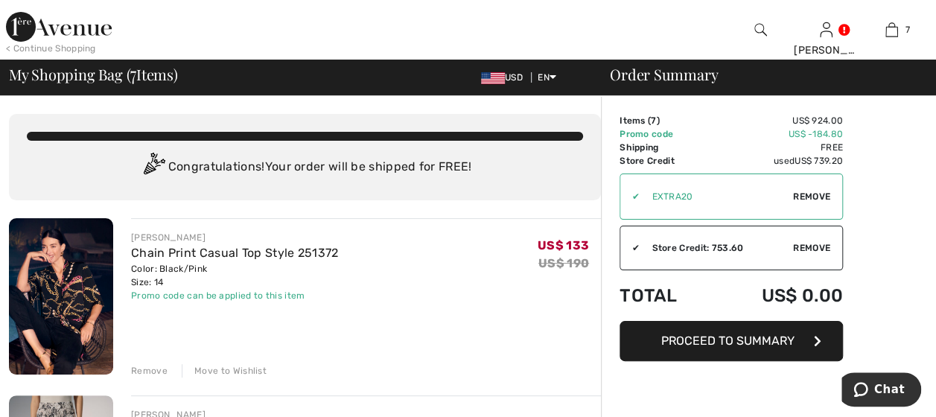
click at [820, 337] on icon "button" at bounding box center [817, 341] width 7 height 12
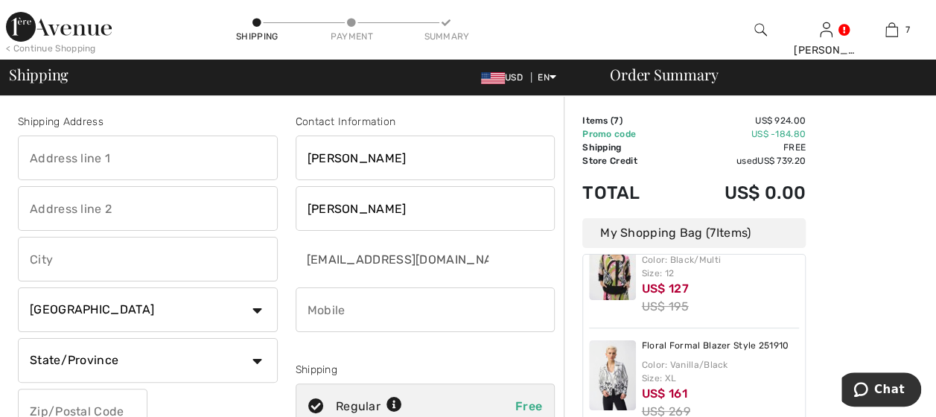
click at [339, 313] on input "phone" at bounding box center [426, 309] width 260 height 45
type input "5756440638"
type input "[STREET_ADDRESS][PERSON_NAME]"
type input "Las Cruces"
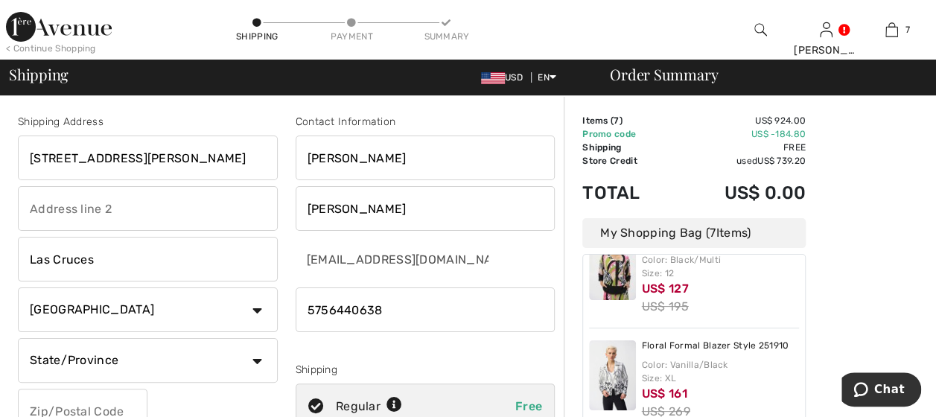
select select "US"
select select "NM"
type input "88007"
type input "5756449638"
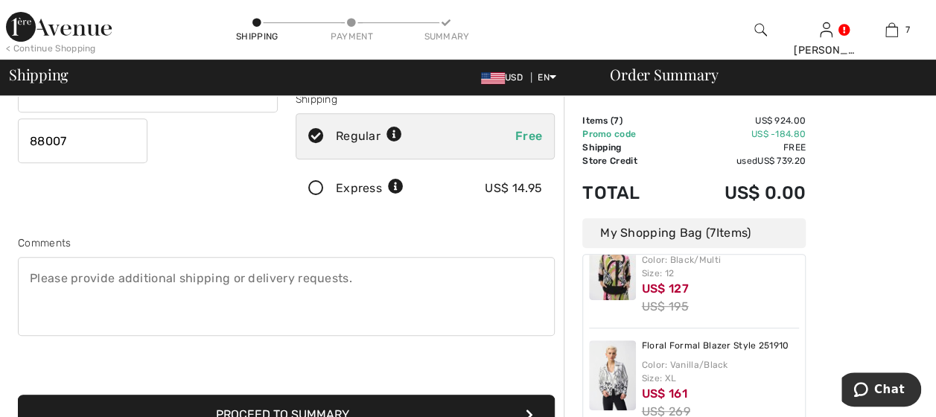
scroll to position [298, 0]
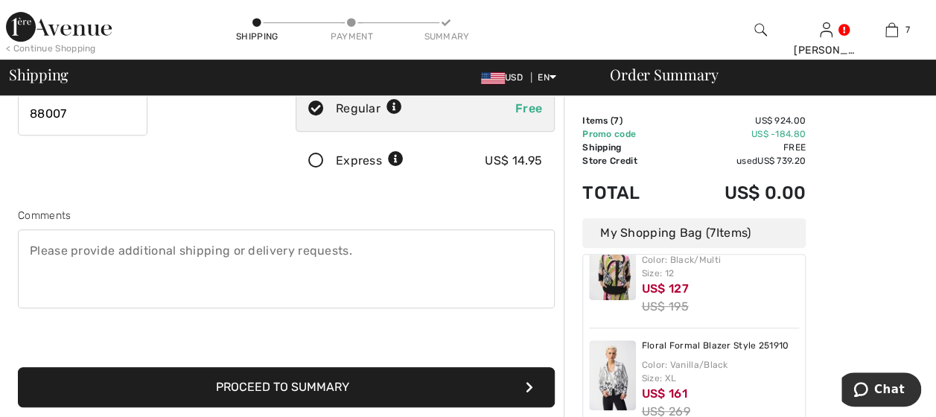
click at [529, 385] on icon "submit" at bounding box center [529, 387] width 7 height 12
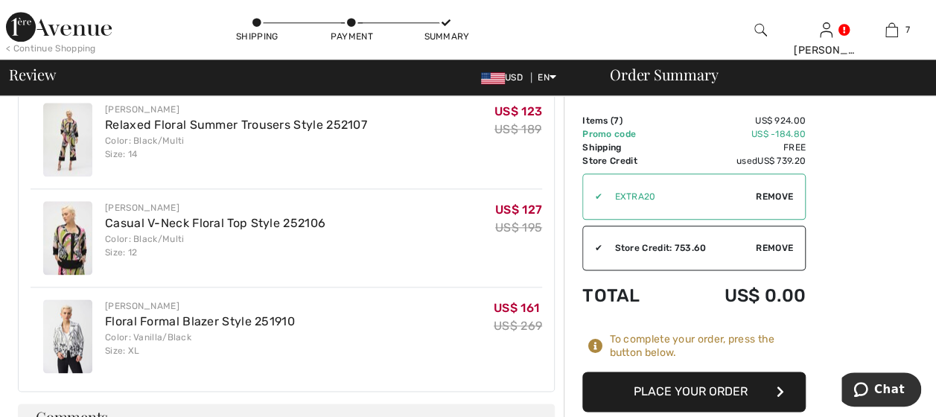
scroll to position [819, 0]
click at [70, 130] on img at bounding box center [67, 139] width 49 height 74
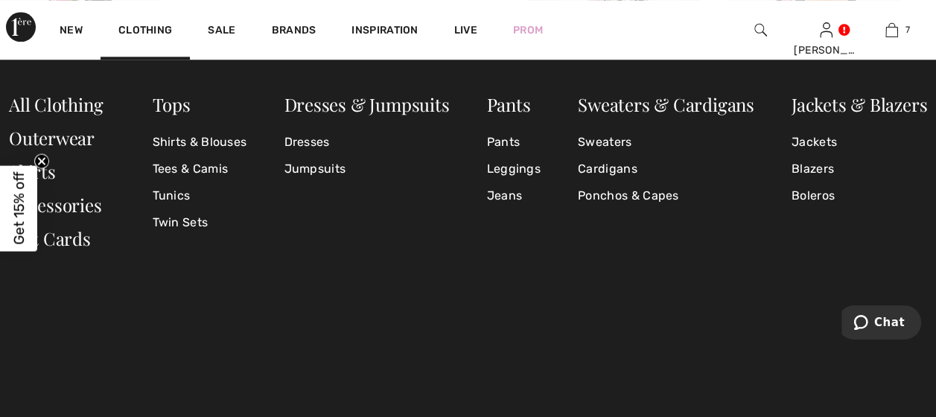
scroll to position [893, 0]
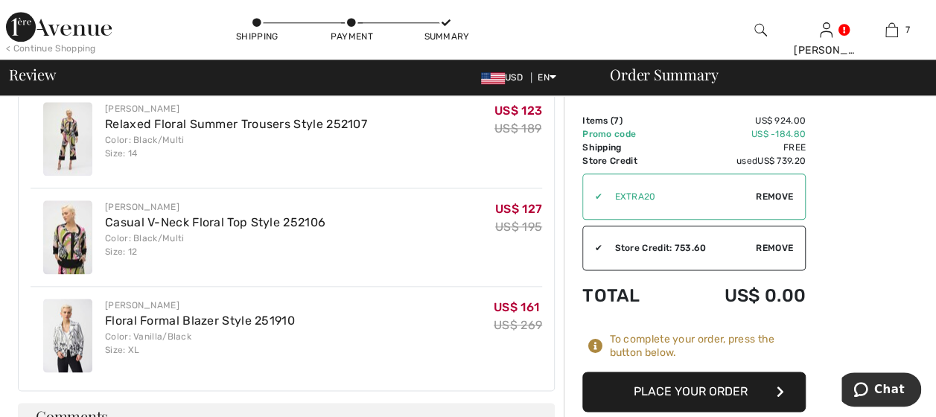
click at [77, 332] on img at bounding box center [67, 336] width 49 height 74
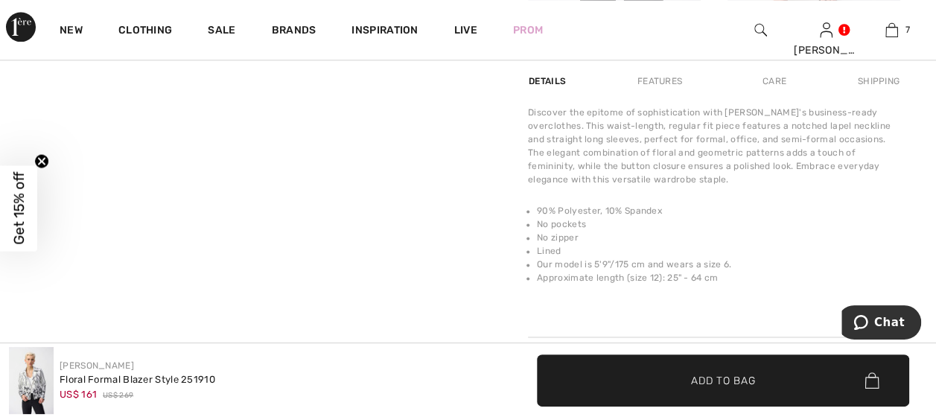
scroll to position [1042, 0]
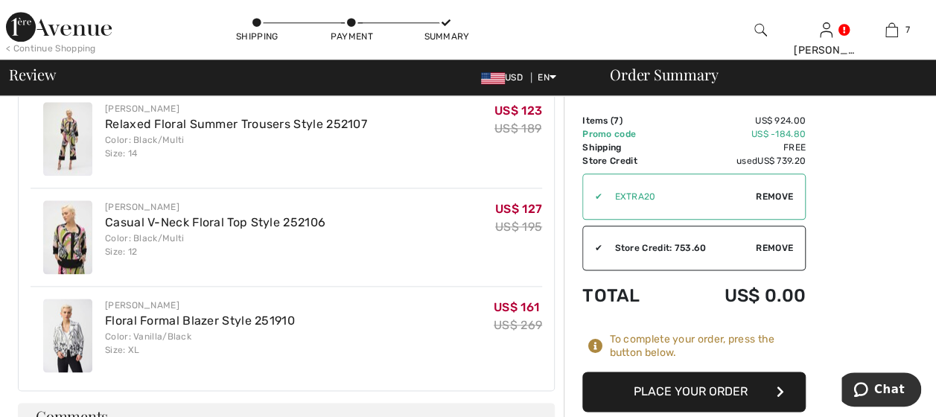
click at [780, 386] on icon "button" at bounding box center [779, 392] width 7 height 12
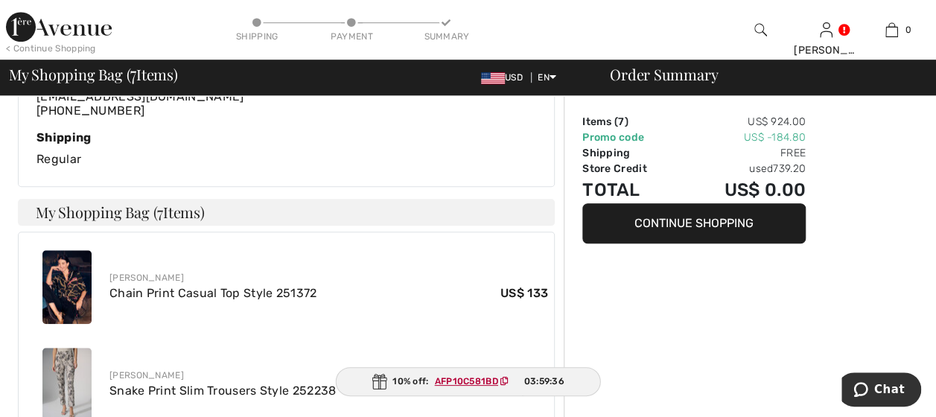
scroll to position [447, 0]
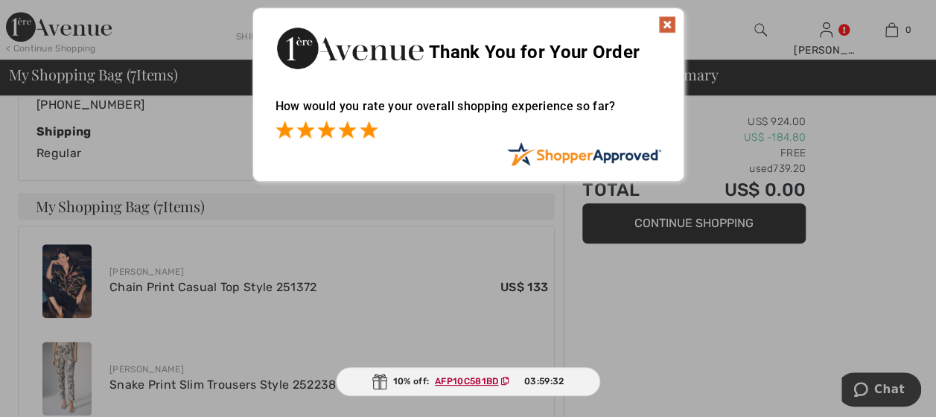
drag, startPoint x: 366, startPoint y: 127, endPoint x: 374, endPoint y: 125, distance: 8.5
click at [371, 126] on span at bounding box center [369, 130] width 18 height 18
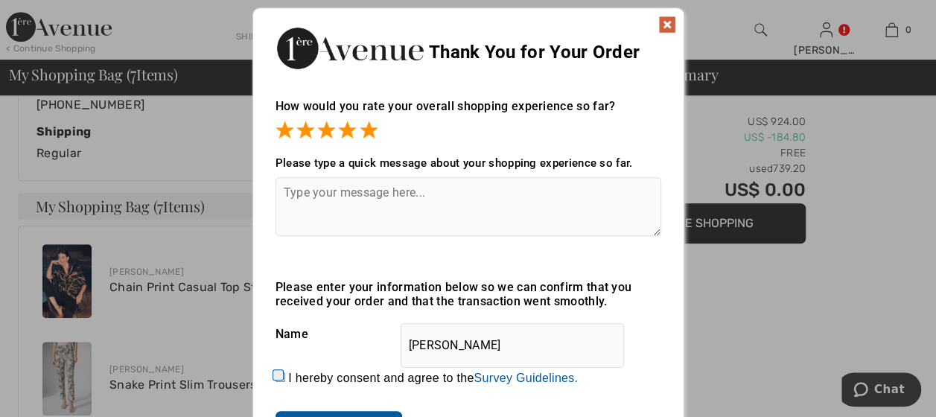
click at [286, 194] on textarea at bounding box center [468, 206] width 386 height 59
click at [394, 198] on textarea "wonderful selection" at bounding box center [468, 206] width 386 height 59
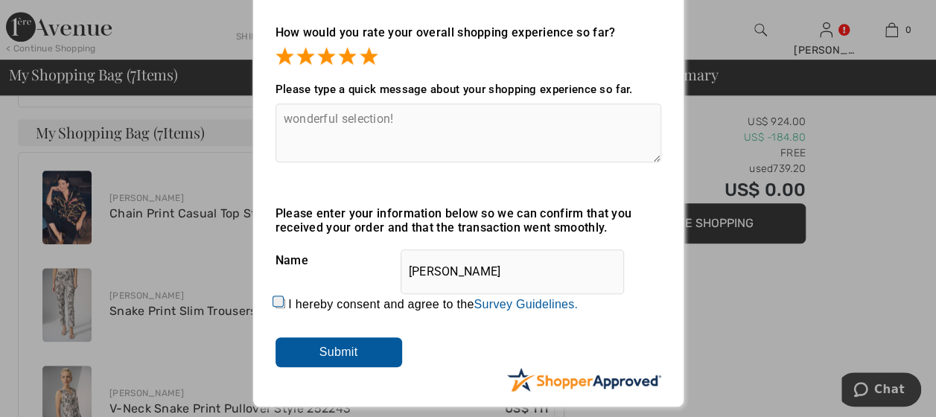
scroll to position [521, 0]
type textarea "wonderful selection!"
click at [268, 293] on div "How would you rate your overall shopping experience so far? It appears from you…" at bounding box center [468, 200] width 430 height 381
click at [275, 302] on input "I hereby consent and agree to the By submitting a review, you grant permission …" at bounding box center [280, 303] width 10 height 10
checkbox input "true"
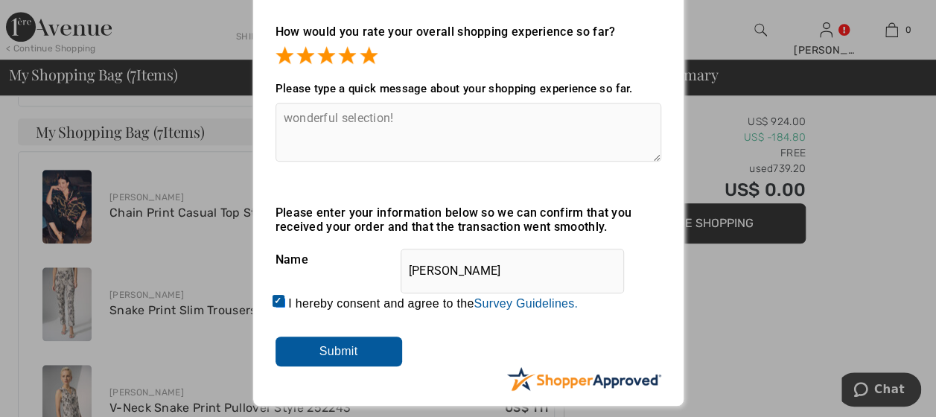
click at [314, 350] on input "Submit" at bounding box center [338, 351] width 127 height 30
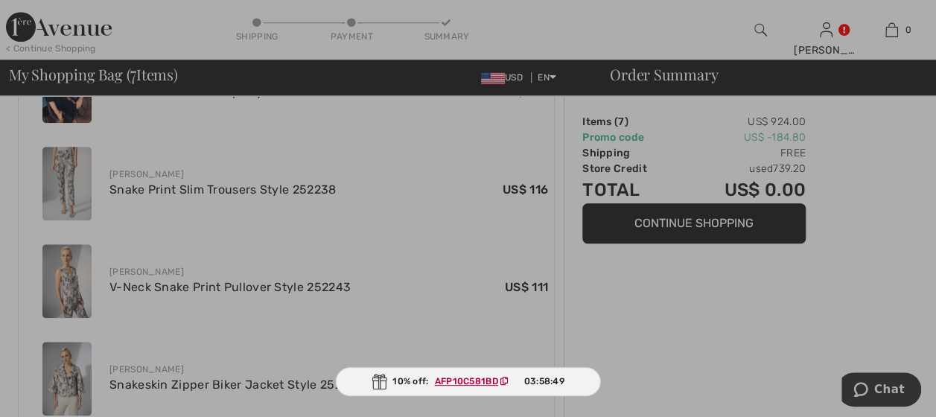
scroll to position [661, 0]
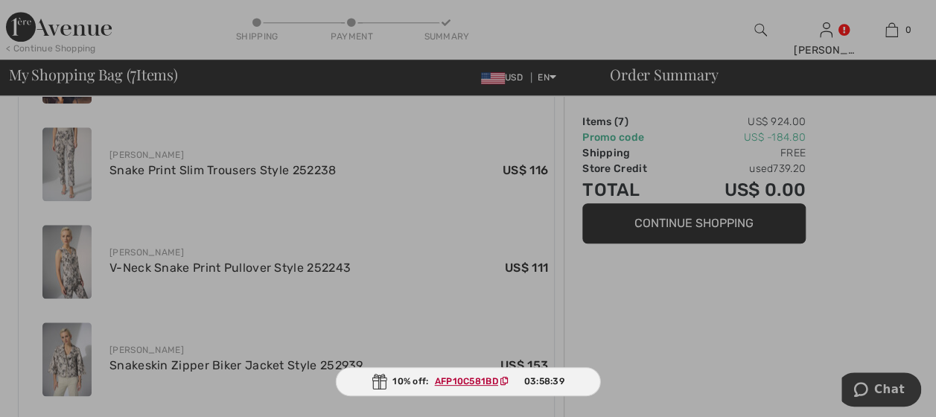
click at [453, 380] on ins "AFP10C581BD" at bounding box center [466, 381] width 63 height 10
click at [389, 384] on div "10% off: AFP10C581BD 03:58:37" at bounding box center [468, 381] width 266 height 29
click at [375, 384] on img at bounding box center [378, 382] width 15 height 16
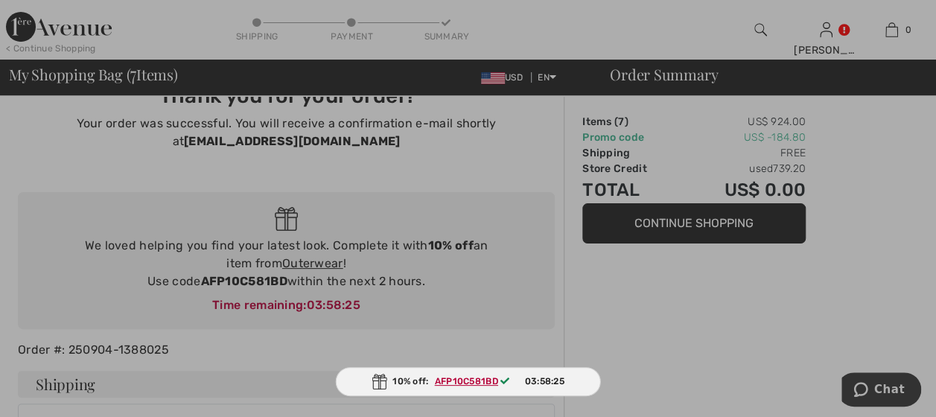
scroll to position [0, 0]
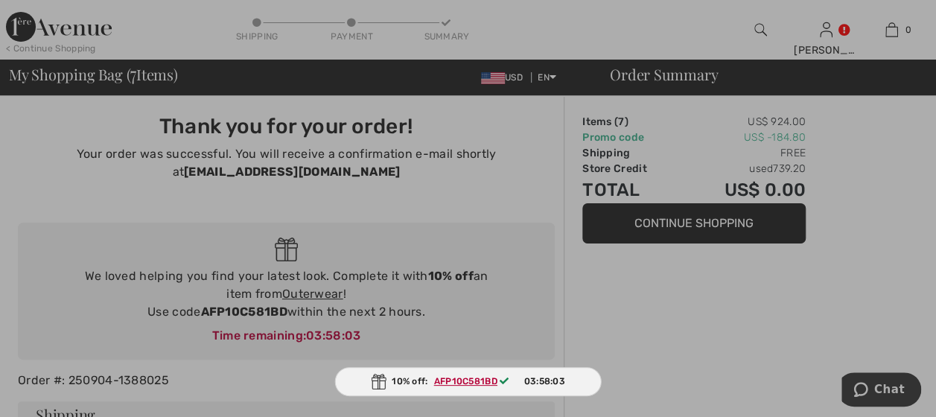
click at [290, 293] on div at bounding box center [468, 208] width 936 height 417
click at [13, 44] on div at bounding box center [468, 208] width 936 height 417
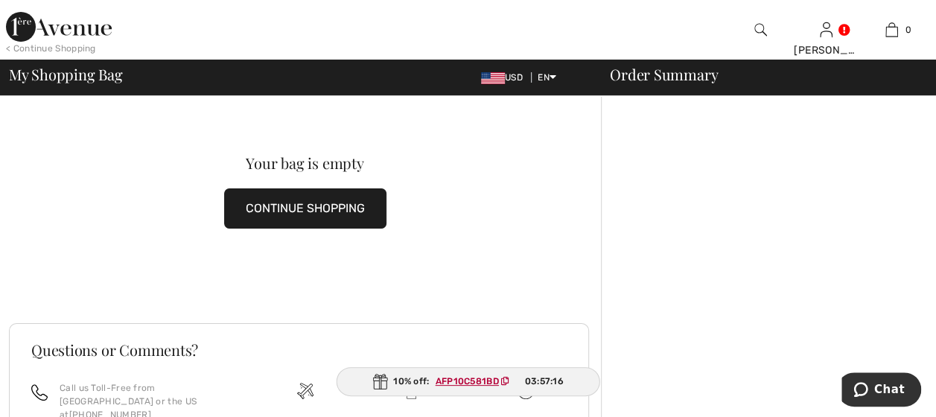
click at [290, 211] on button "CONTINUE SHOPPING" at bounding box center [305, 208] width 162 height 40
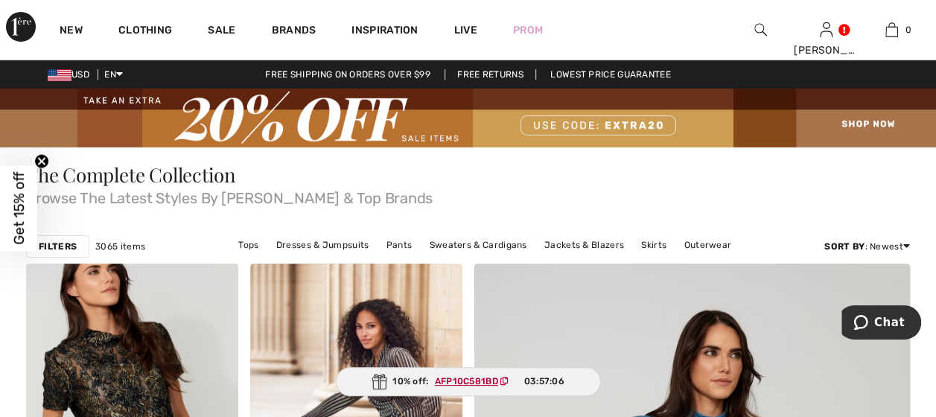
click at [631, 29] on div "New Clothing Sale Brands Inspiration Live Prom [PERSON_NAME] Hi, [PERSON_NAME] …" at bounding box center [468, 30] width 936 height 60
click at [759, 28] on img at bounding box center [760, 30] width 13 height 18
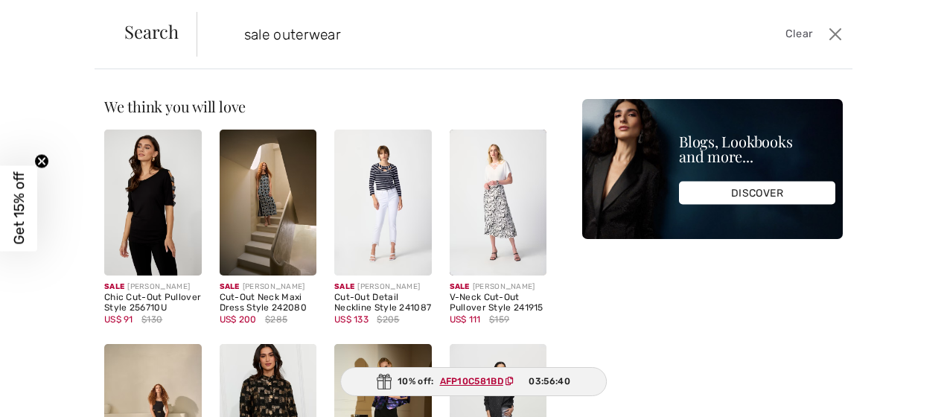
type input "sale outerwear"
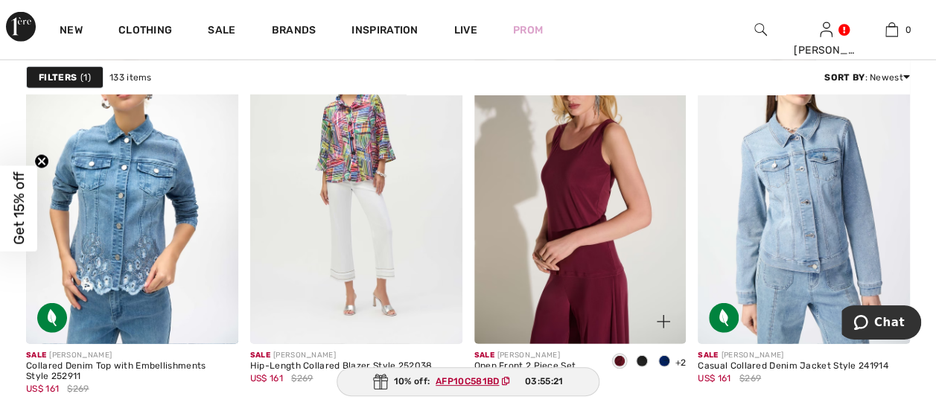
scroll to position [2010, 0]
click at [586, 258] on img at bounding box center [580, 184] width 212 height 318
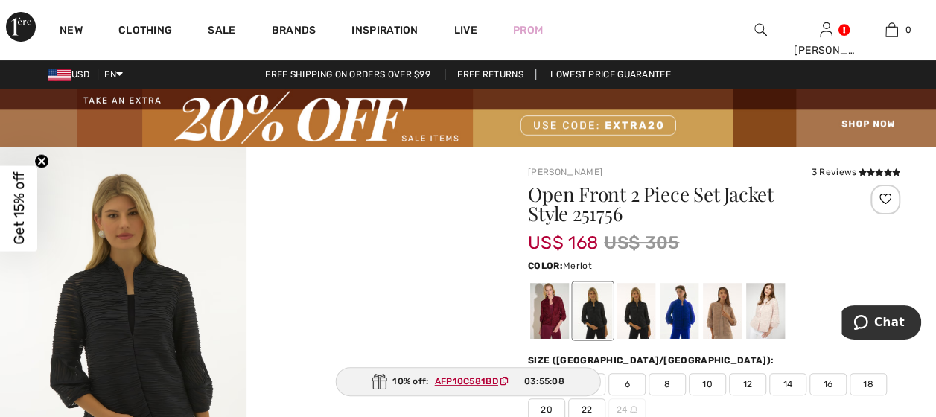
click at [551, 322] on div at bounding box center [549, 311] width 39 height 56
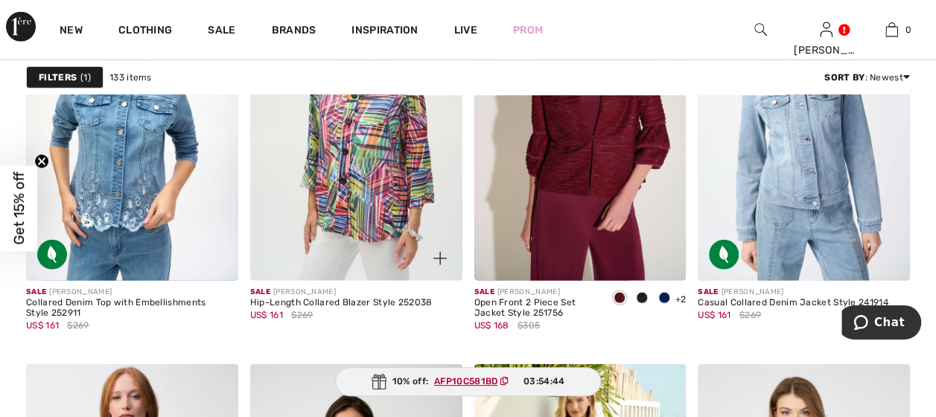
scroll to position [2084, 0]
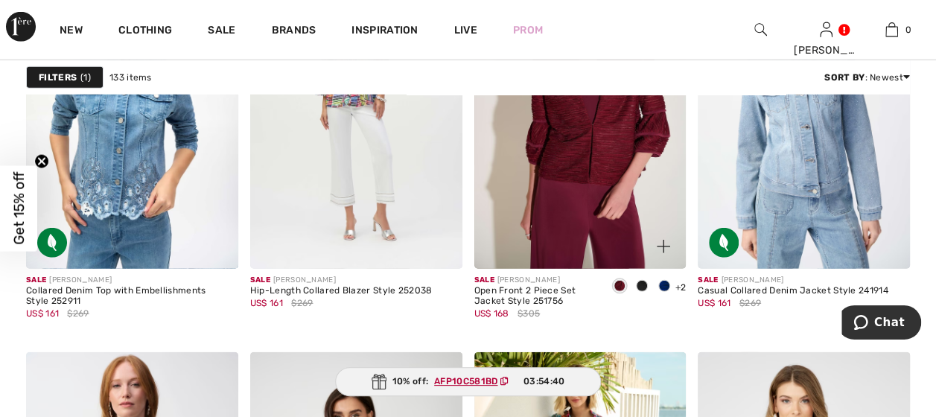
click at [616, 282] on span at bounding box center [619, 286] width 12 height 12
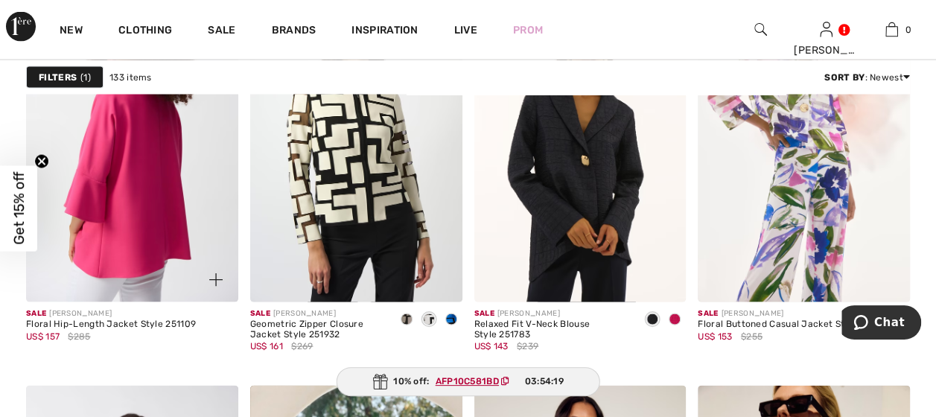
scroll to position [4243, 0]
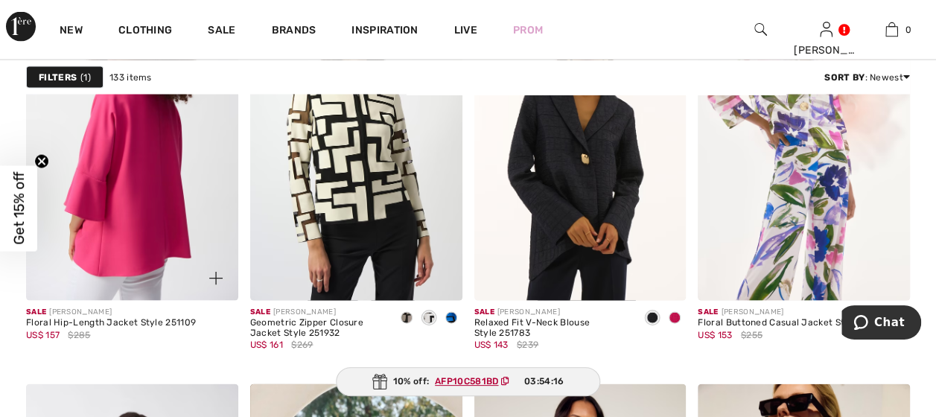
click at [113, 244] on img at bounding box center [132, 142] width 212 height 318
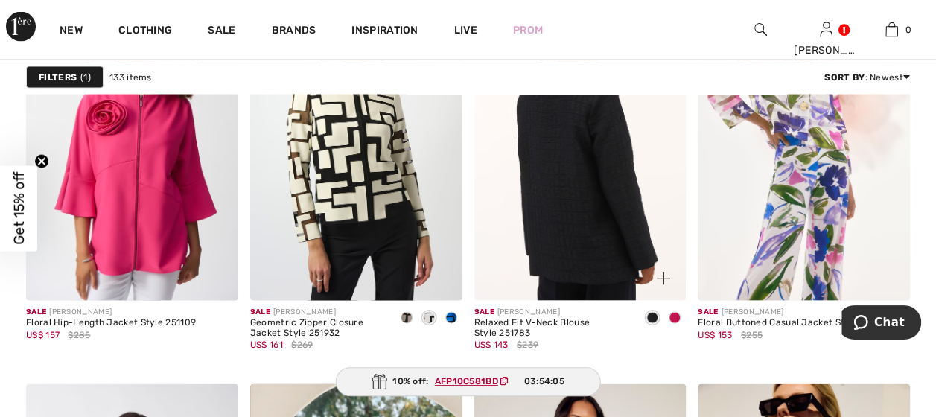
click at [552, 188] on img at bounding box center [580, 142] width 212 height 318
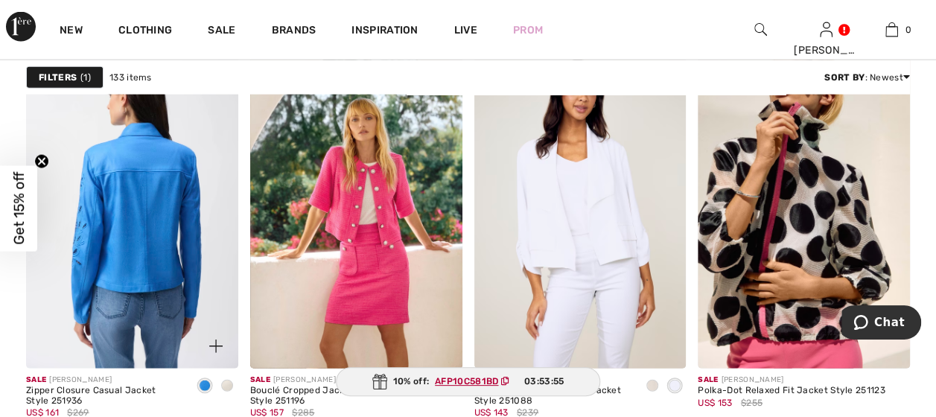
scroll to position [4615, 0]
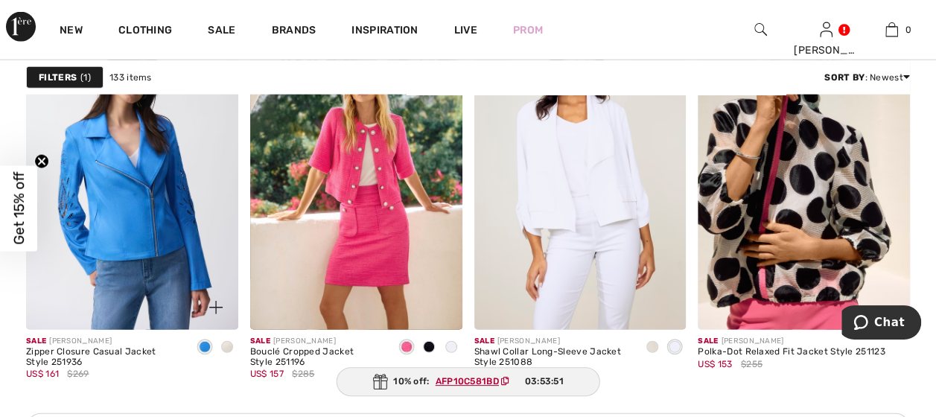
click at [228, 341] on span at bounding box center [227, 347] width 12 height 12
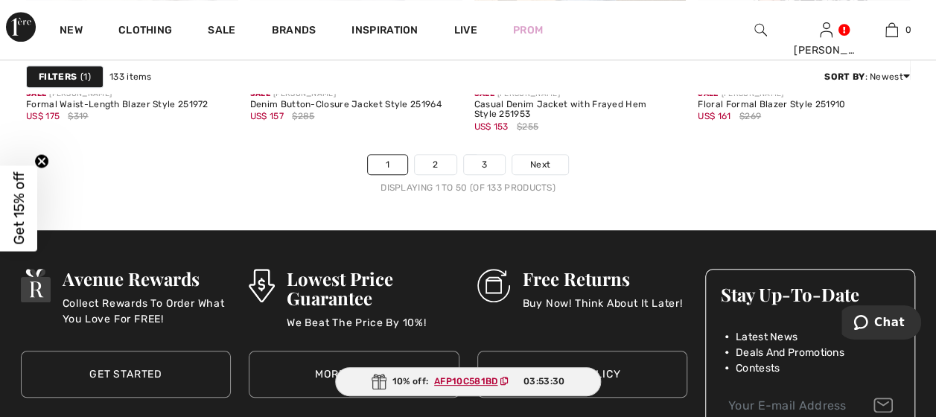
scroll to position [6253, 0]
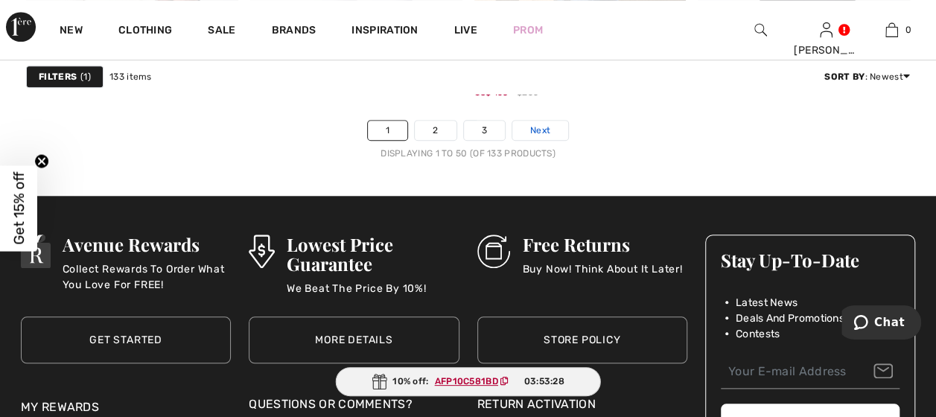
click at [526, 121] on link "Next" at bounding box center [540, 130] width 56 height 19
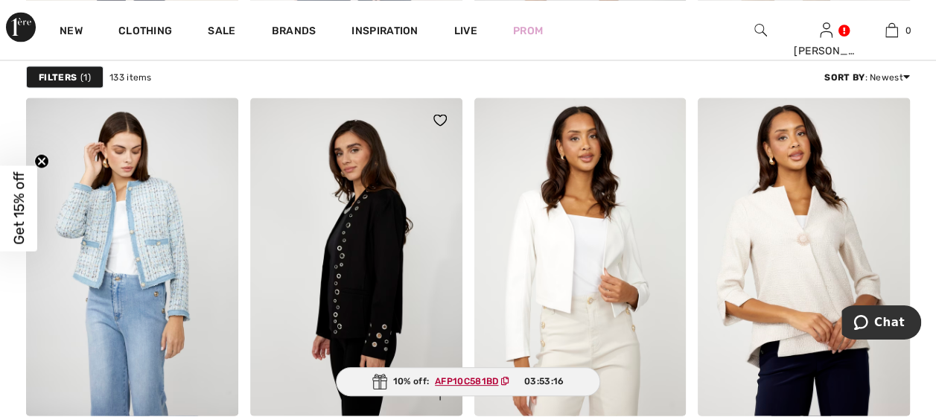
scroll to position [1340, 0]
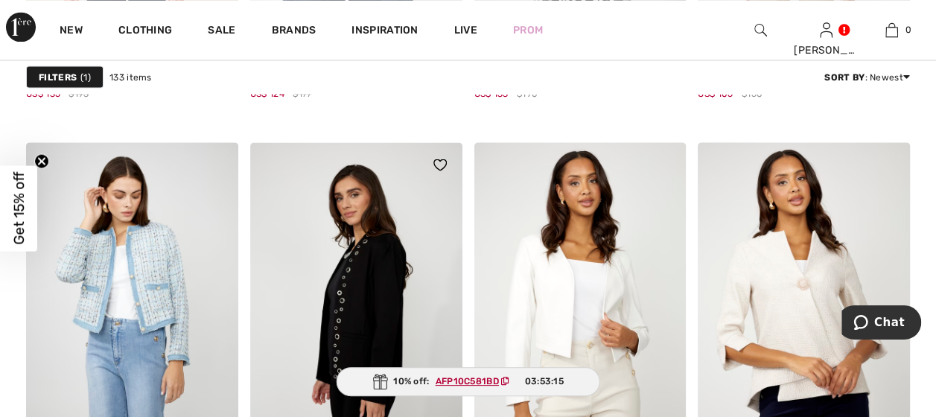
click at [377, 278] on img at bounding box center [356, 301] width 212 height 318
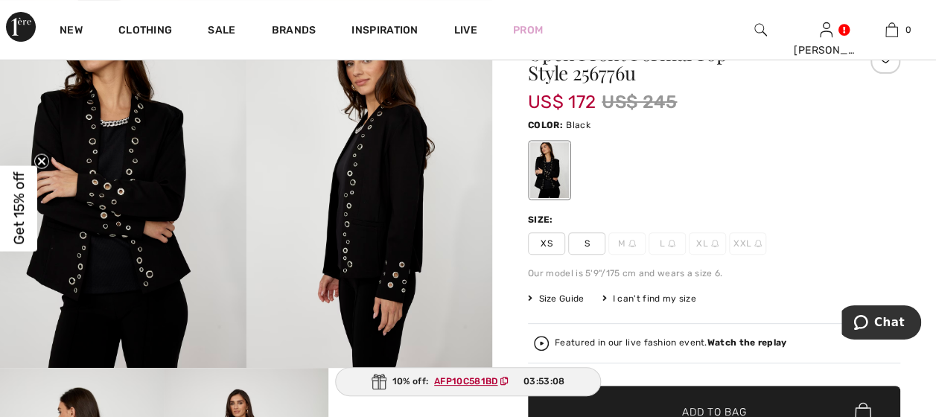
scroll to position [149, 0]
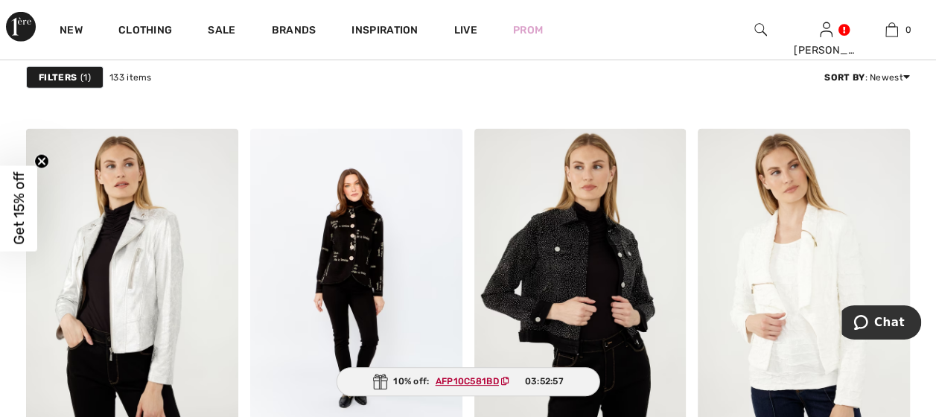
scroll to position [2382, 0]
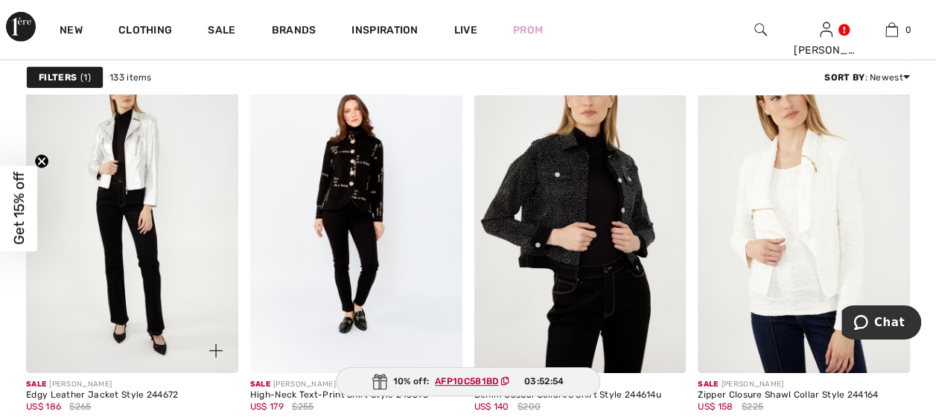
click at [137, 171] on img at bounding box center [132, 213] width 212 height 318
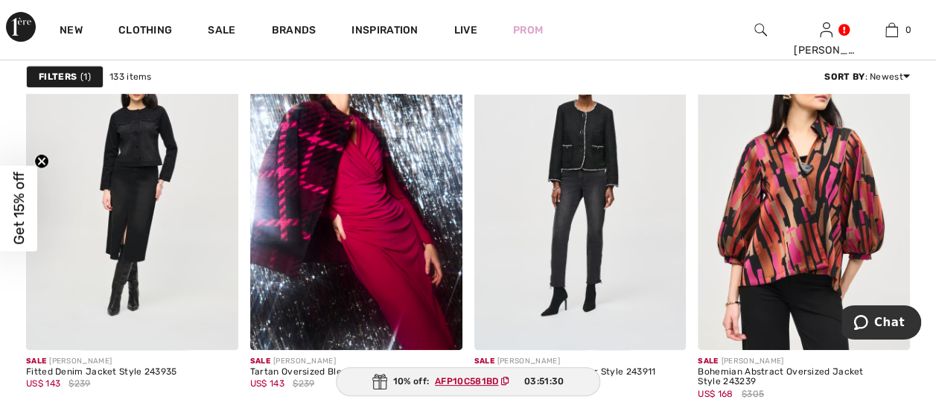
scroll to position [5955, 0]
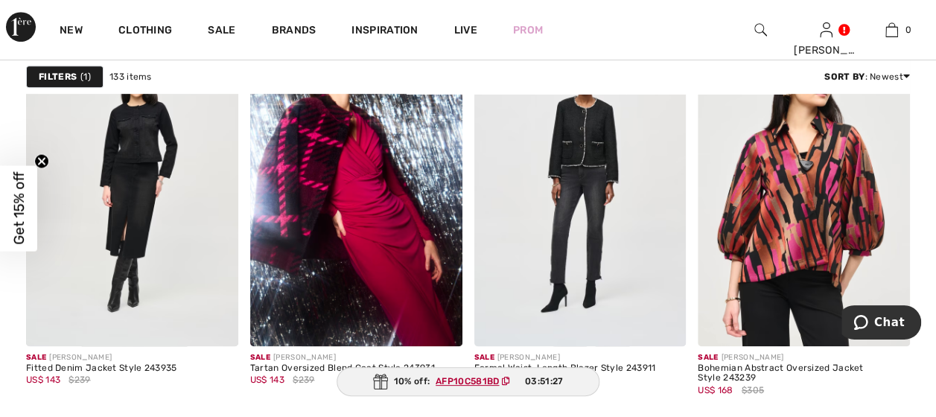
click at [778, 246] on img at bounding box center [804, 187] width 212 height 318
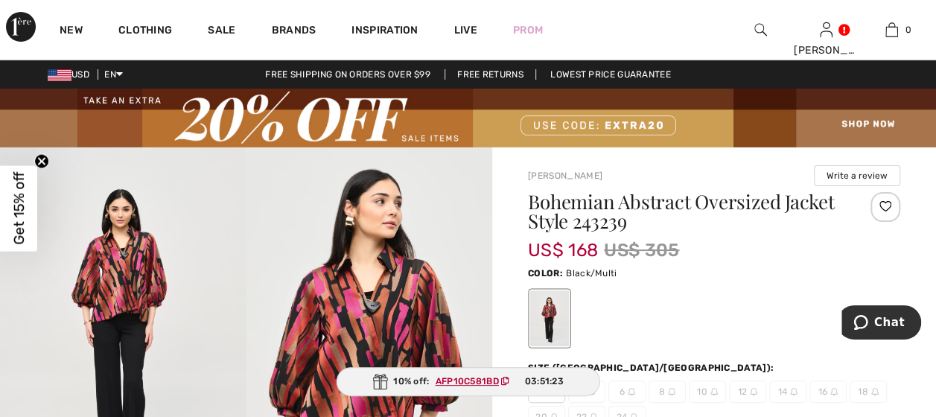
click at [670, 323] on div at bounding box center [714, 318] width 372 height 62
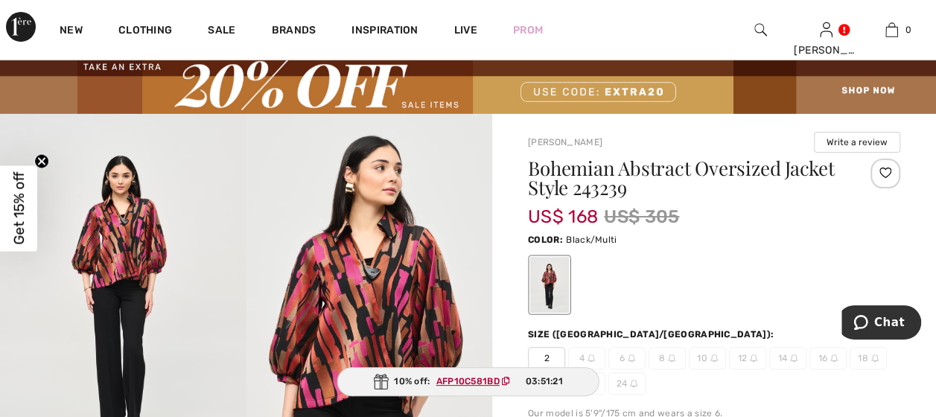
scroll to position [74, 0]
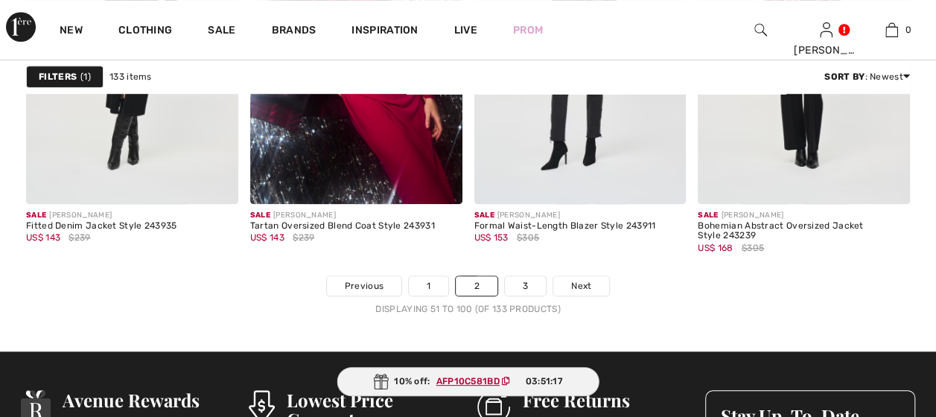
scroll to position [6104, 0]
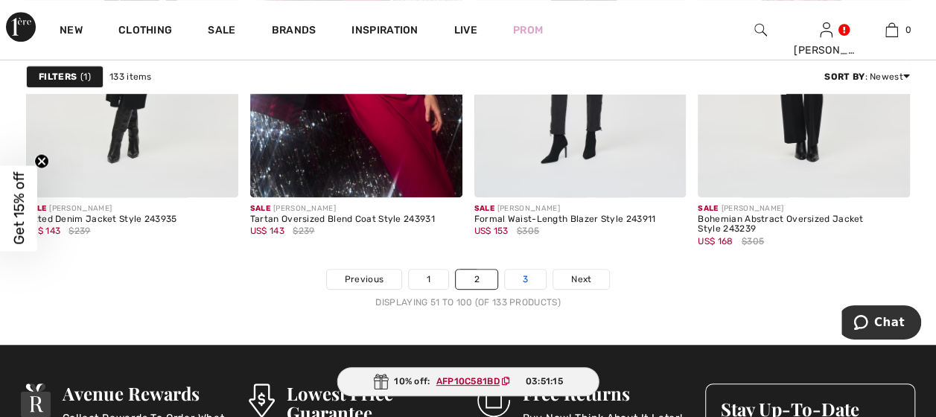
click at [524, 274] on link "3" at bounding box center [525, 278] width 41 height 19
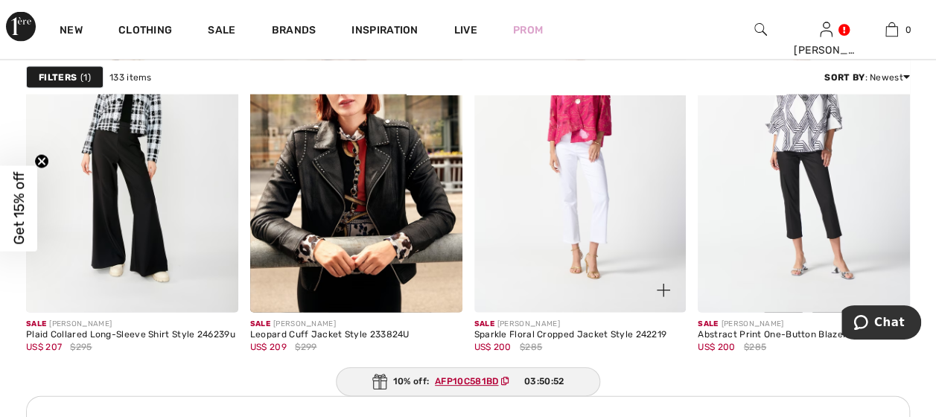
scroll to position [1489, 0]
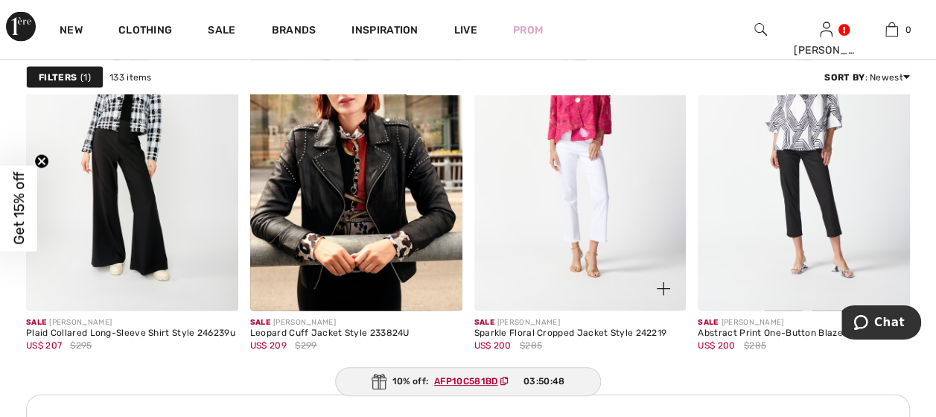
click at [573, 121] on img at bounding box center [580, 152] width 212 height 318
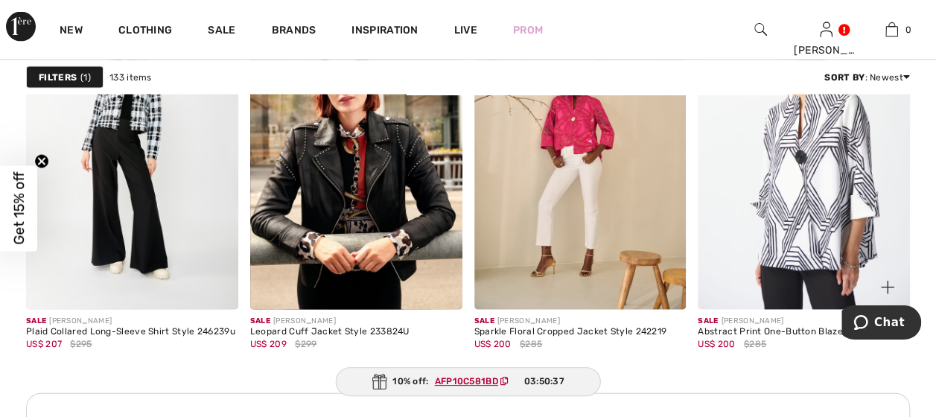
scroll to position [1489, 0]
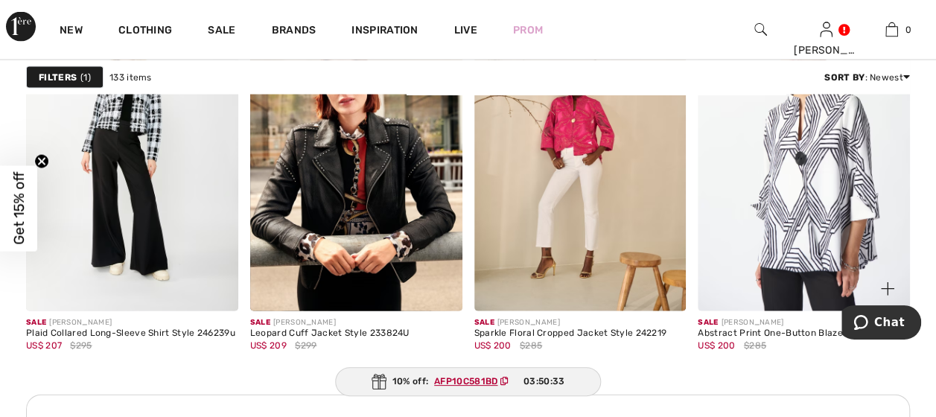
click at [792, 253] on img at bounding box center [804, 152] width 212 height 318
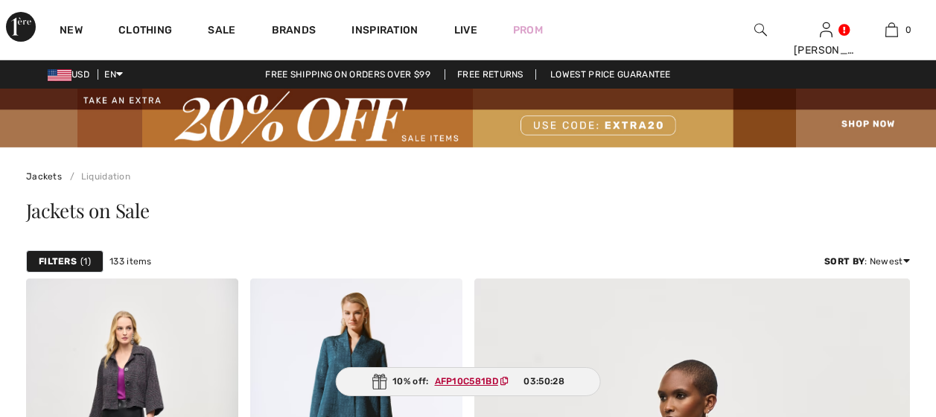
scroll to position [1489, 0]
